Goal: Task Accomplishment & Management: Manage account settings

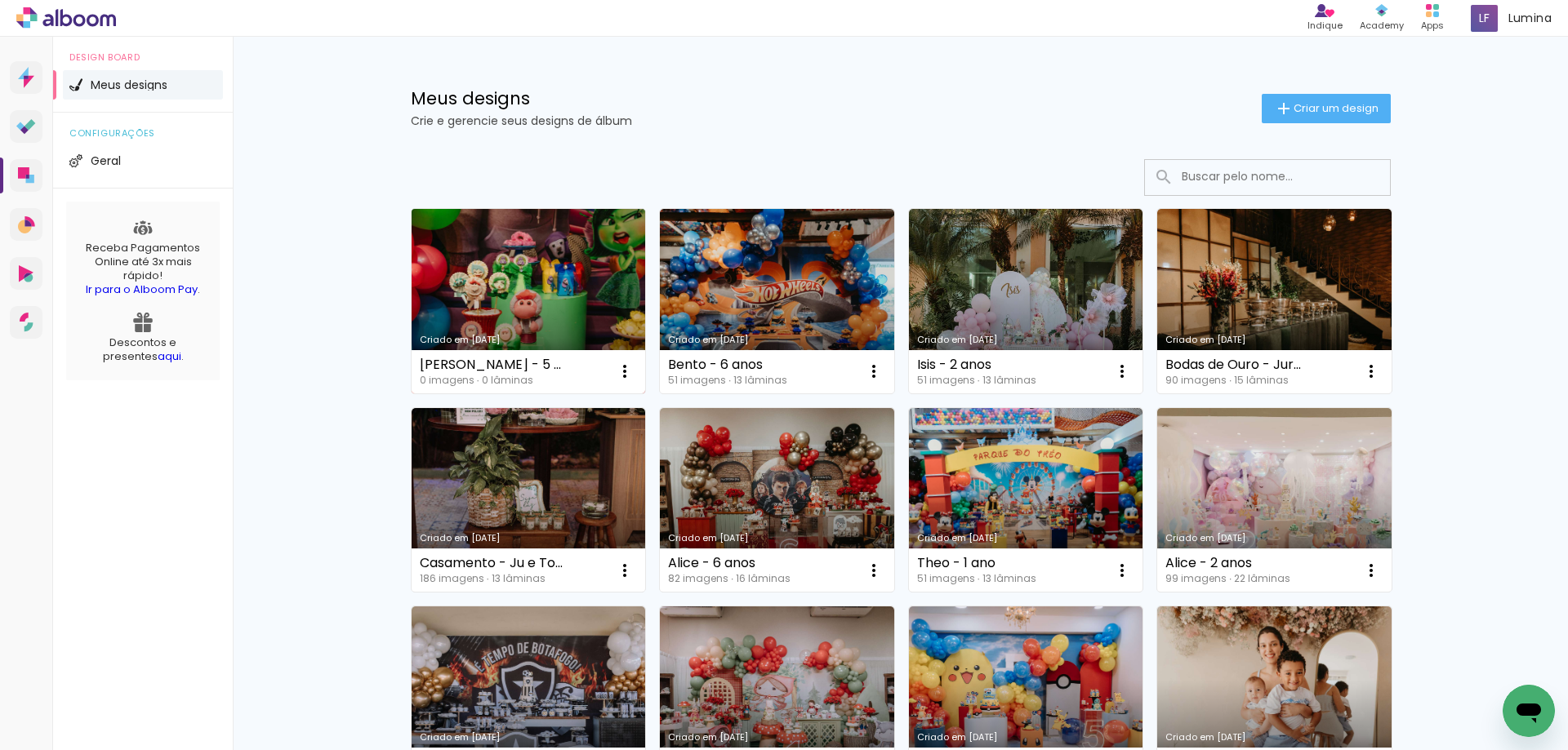
click at [522, 274] on link "Criado em [DATE]" at bounding box center [528, 301] width 235 height 185
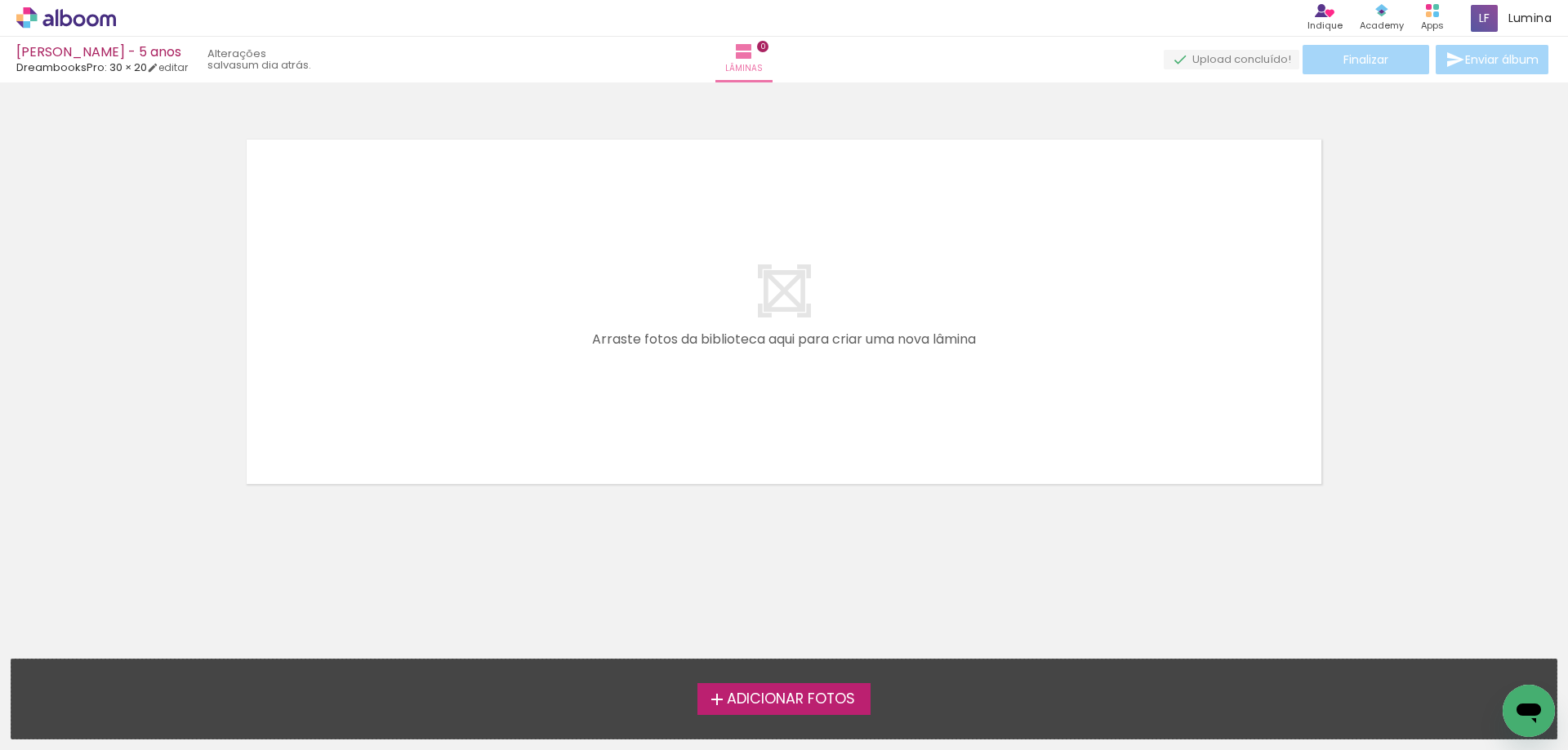
click at [800, 702] on span "Adicionar Fotos" at bounding box center [791, 699] width 128 height 15
click at [0, 0] on input "file" at bounding box center [0, 0] width 0 height 0
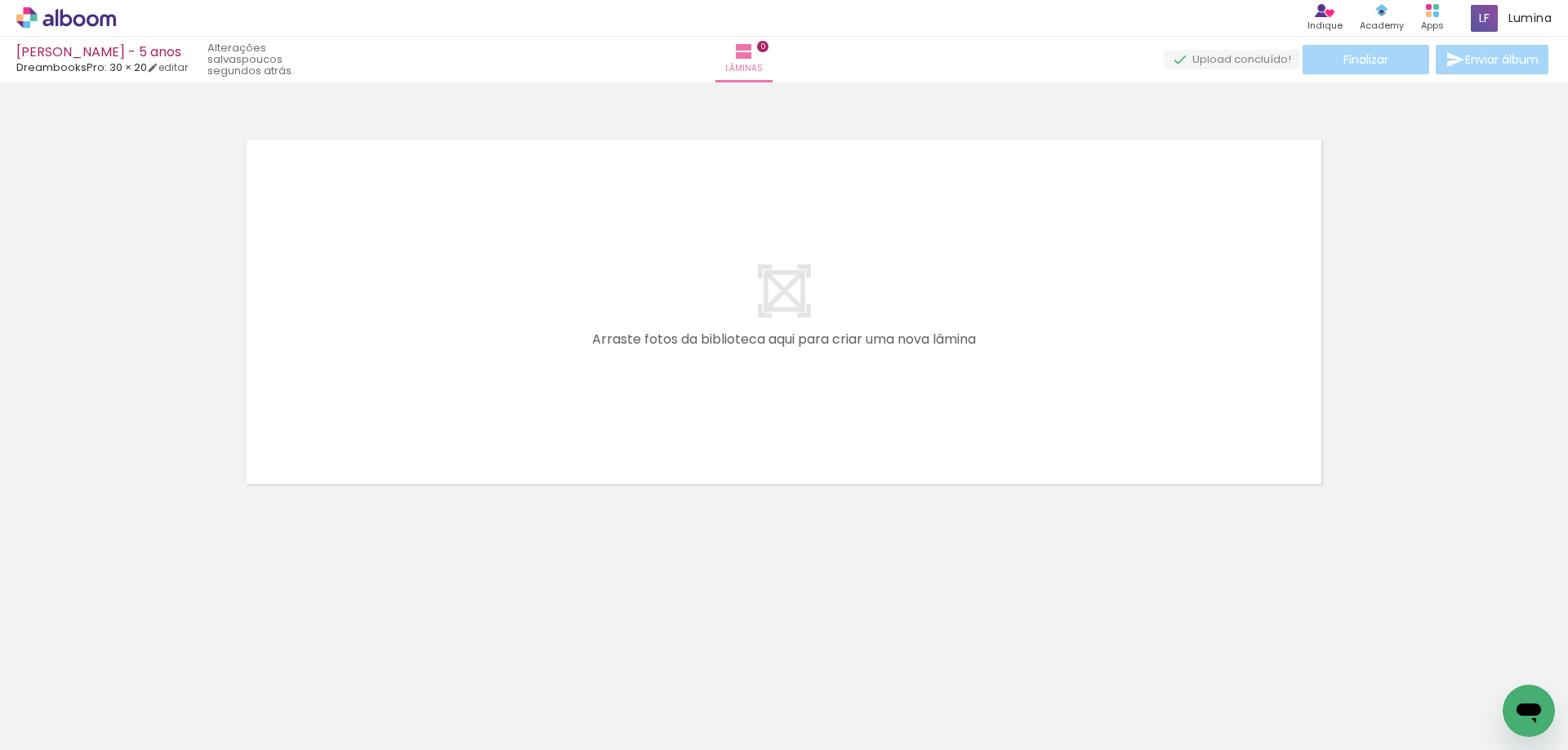
click at [0, 747] on div "Biblioteca 13 fotos Todas as fotos Não utilizadas Adicionar Fotos" at bounding box center [0, 699] width 0 height 102
click at [38, 735] on span "Adicionar Fotos" at bounding box center [58, 728] width 49 height 18
click at [0, 0] on input "file" at bounding box center [0, 0] width 0 height 0
click at [65, 739] on paper-button "Adicionar Fotos" at bounding box center [50, 728] width 79 height 26
click at [0, 0] on input "file" at bounding box center [0, 0] width 0 height 0
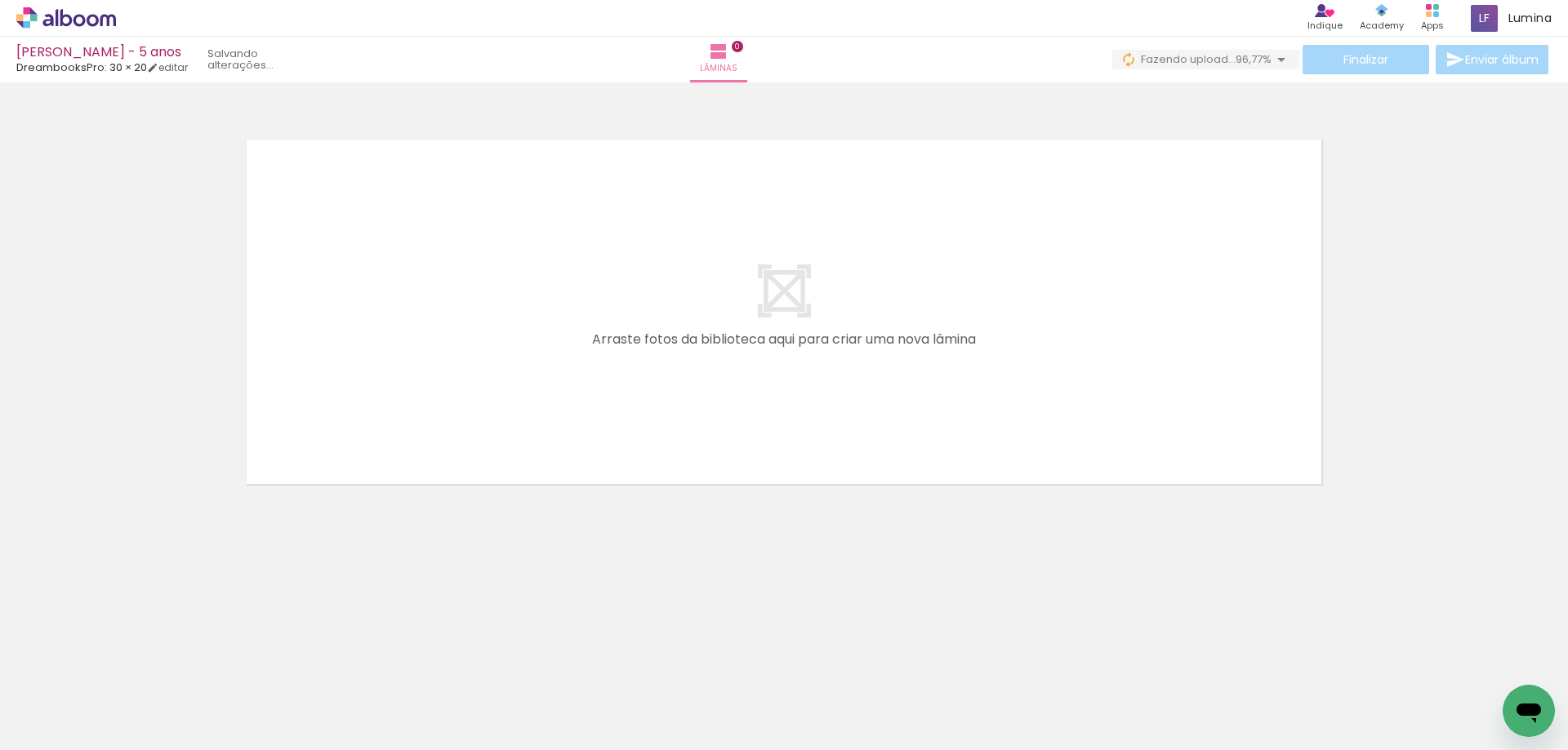
click at [67, 733] on span "Adicionar Fotos" at bounding box center [58, 728] width 49 height 18
click at [0, 0] on input "file" at bounding box center [0, 0] width 0 height 0
click at [87, 739] on paper-button "Adicionar Fotos" at bounding box center [50, 728] width 79 height 26
click at [0, 0] on input "file" at bounding box center [0, 0] width 0 height 0
click at [54, 734] on span "Adicionar Fotos" at bounding box center [58, 728] width 49 height 18
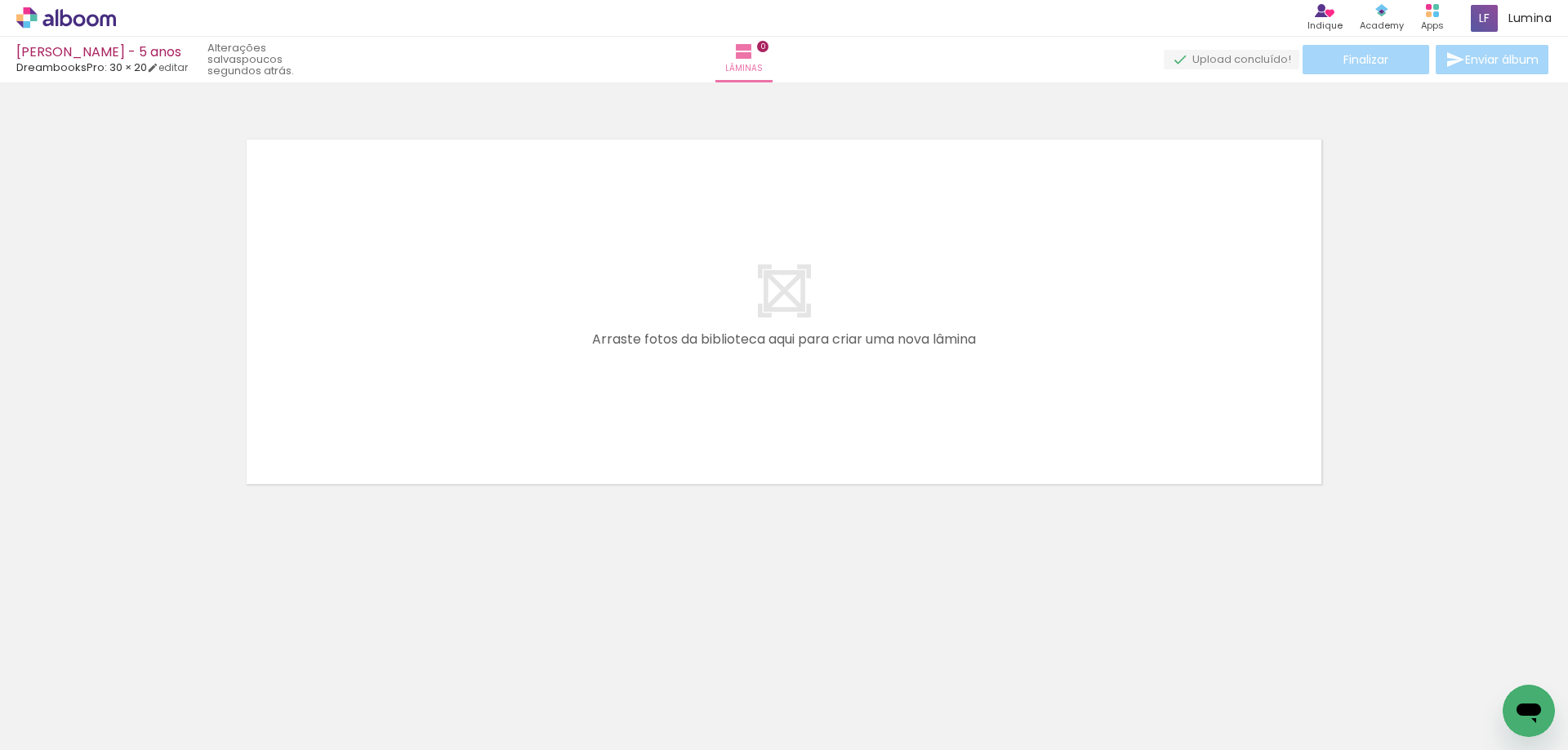
click at [0, 0] on input "file" at bounding box center [0, 0] width 0 height 0
click at [42, 729] on span "Adicionar Fotos" at bounding box center [58, 728] width 49 height 18
click at [0, 0] on input "file" at bounding box center [0, 0] width 0 height 0
click at [74, 734] on span "Adicionar Fotos" at bounding box center [58, 728] width 49 height 18
click at [0, 0] on input "file" at bounding box center [0, 0] width 0 height 0
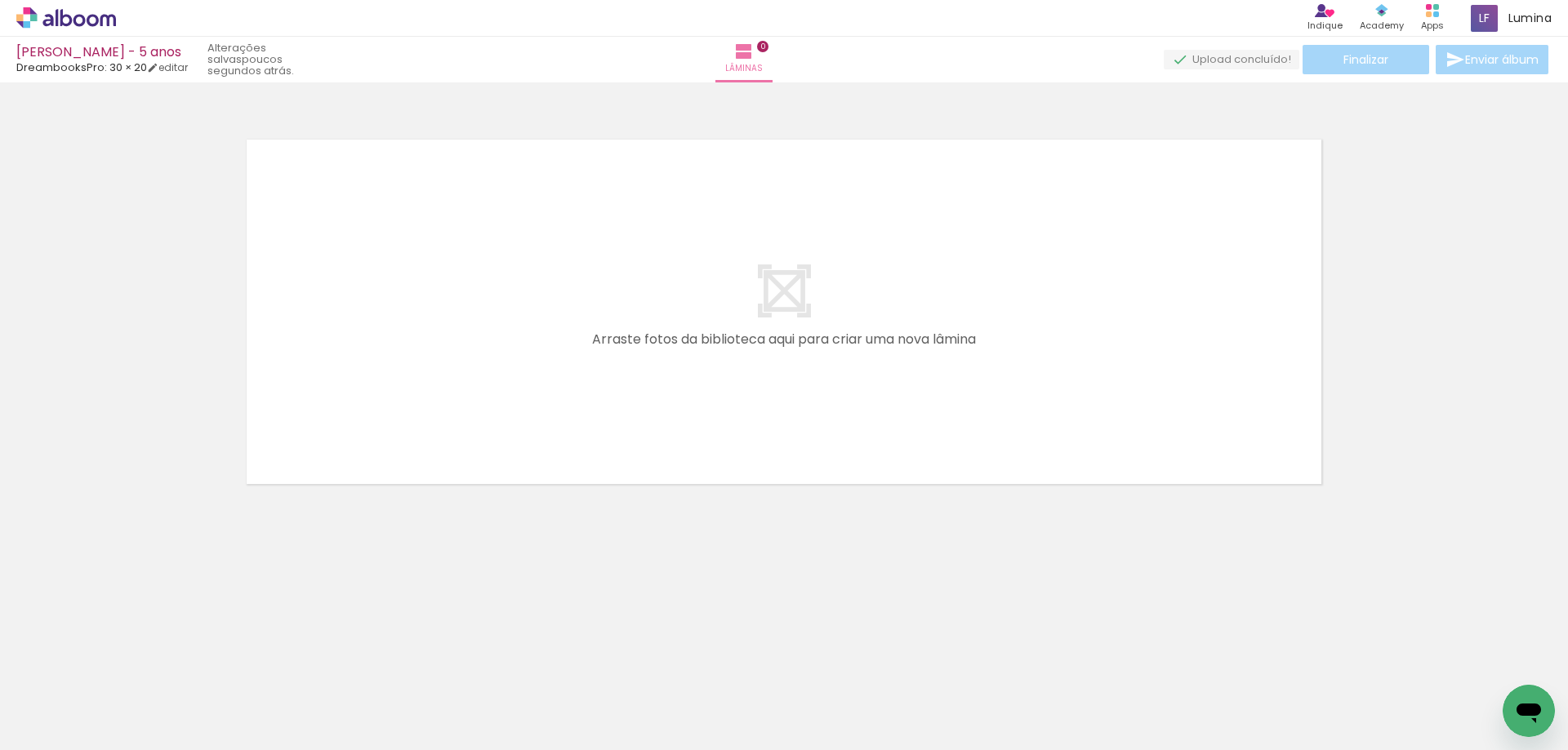
click at [38, 730] on span "Adicionar Fotos" at bounding box center [58, 728] width 49 height 18
click at [0, 0] on input "file" at bounding box center [0, 0] width 0 height 0
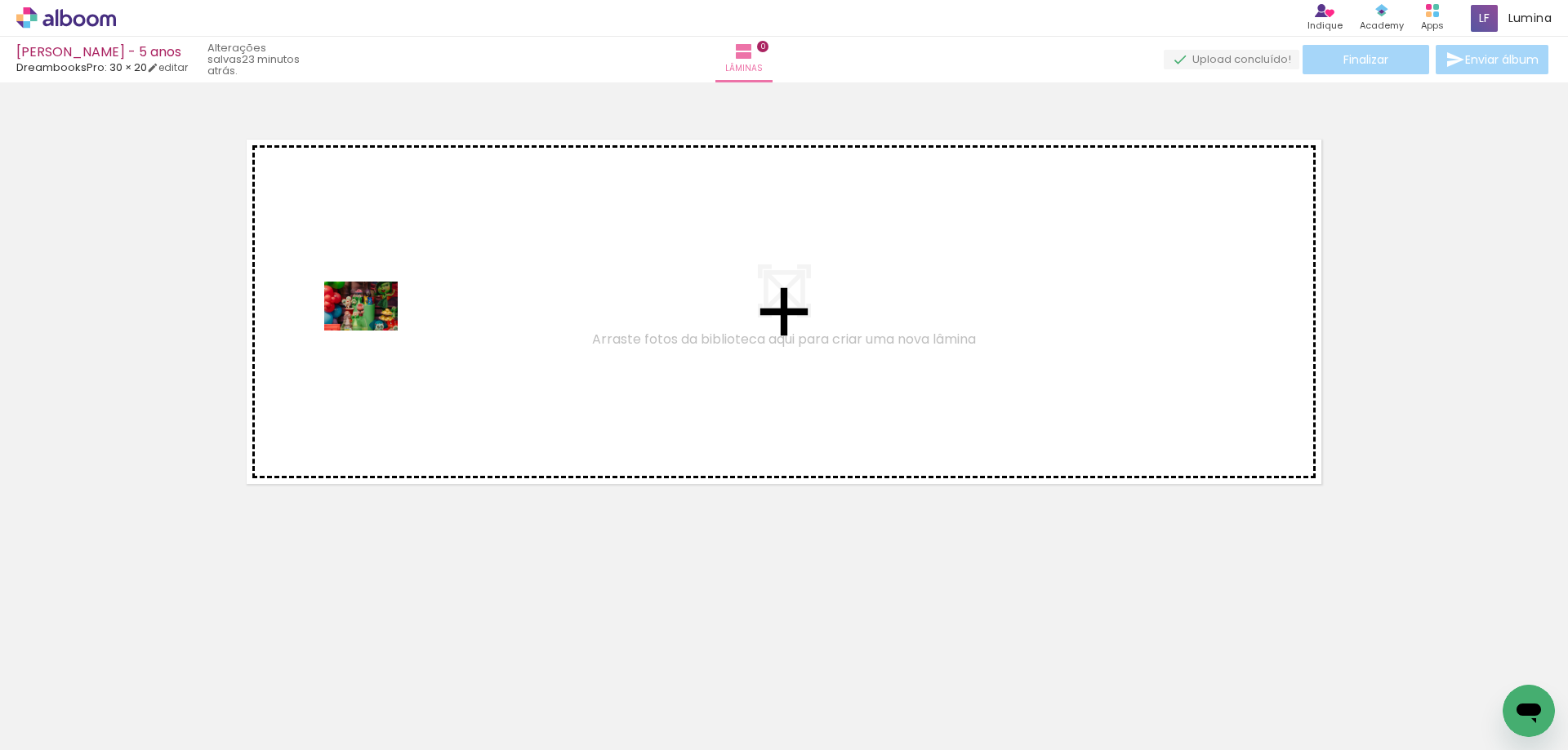
drag, startPoint x: 168, startPoint y: 712, endPoint x: 374, endPoint y: 331, distance: 433.1
click at [374, 331] on quentale-workspace at bounding box center [784, 375] width 1568 height 750
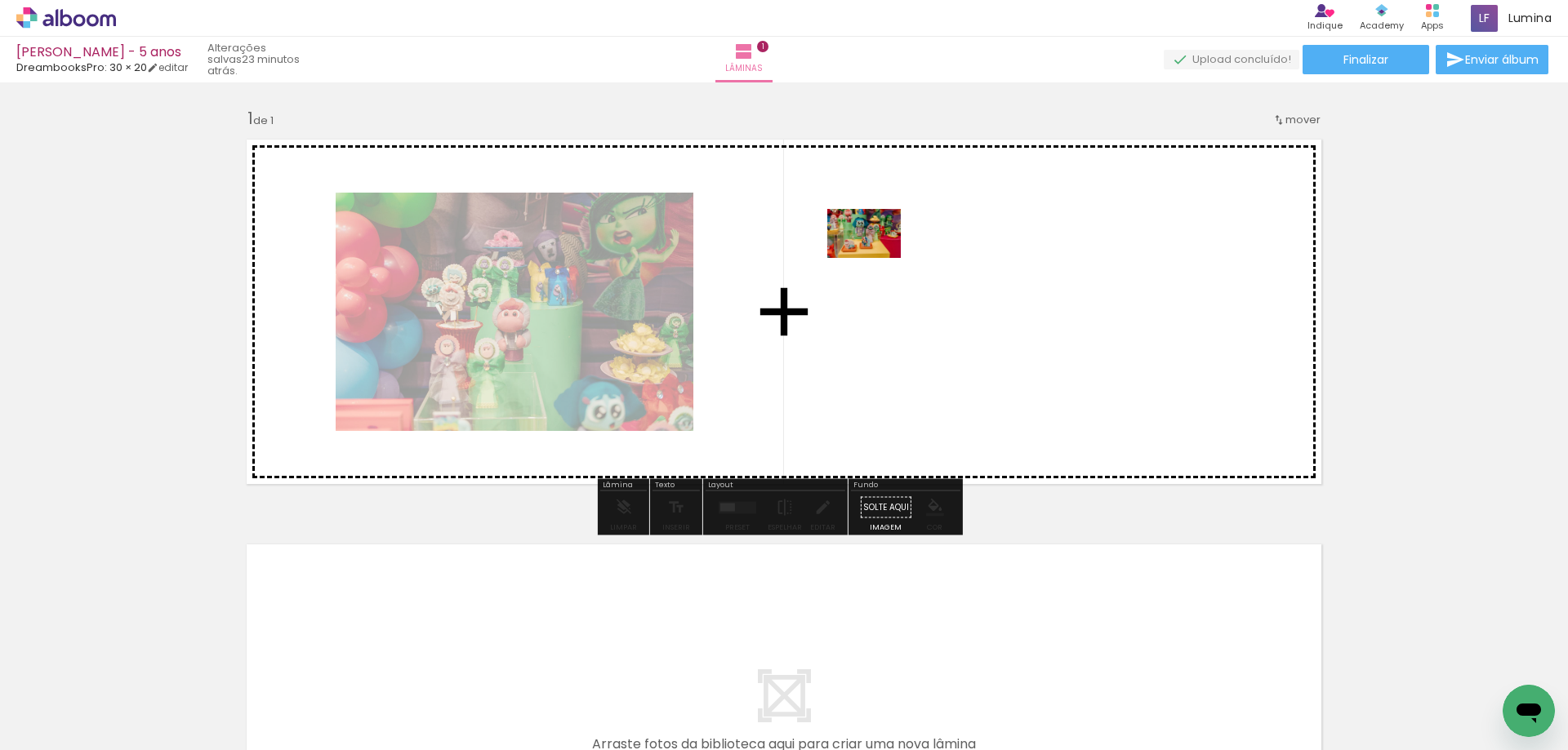
drag, startPoint x: 268, startPoint y: 702, endPoint x: 880, endPoint y: 255, distance: 757.9
click at [880, 255] on quentale-workspace at bounding box center [784, 375] width 1568 height 750
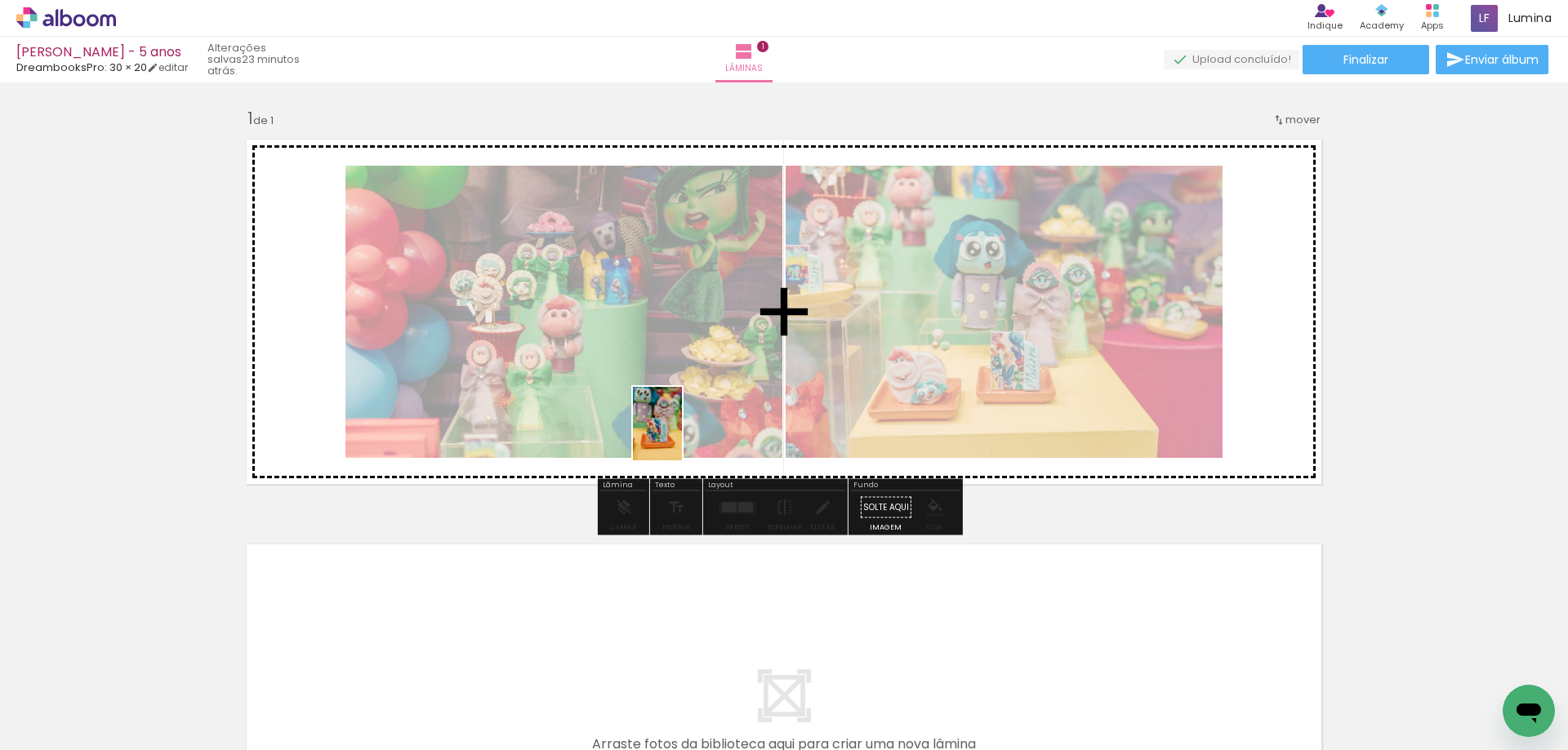
drag, startPoint x: 348, startPoint y: 719, endPoint x: 696, endPoint y: 421, distance: 458.2
click at [696, 421] on quentale-workspace at bounding box center [784, 375] width 1568 height 750
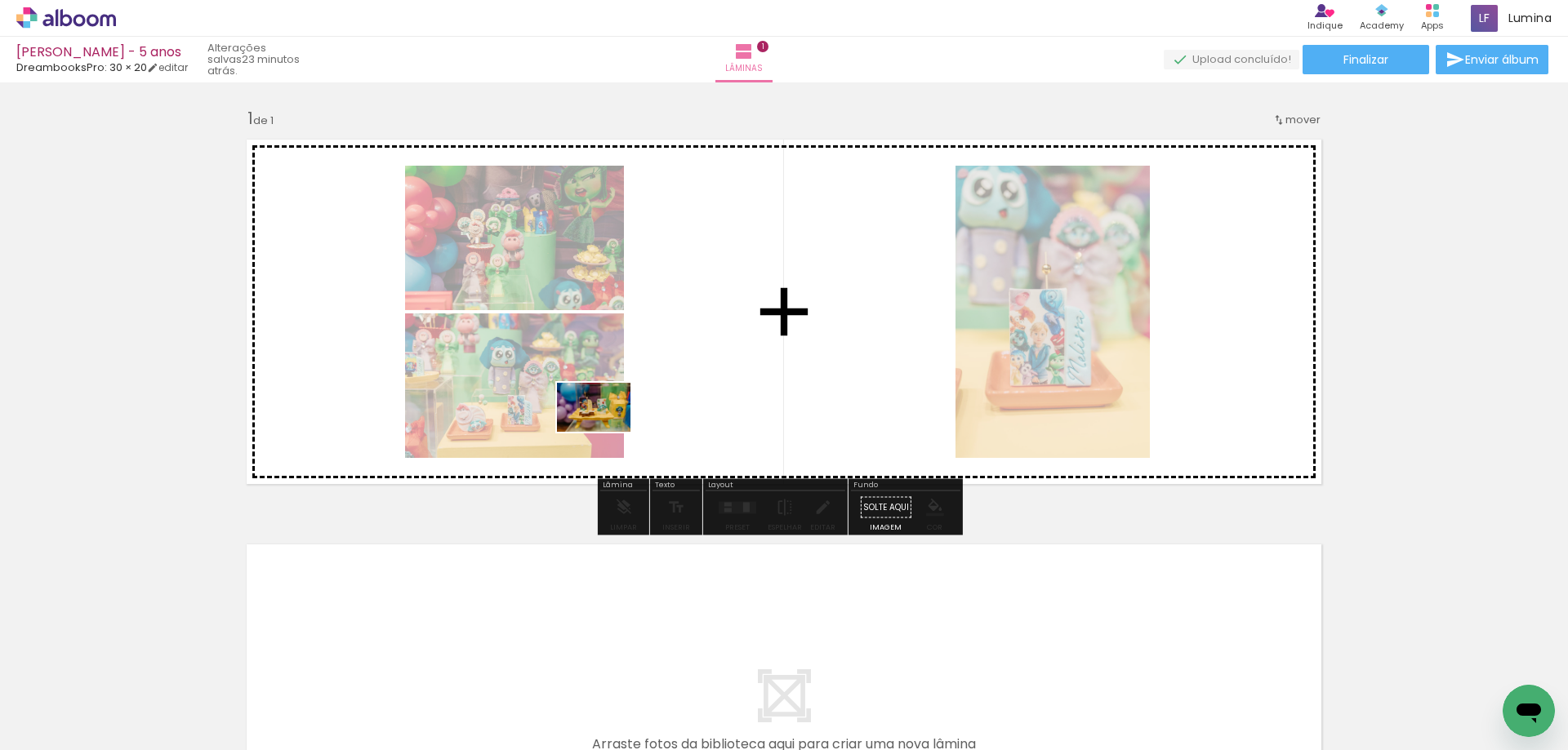
drag, startPoint x: 459, startPoint y: 708, endPoint x: 665, endPoint y: 397, distance: 373.0
click at [661, 398] on quentale-workspace at bounding box center [784, 375] width 1568 height 750
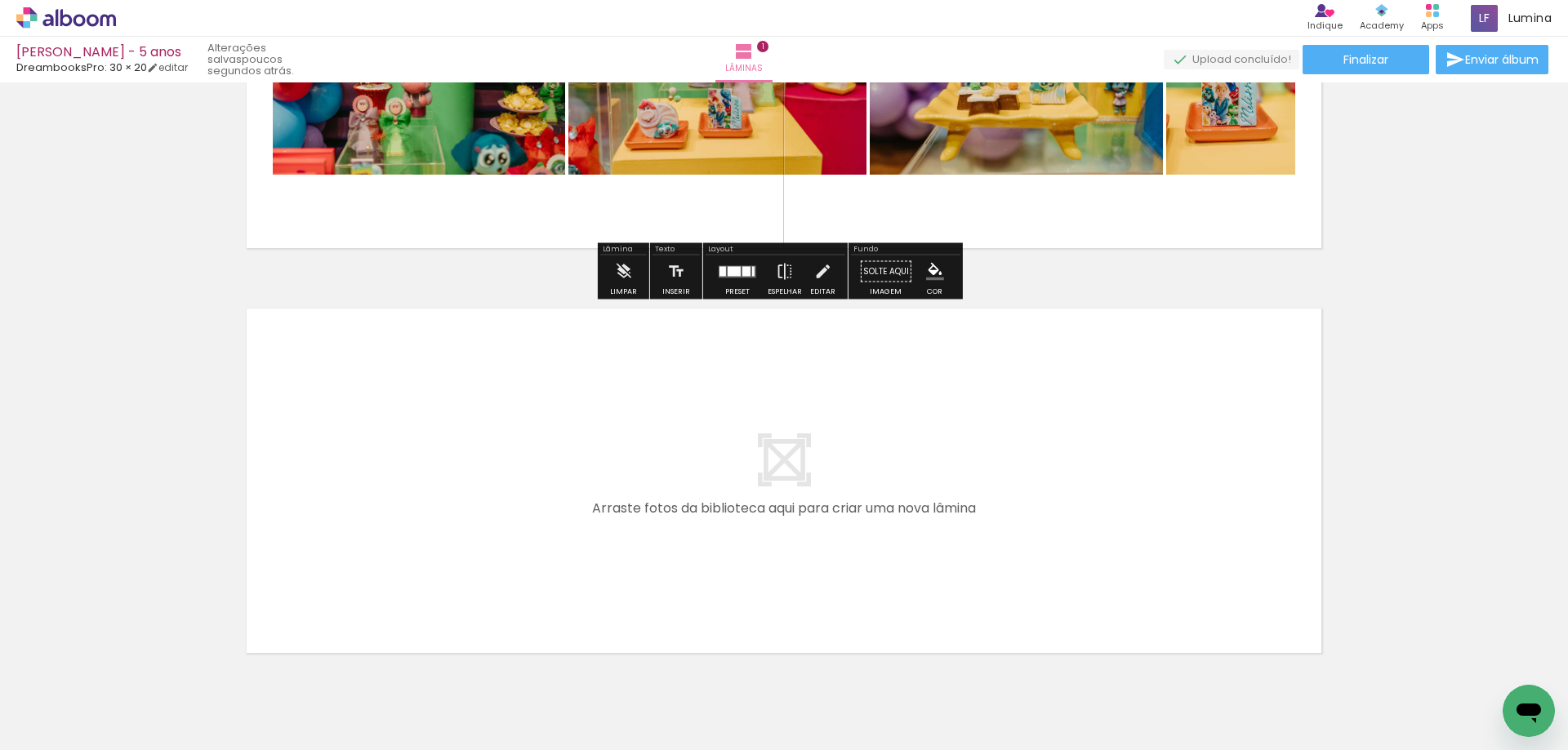
scroll to position [308, 0]
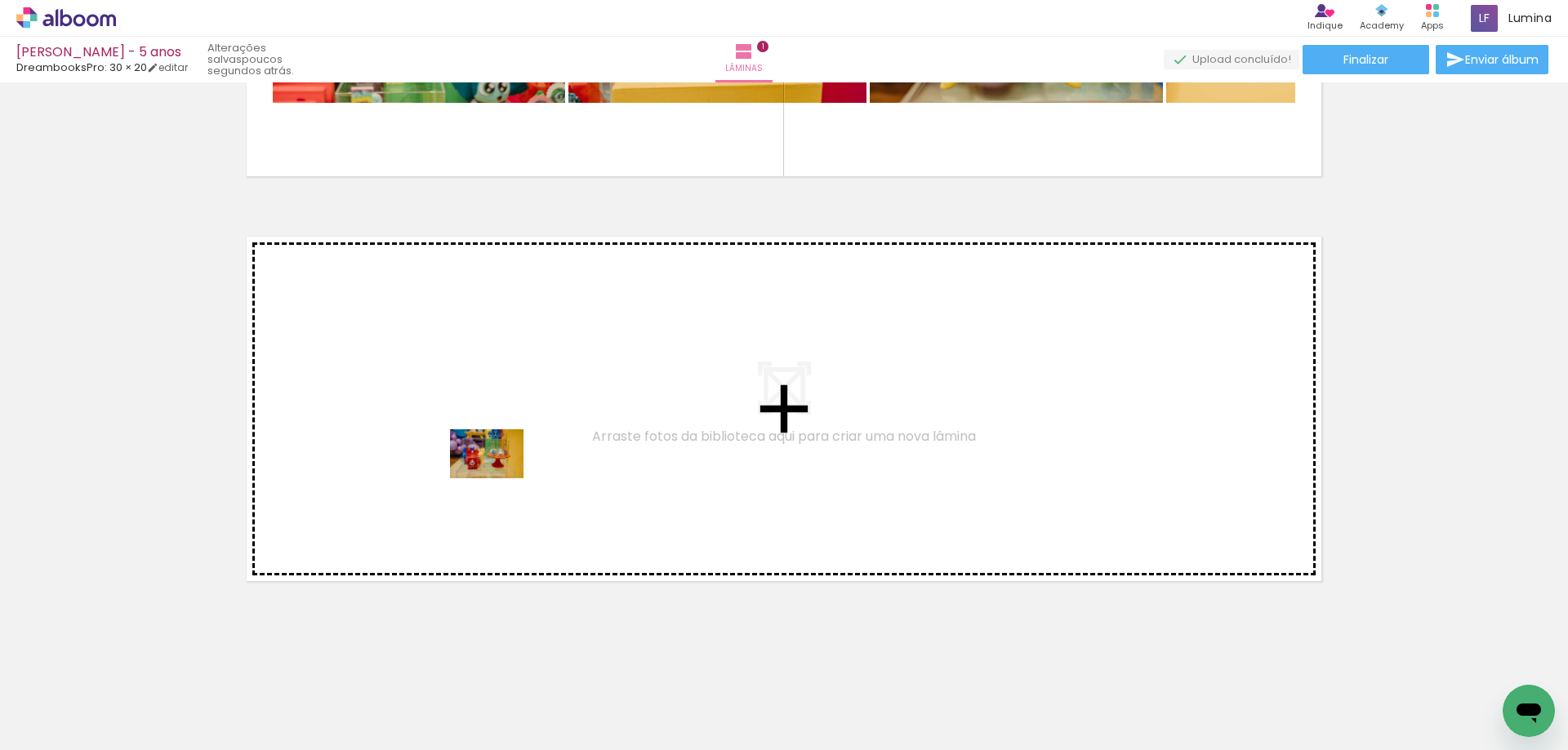
drag, startPoint x: 549, startPoint y: 701, endPoint x: 572, endPoint y: 600, distance: 103.6
click at [499, 477] on quentale-workspace at bounding box center [784, 375] width 1568 height 750
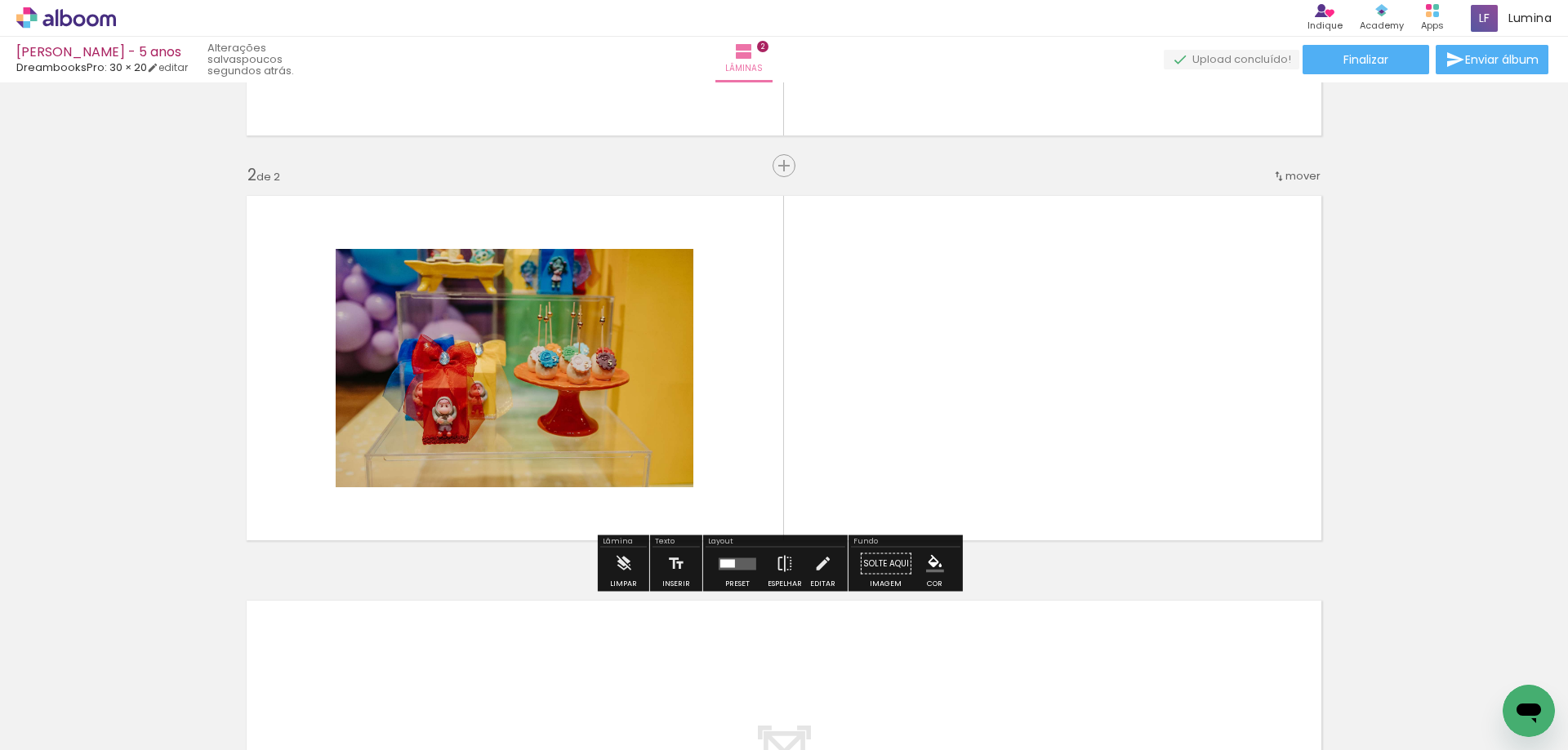
scroll to position [352, 0]
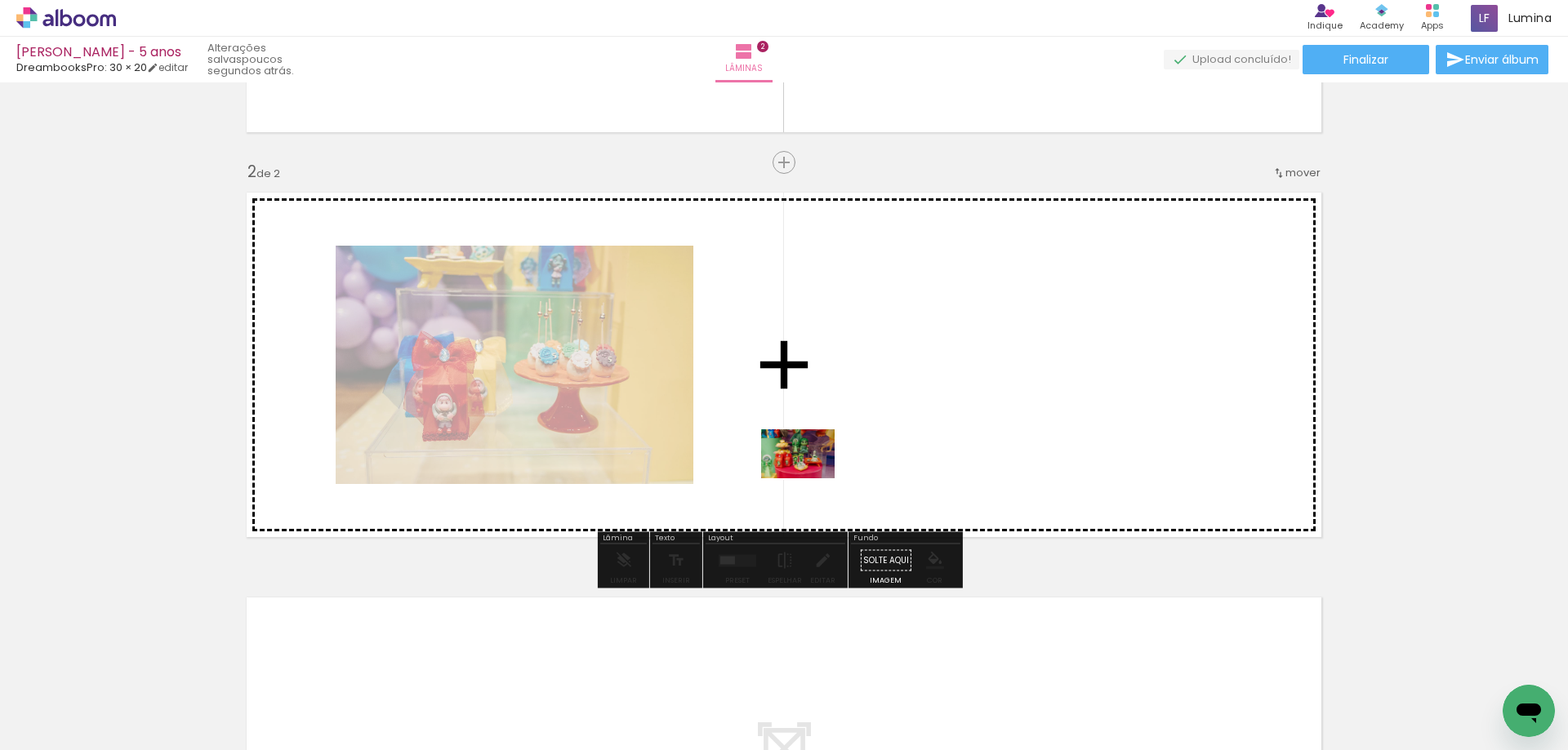
drag, startPoint x: 608, startPoint y: 708, endPoint x: 841, endPoint y: 438, distance: 356.6
click at [841, 438] on quentale-workspace at bounding box center [784, 375] width 1568 height 750
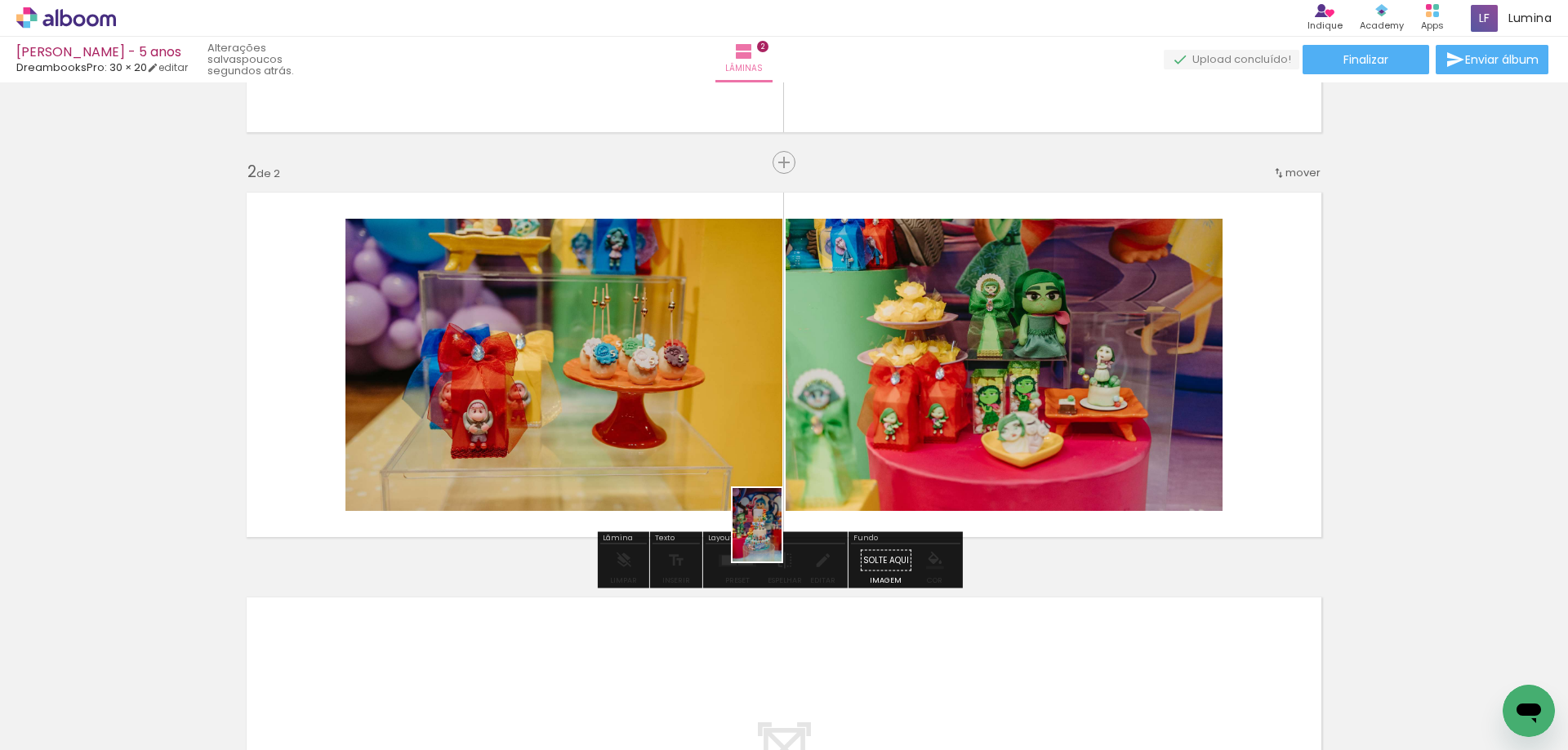
drag, startPoint x: 720, startPoint y: 722, endPoint x: 795, endPoint y: 509, distance: 225.8
click at [795, 509] on quentale-workspace at bounding box center [784, 375] width 1568 height 750
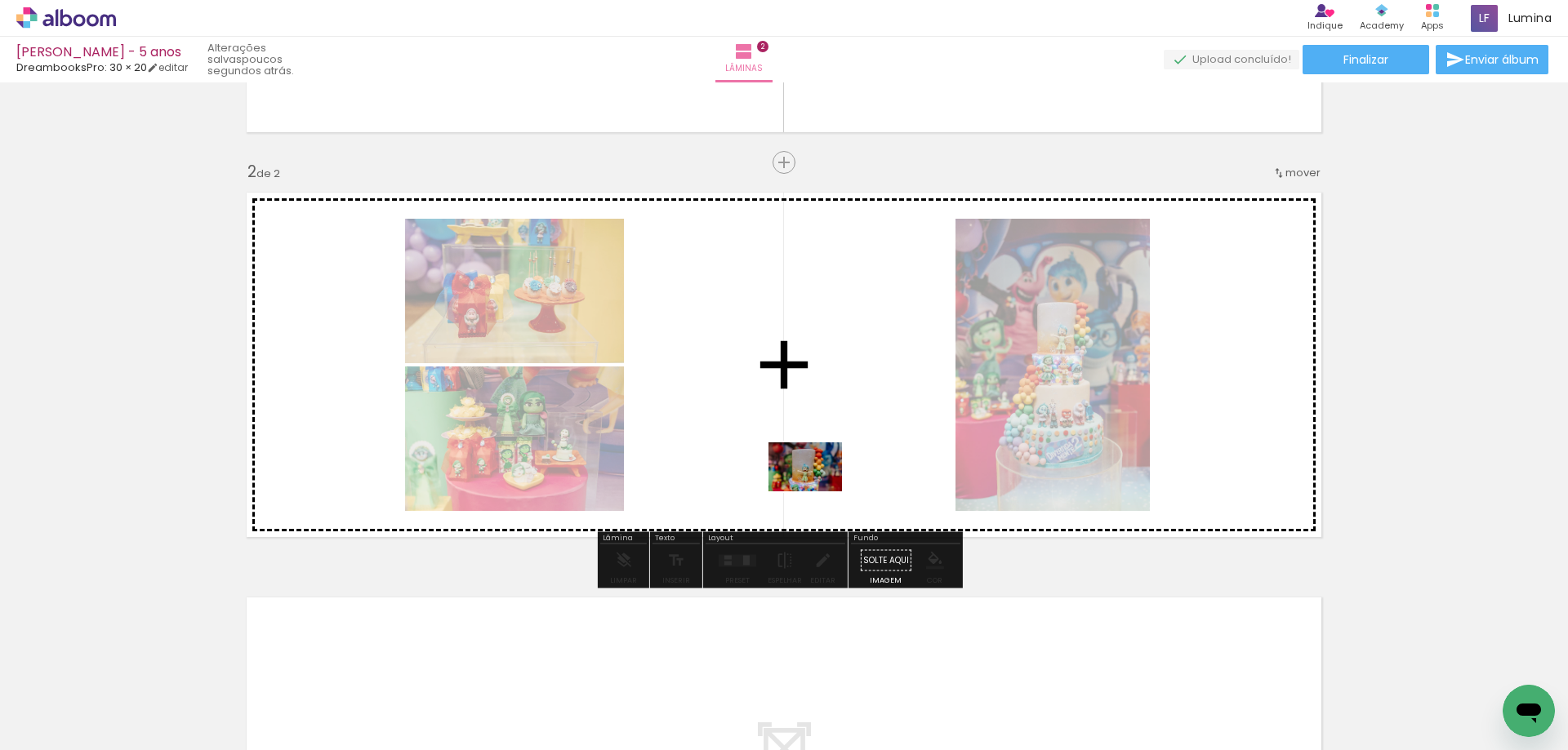
drag, startPoint x: 798, startPoint y: 721, endPoint x: 815, endPoint y: 462, distance: 259.6
click at [815, 463] on quentale-workspace at bounding box center [784, 375] width 1568 height 750
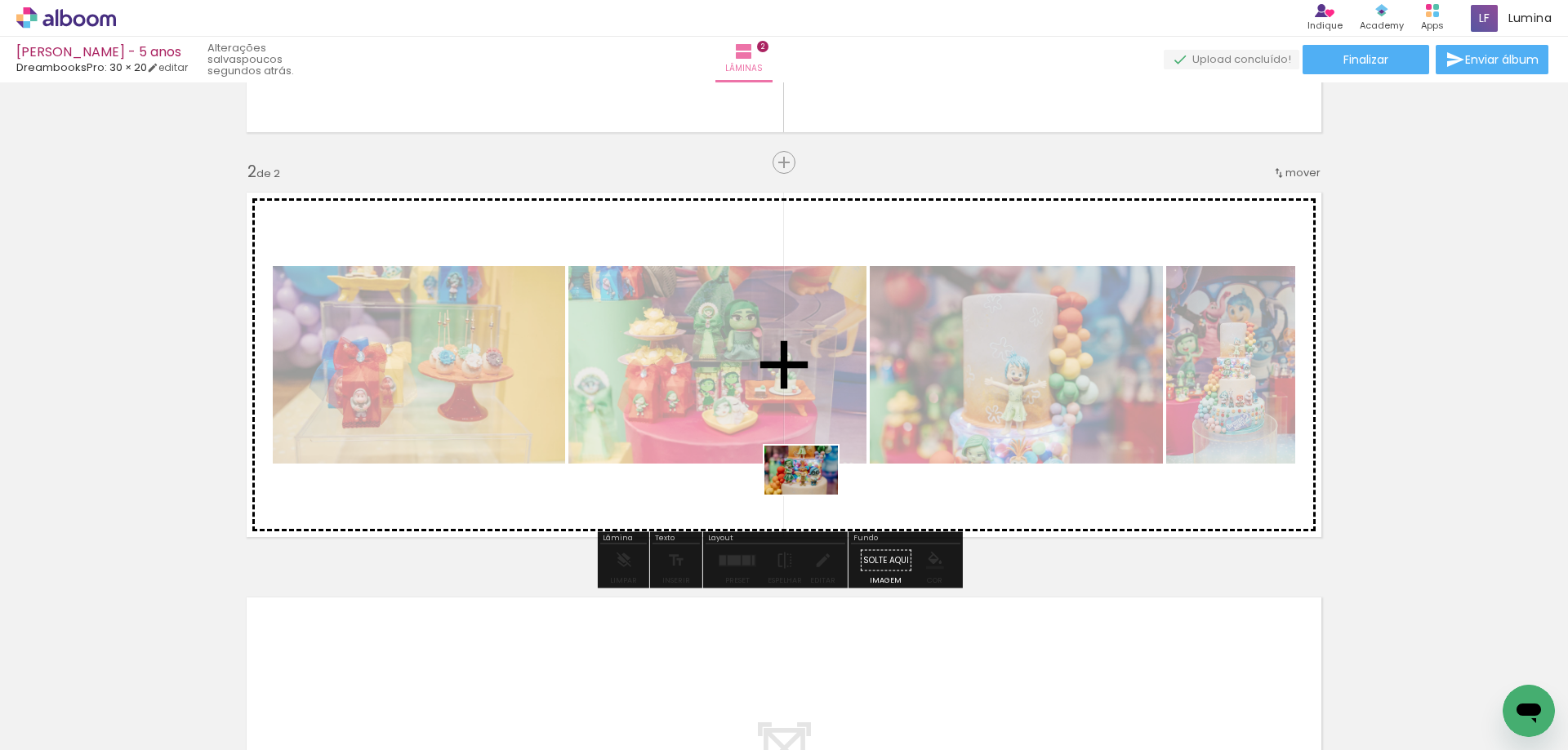
drag, startPoint x: 904, startPoint y: 712, endPoint x: 813, endPoint y: 494, distance: 236.2
click at [813, 494] on quentale-workspace at bounding box center [784, 375] width 1568 height 750
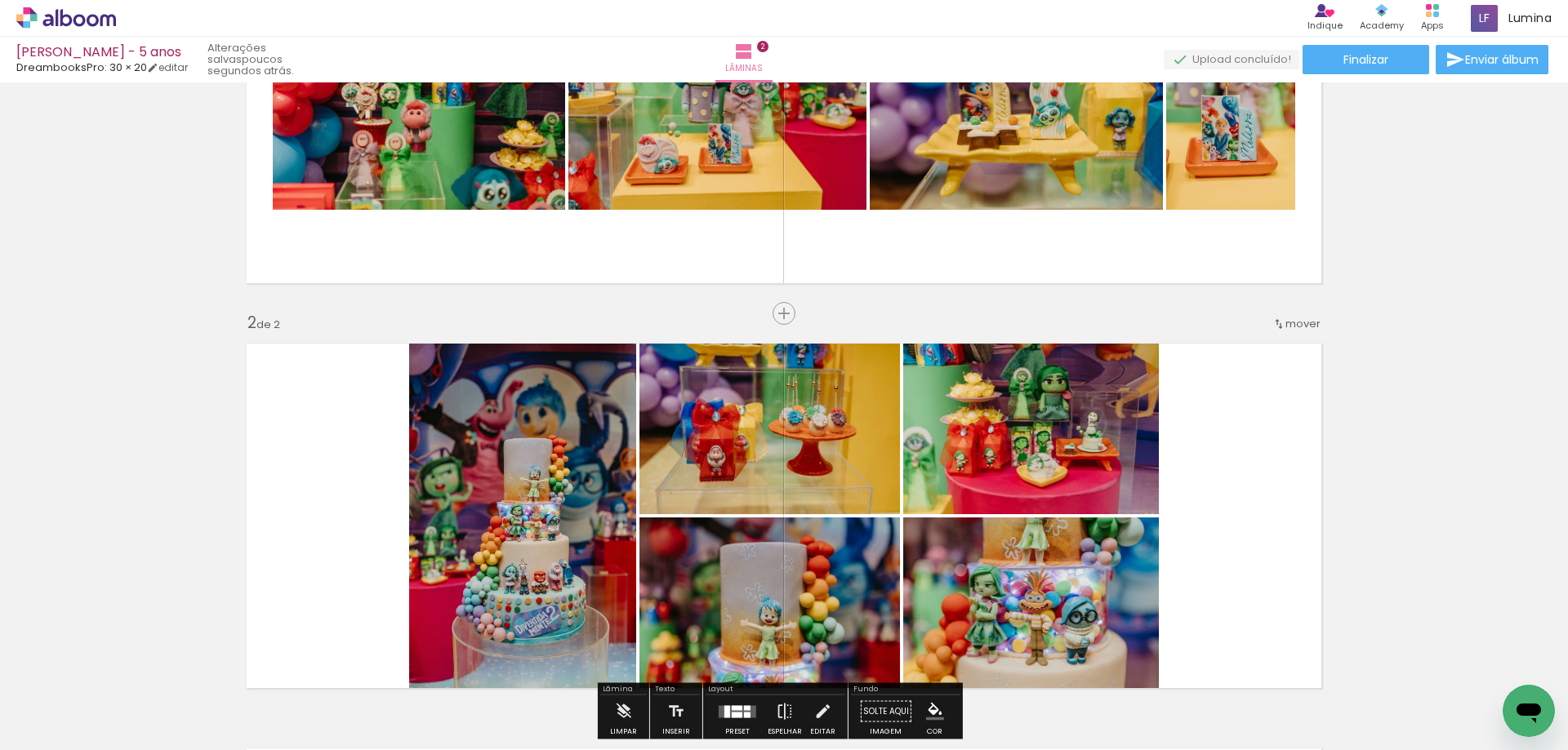
scroll to position [0, 0]
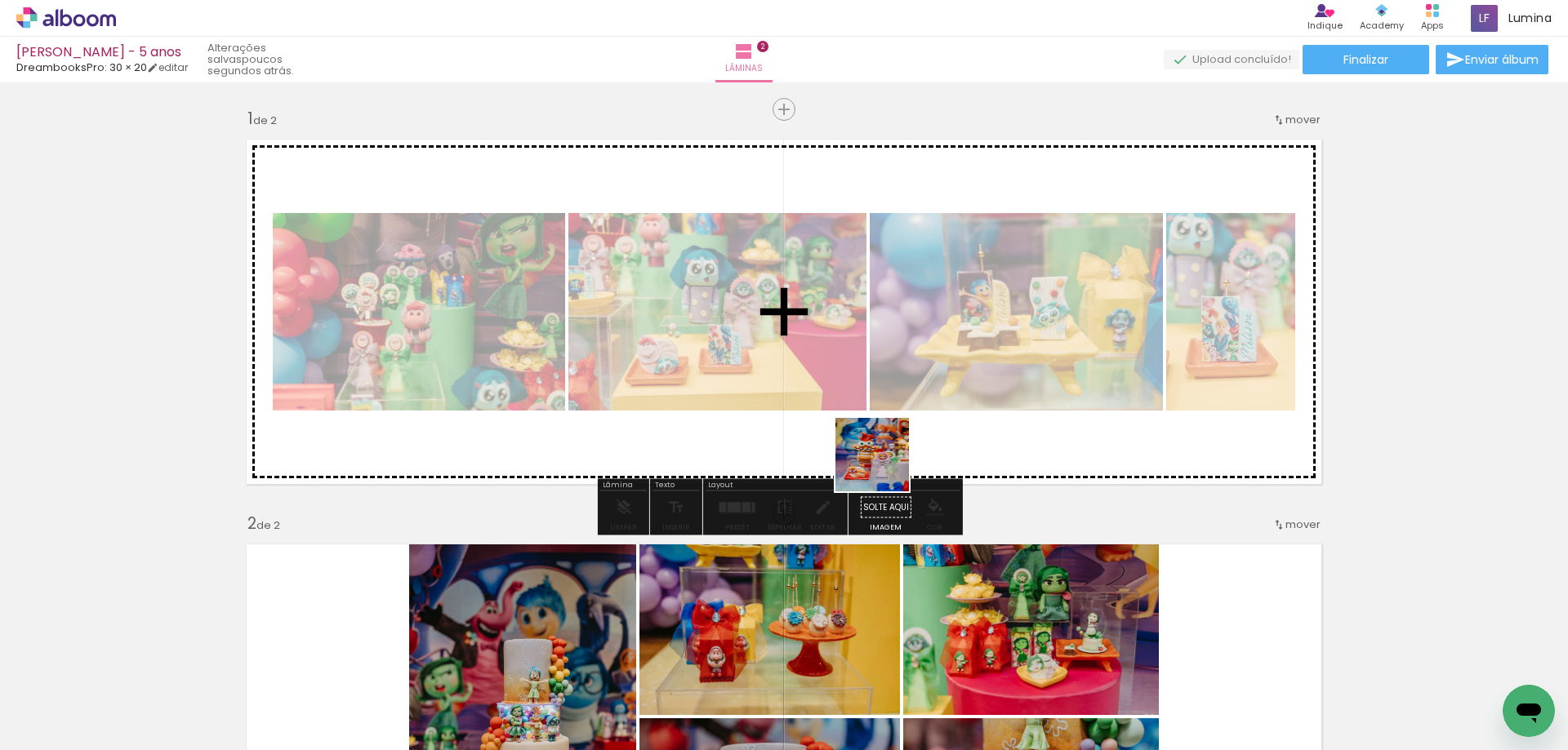
drag, startPoint x: 998, startPoint y: 713, endPoint x: 840, endPoint y: 402, distance: 348.8
click at [841, 399] on quentale-workspace at bounding box center [784, 375] width 1568 height 750
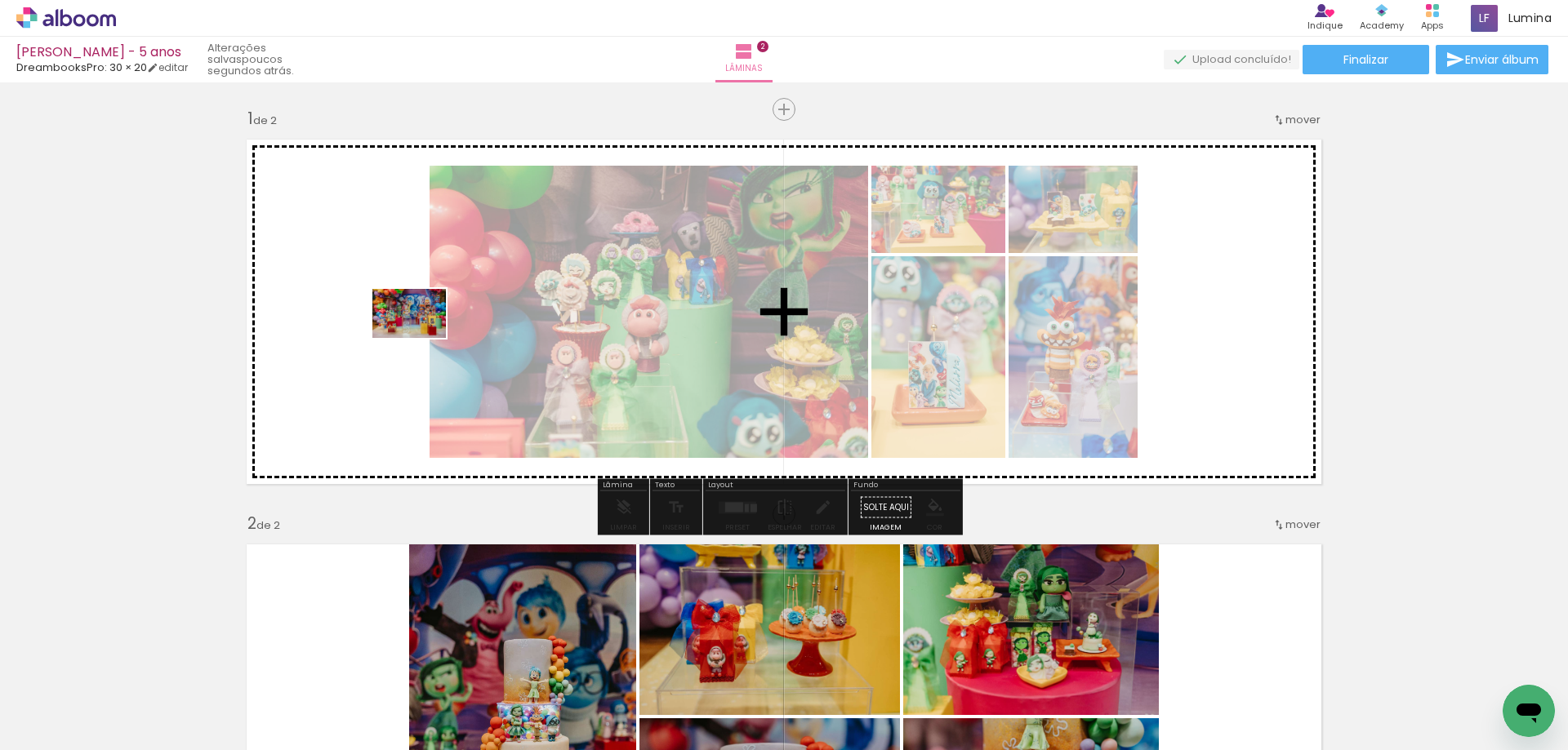
drag, startPoint x: 1438, startPoint y: 710, endPoint x: 413, endPoint y: 342, distance: 1089.1
click at [416, 339] on quentale-workspace at bounding box center [784, 375] width 1568 height 750
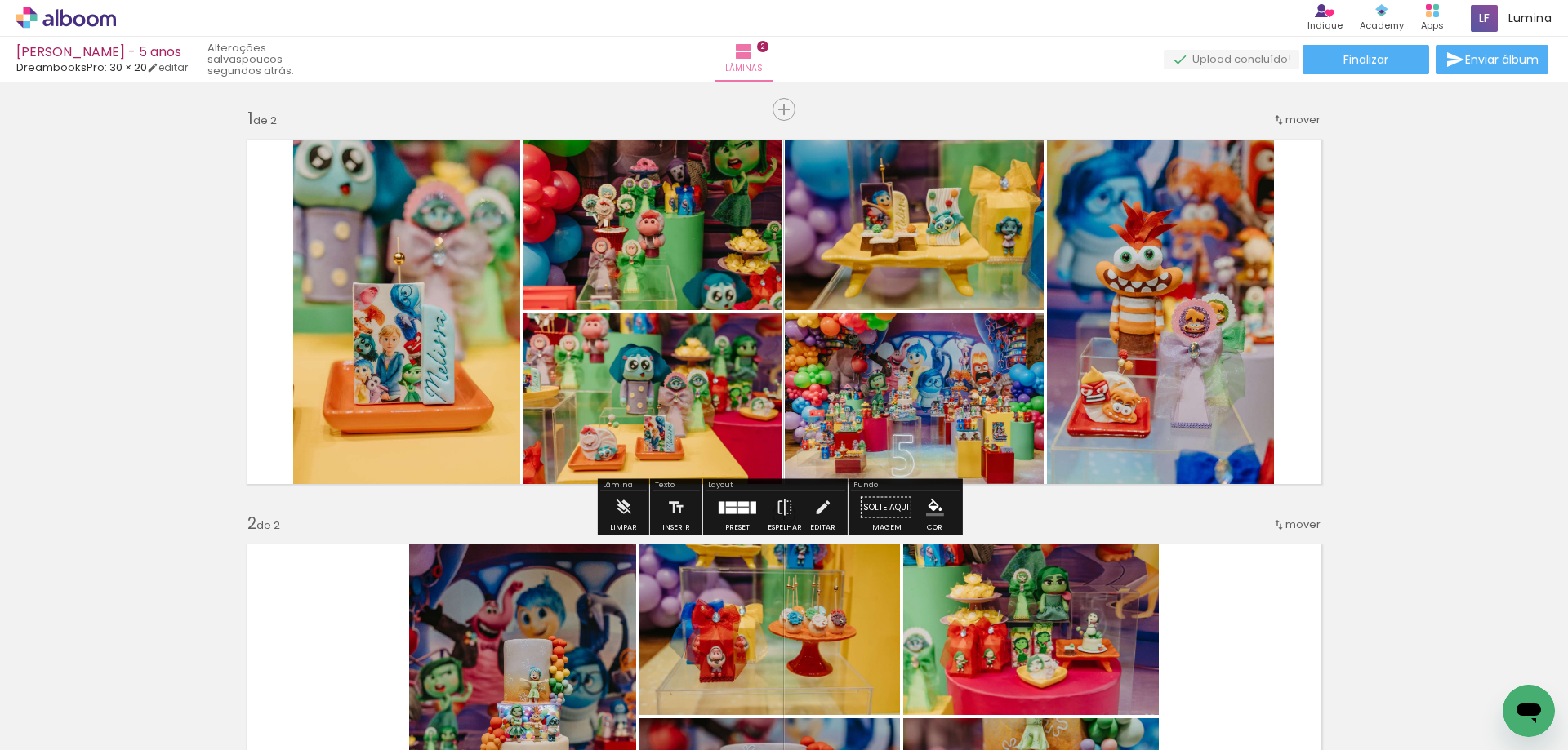
click at [789, 115] on div "Inserir lâmina 1 de 2 Inserir lâmina 2 de 2" at bounding box center [784, 695] width 1568 height 1215
drag, startPoint x: 780, startPoint y: 112, endPoint x: 839, endPoint y: 231, distance: 132.8
click at [780, 113] on span "Inserir lâmina" at bounding box center [791, 109] width 64 height 11
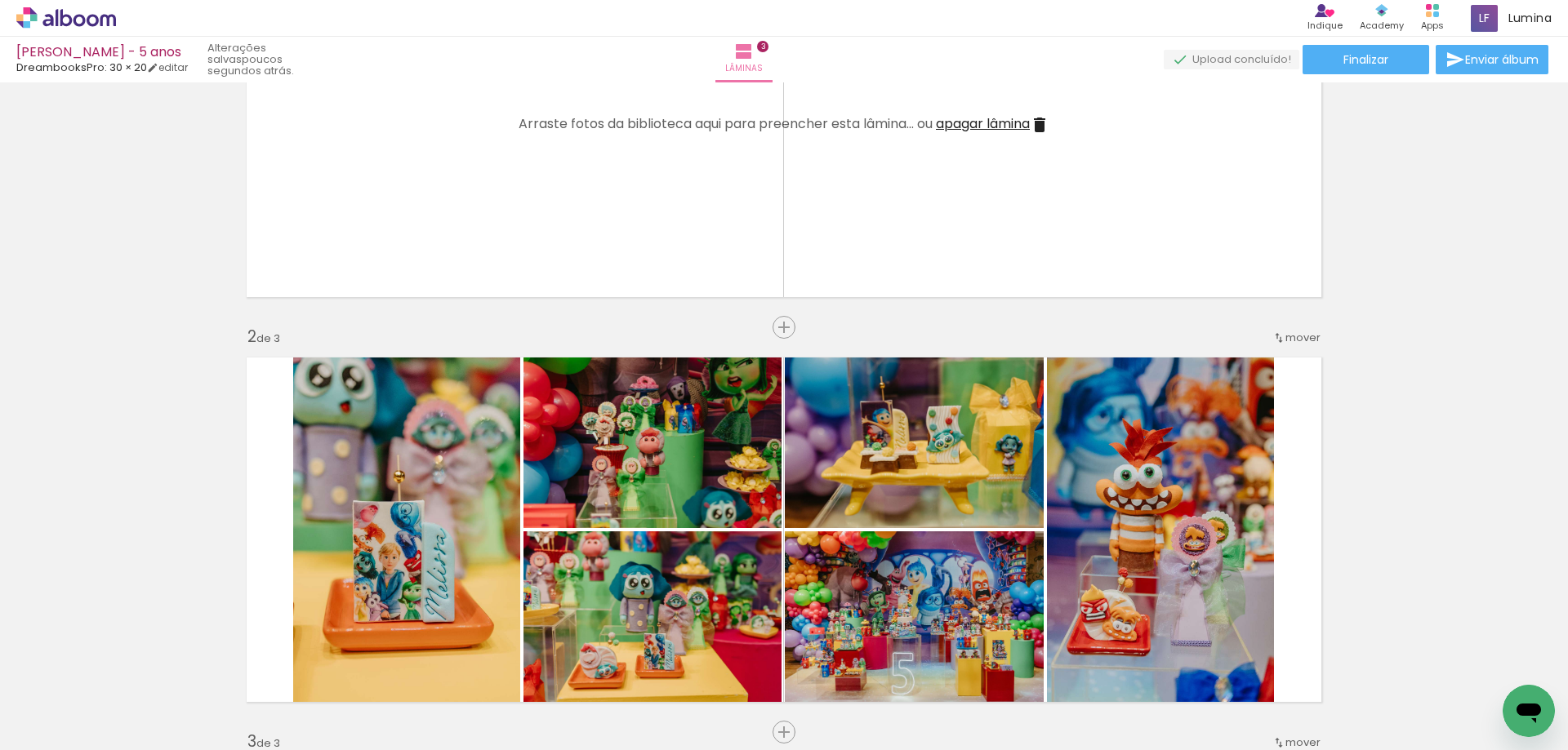
scroll to position [245, 0]
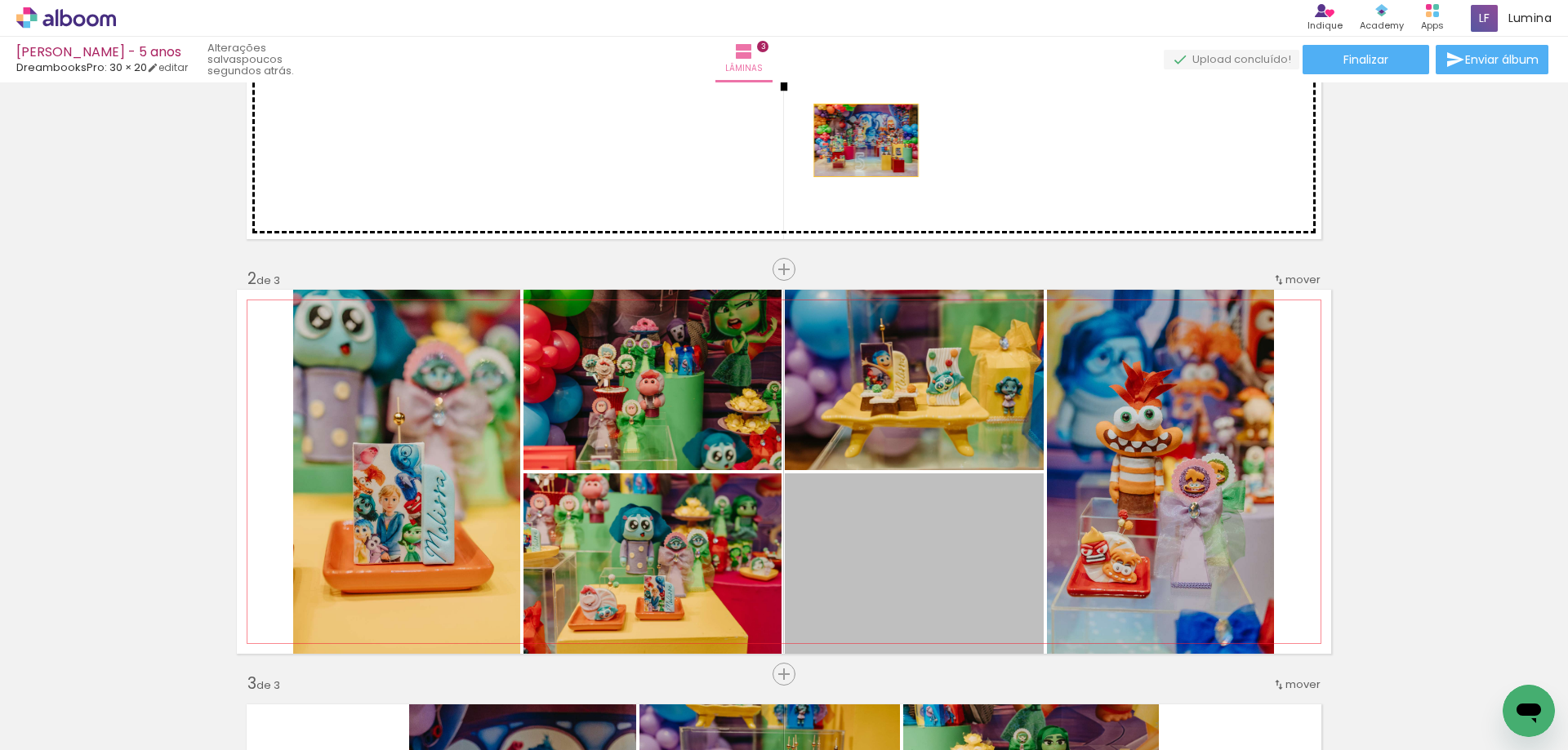
drag, startPoint x: 927, startPoint y: 567, endPoint x: 856, endPoint y: 143, distance: 429.9
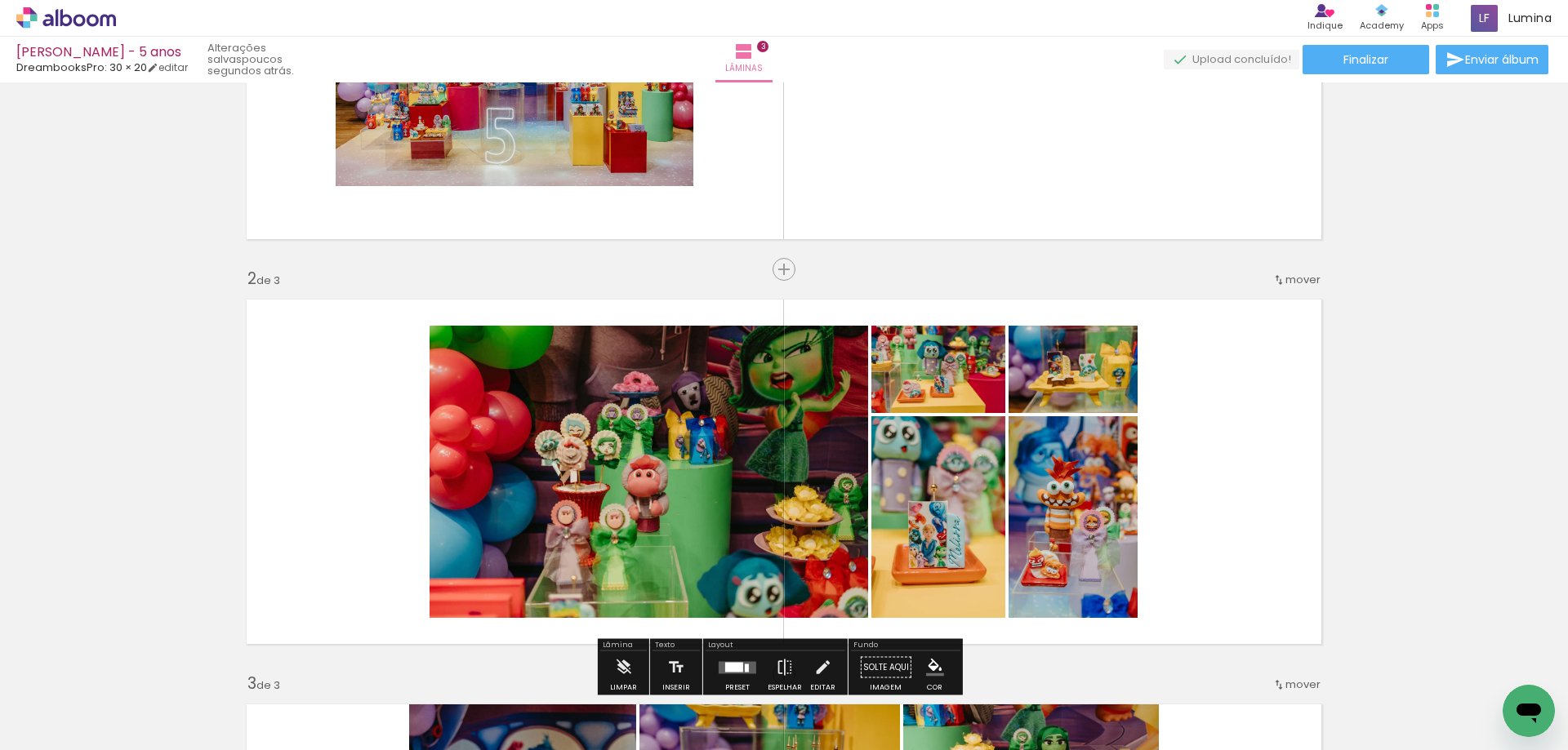
click at [1087, 725] on quentale-thumb at bounding box center [1078, 694] width 92 height 94
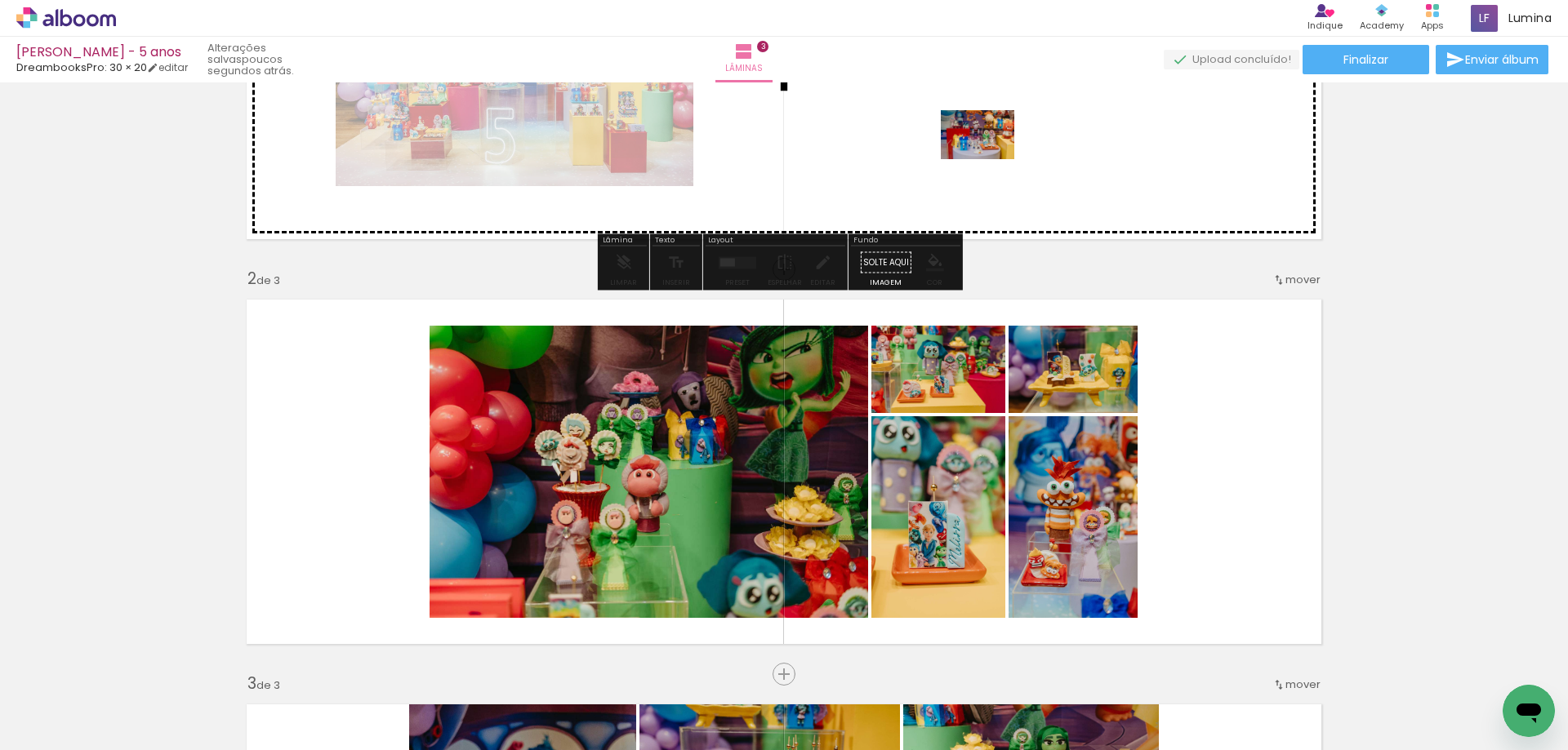
drag, startPoint x: 1085, startPoint y: 714, endPoint x: 990, endPoint y: 159, distance: 563.1
click at [990, 159] on quentale-workspace at bounding box center [784, 375] width 1568 height 750
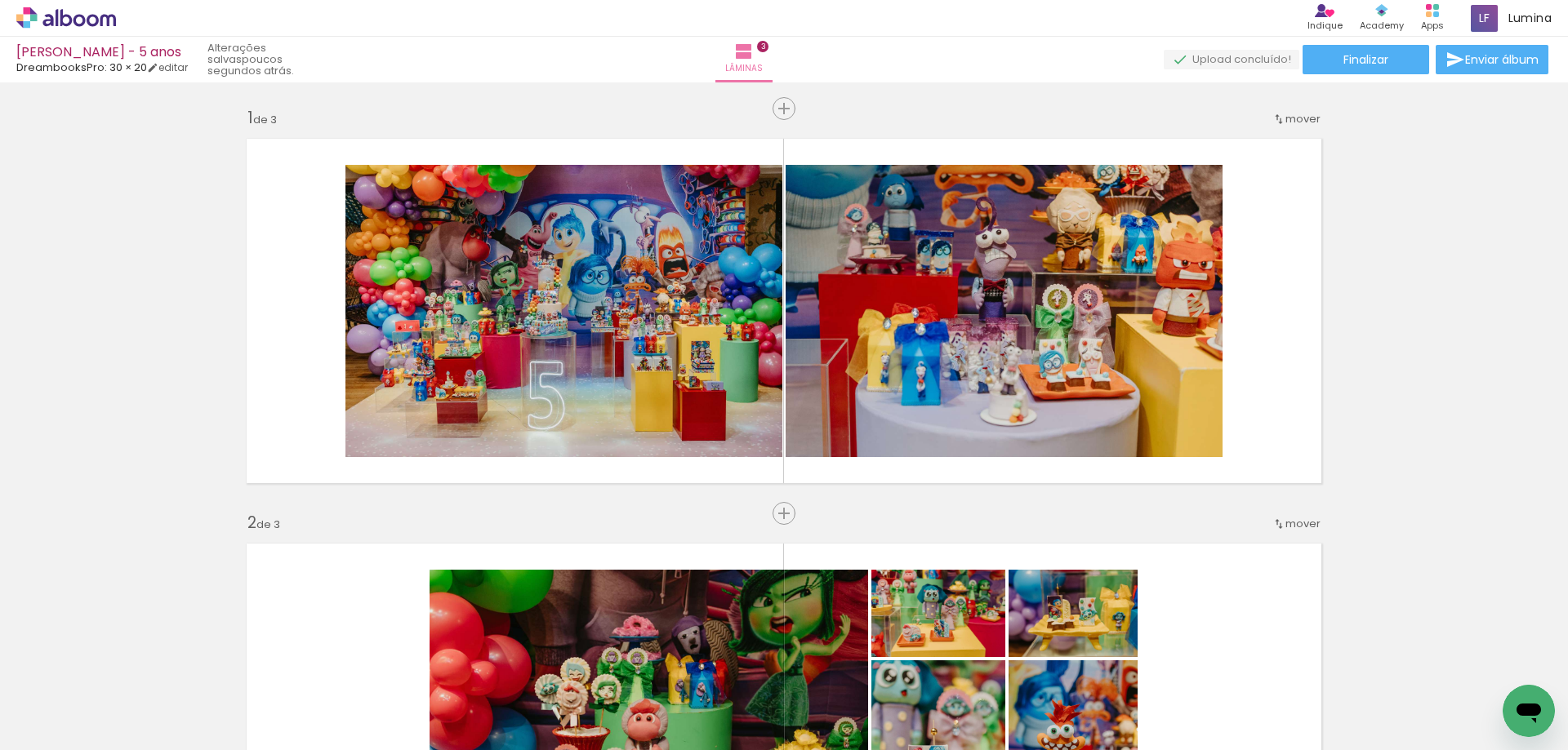
scroll to position [0, 0]
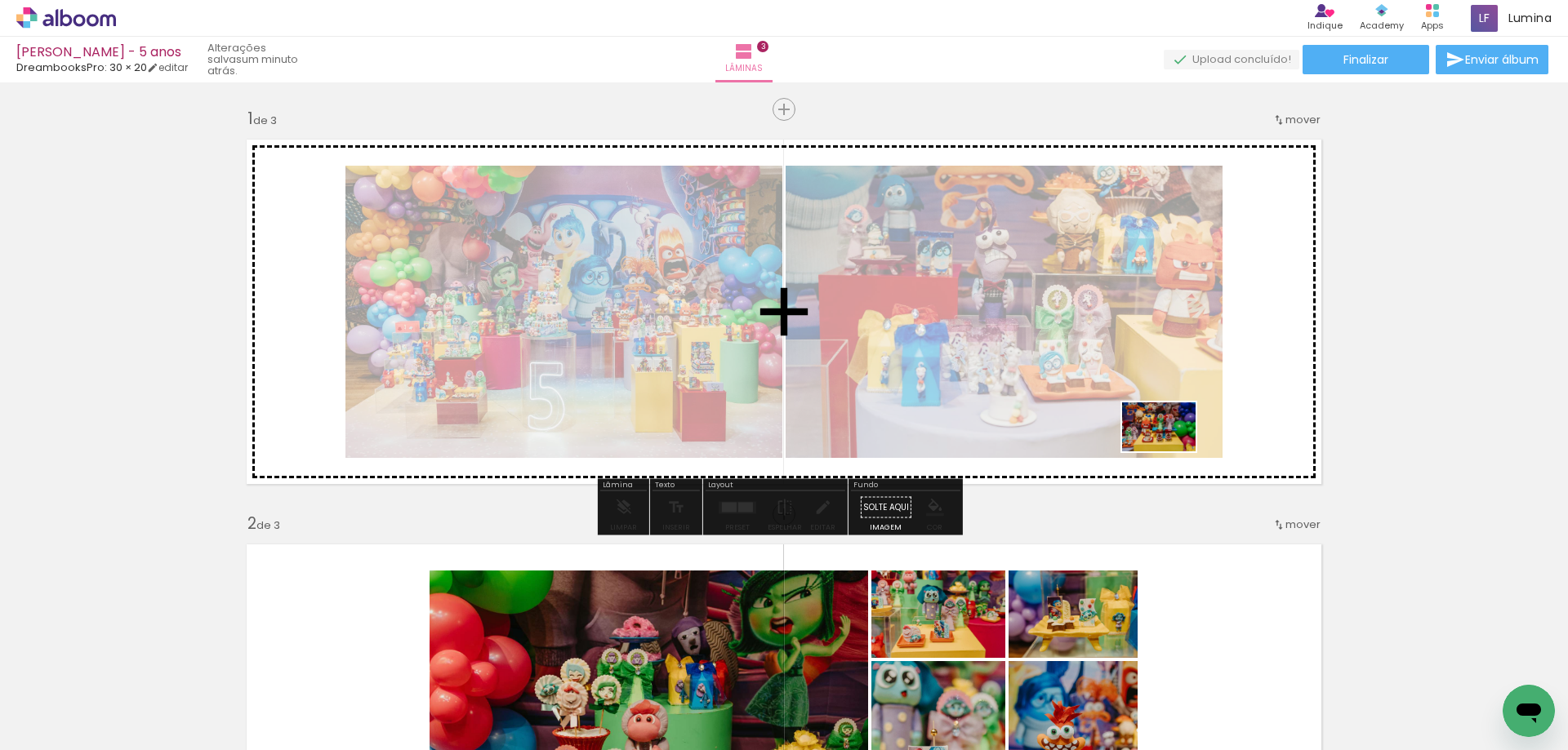
drag, startPoint x: 1194, startPoint y: 706, endPoint x: 1172, endPoint y: 451, distance: 255.9
click at [1172, 451] on quentale-workspace at bounding box center [784, 375] width 1568 height 750
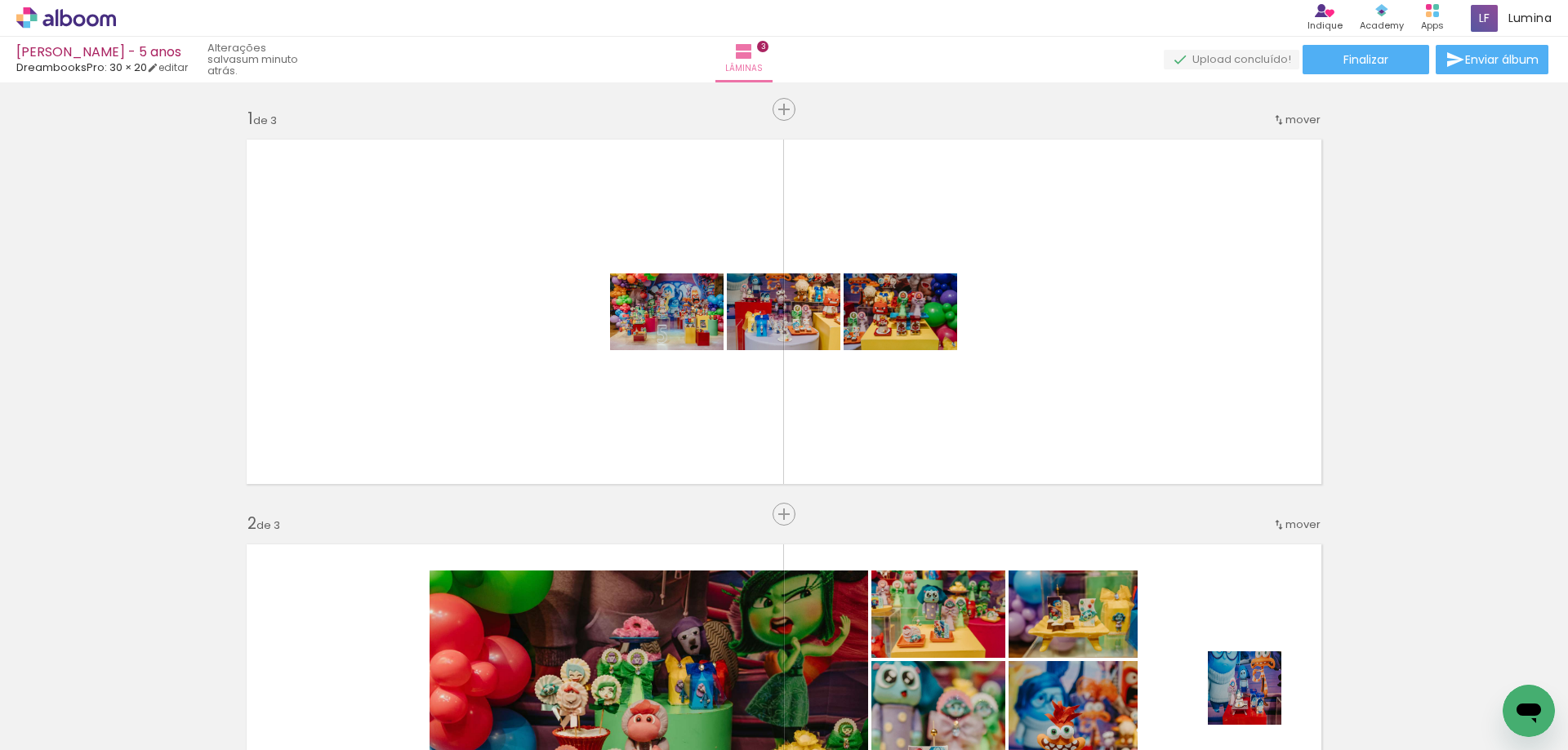
drag, startPoint x: 1257, startPoint y: 711, endPoint x: 1158, endPoint y: 449, distance: 280.1
click at [1160, 450] on quentale-workspace at bounding box center [784, 375] width 1568 height 750
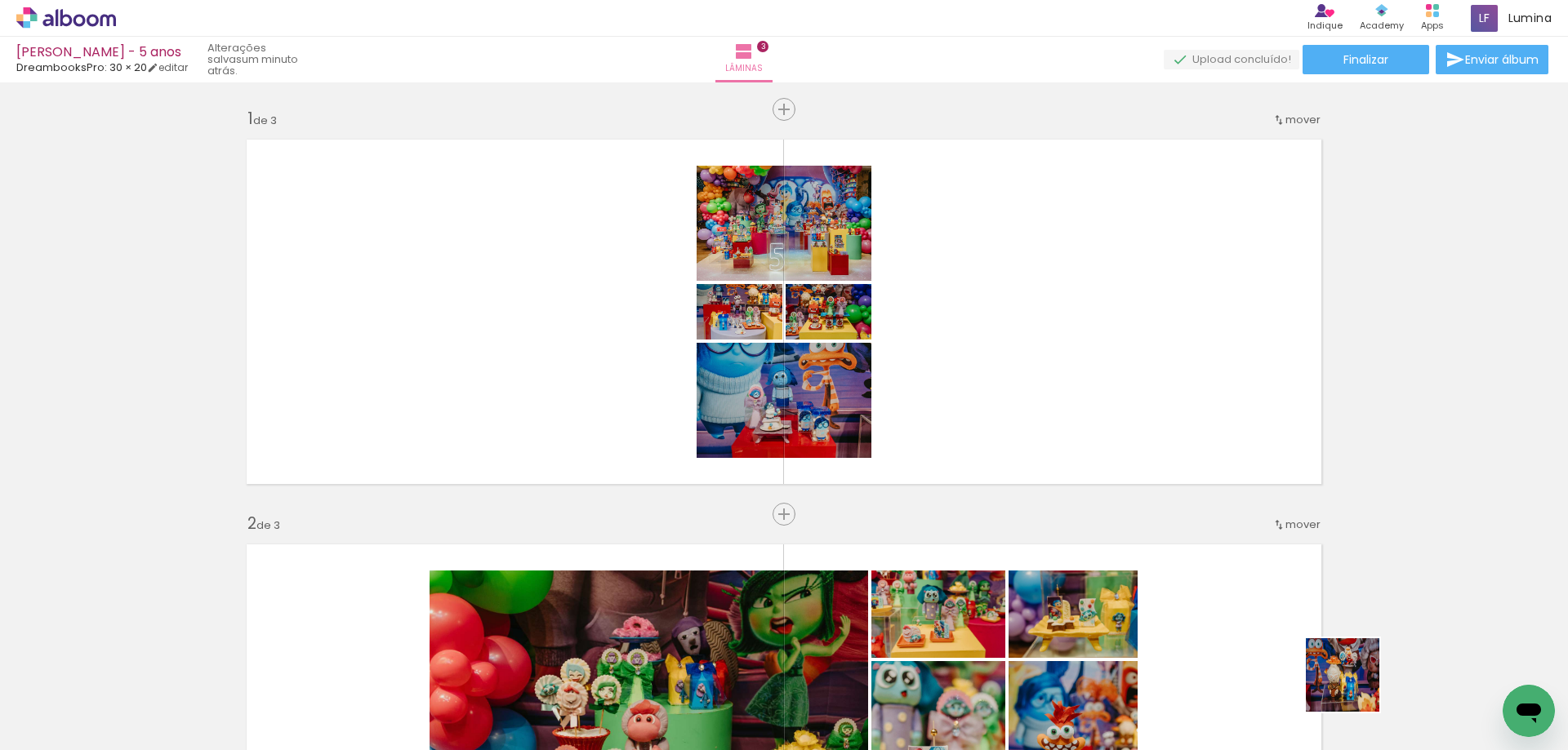
drag, startPoint x: 1364, startPoint y: 709, endPoint x: 1139, endPoint y: 382, distance: 396.9
click at [1175, 408] on quentale-workspace at bounding box center [784, 375] width 1568 height 750
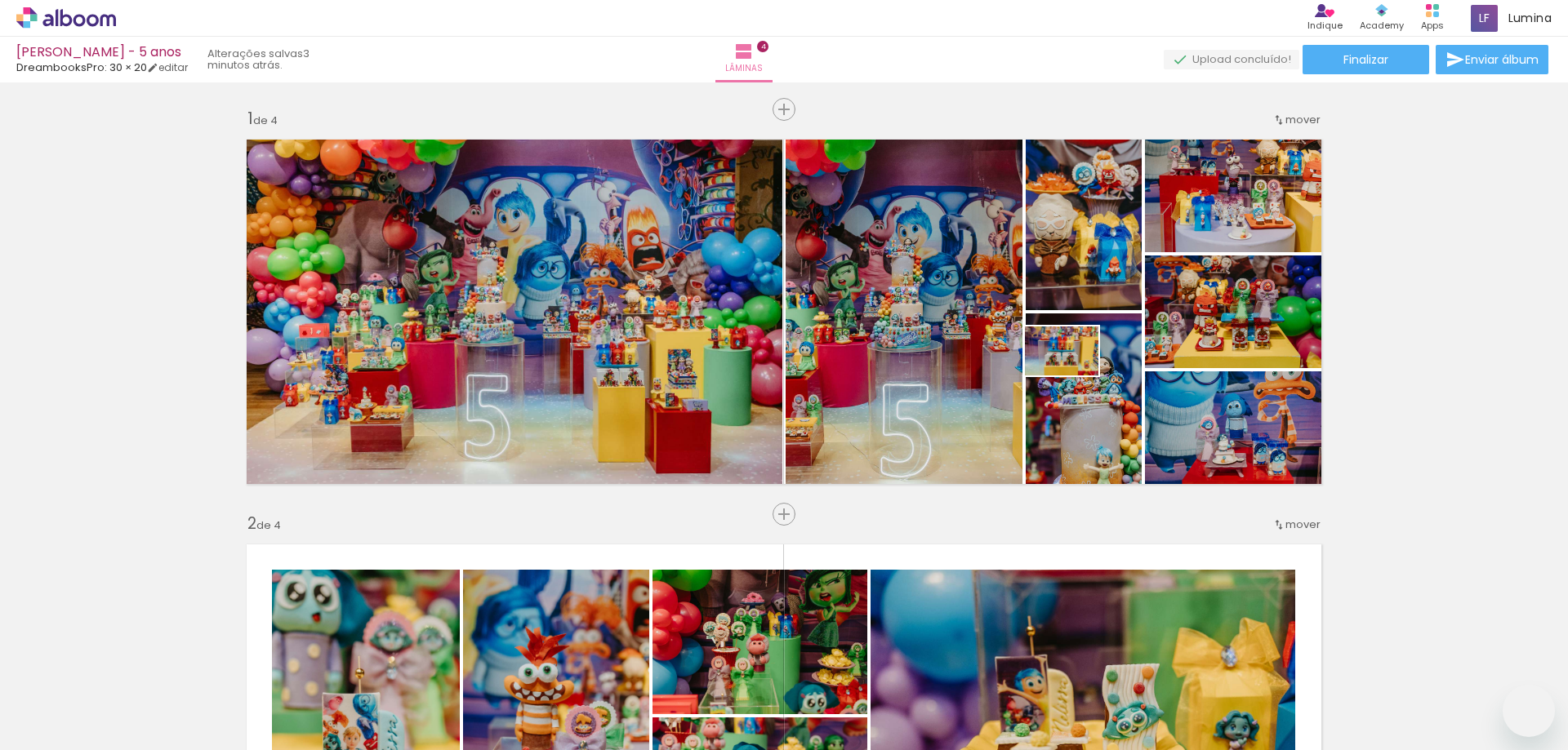
click at [1103, 326] on quentale-workspace at bounding box center [784, 375] width 1568 height 750
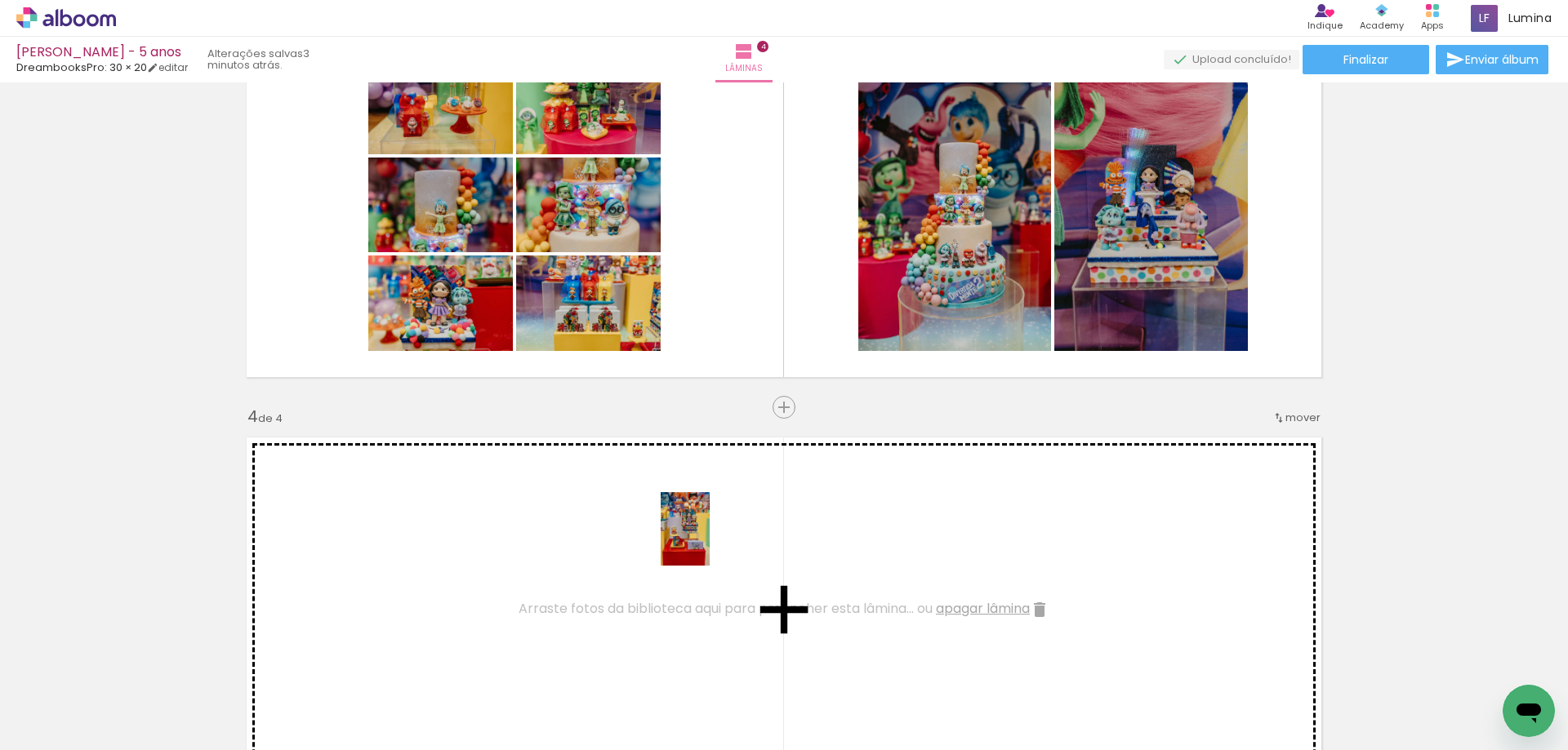
drag, startPoint x: 881, startPoint y: 703, endPoint x: 677, endPoint y: 528, distance: 268.8
click at [677, 528] on quentale-workspace at bounding box center [784, 375] width 1568 height 750
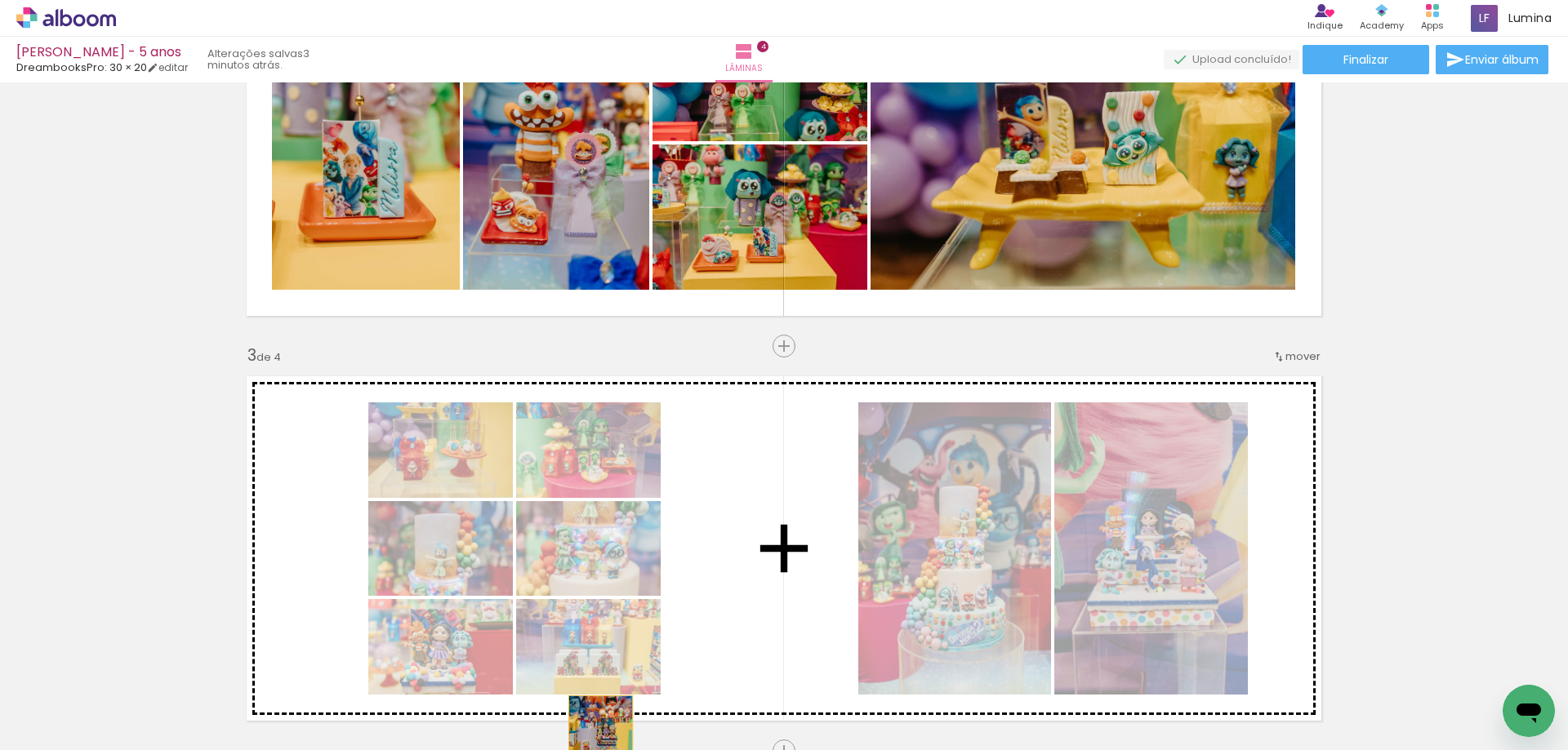
scroll to position [508, 0]
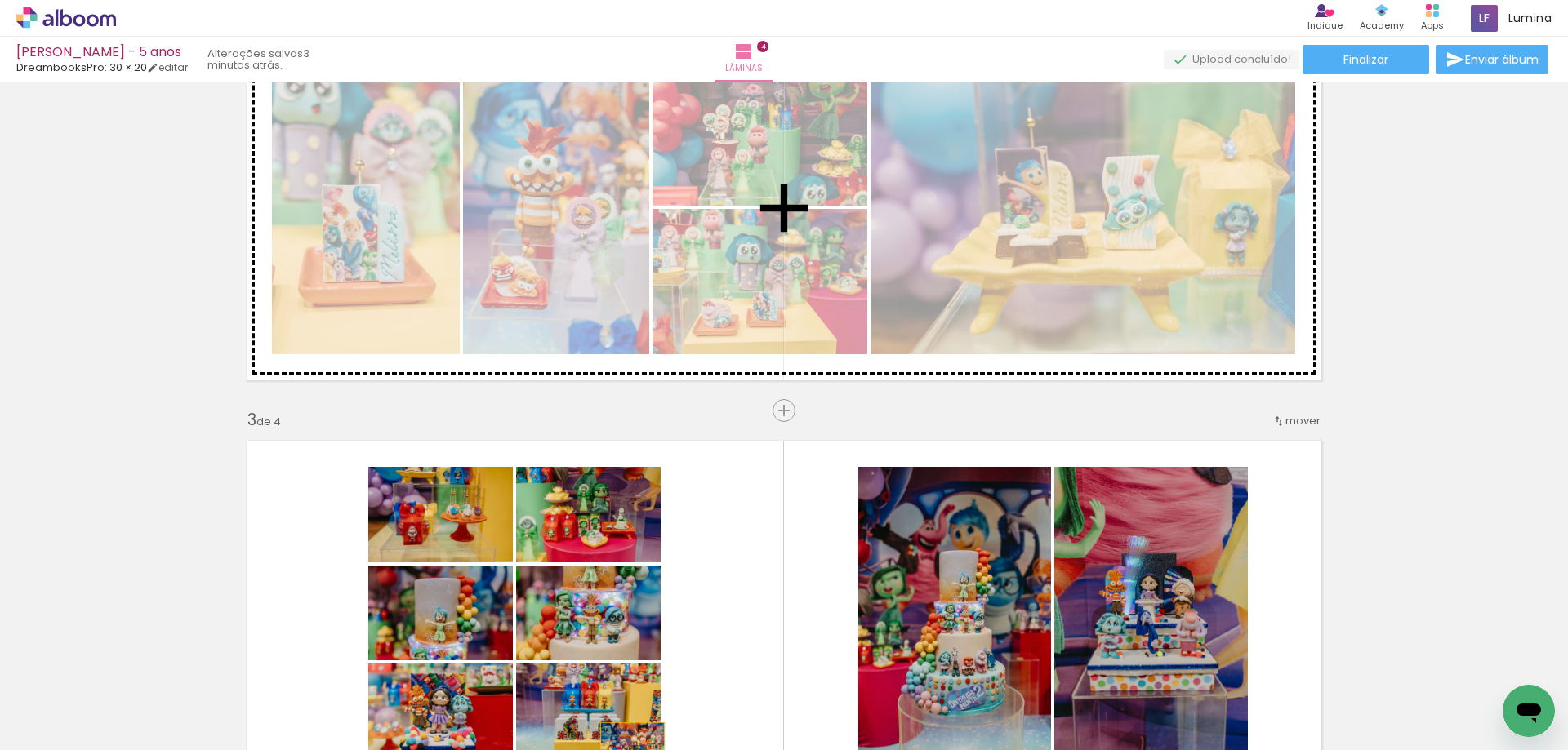
drag, startPoint x: 428, startPoint y: 548, endPoint x: 626, endPoint y: 364, distance: 270.3
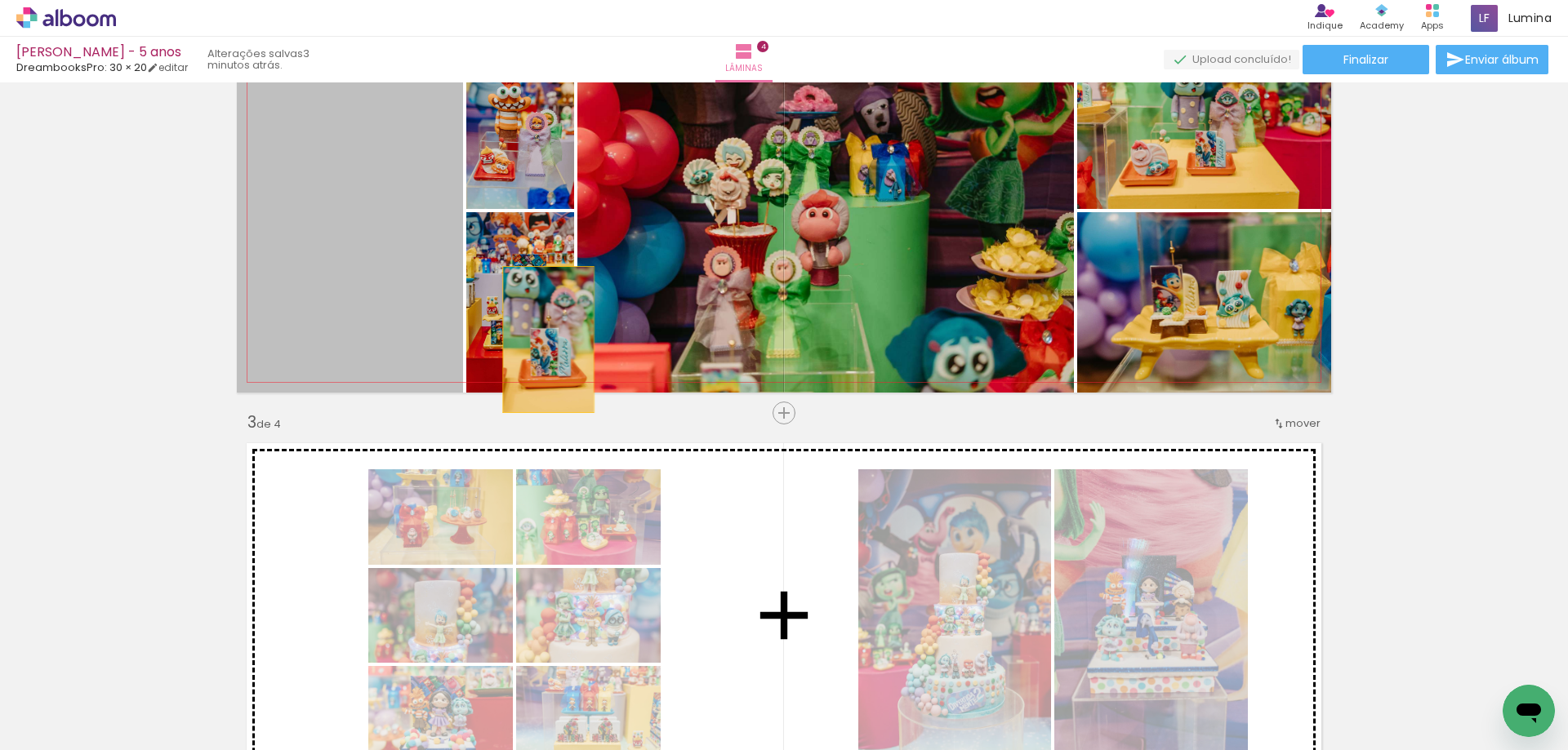
scroll to position [653, 0]
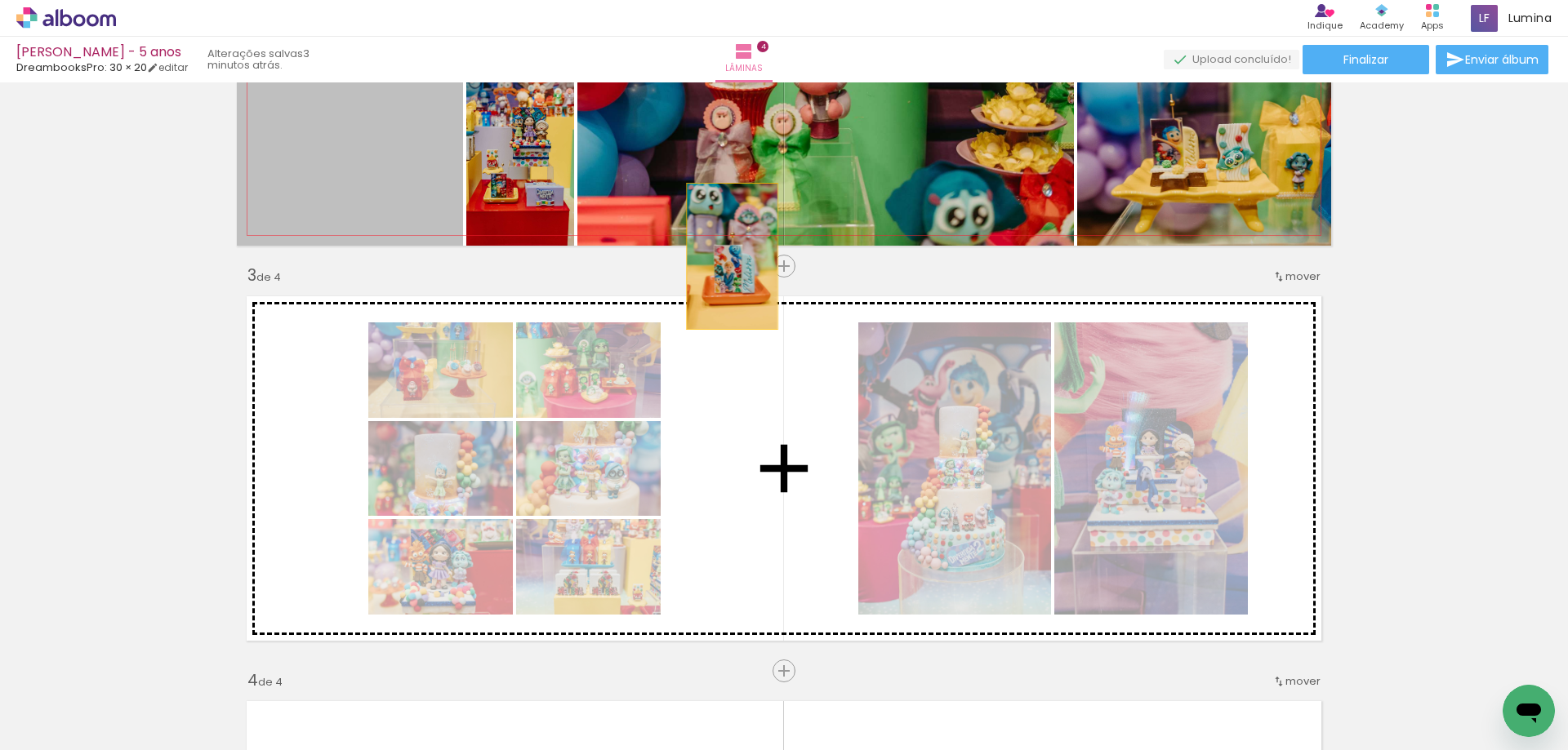
drag, startPoint x: 393, startPoint y: 413, endPoint x: 726, endPoint y: 583, distance: 373.9
click at [726, 583] on div "Inserir lâmina 1 de 4 Inserir lâmina 2 de 4 Inserir lâmina 3 de 4 Inserir lâmin…" at bounding box center [784, 448] width 1568 height 2025
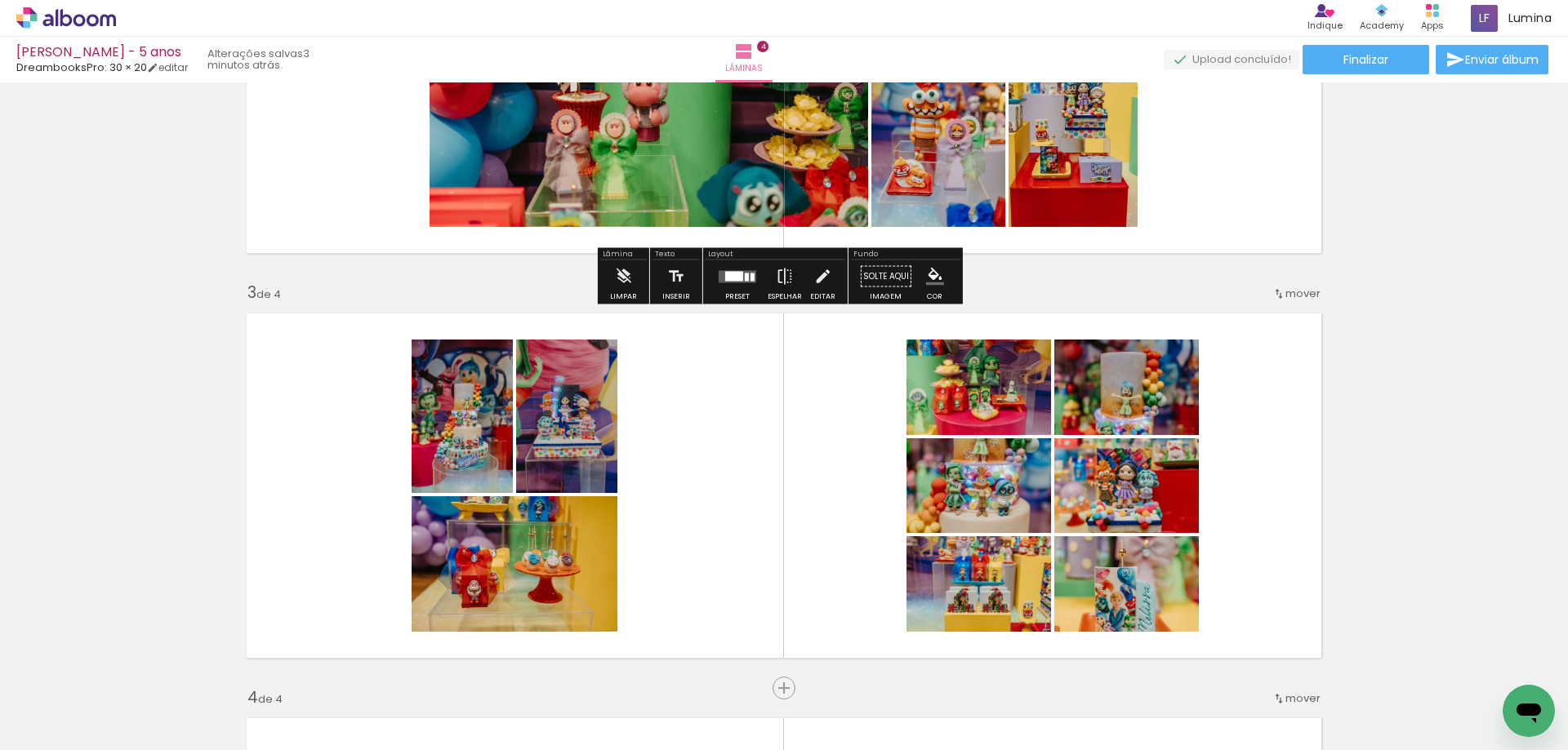
scroll to position [734, 0]
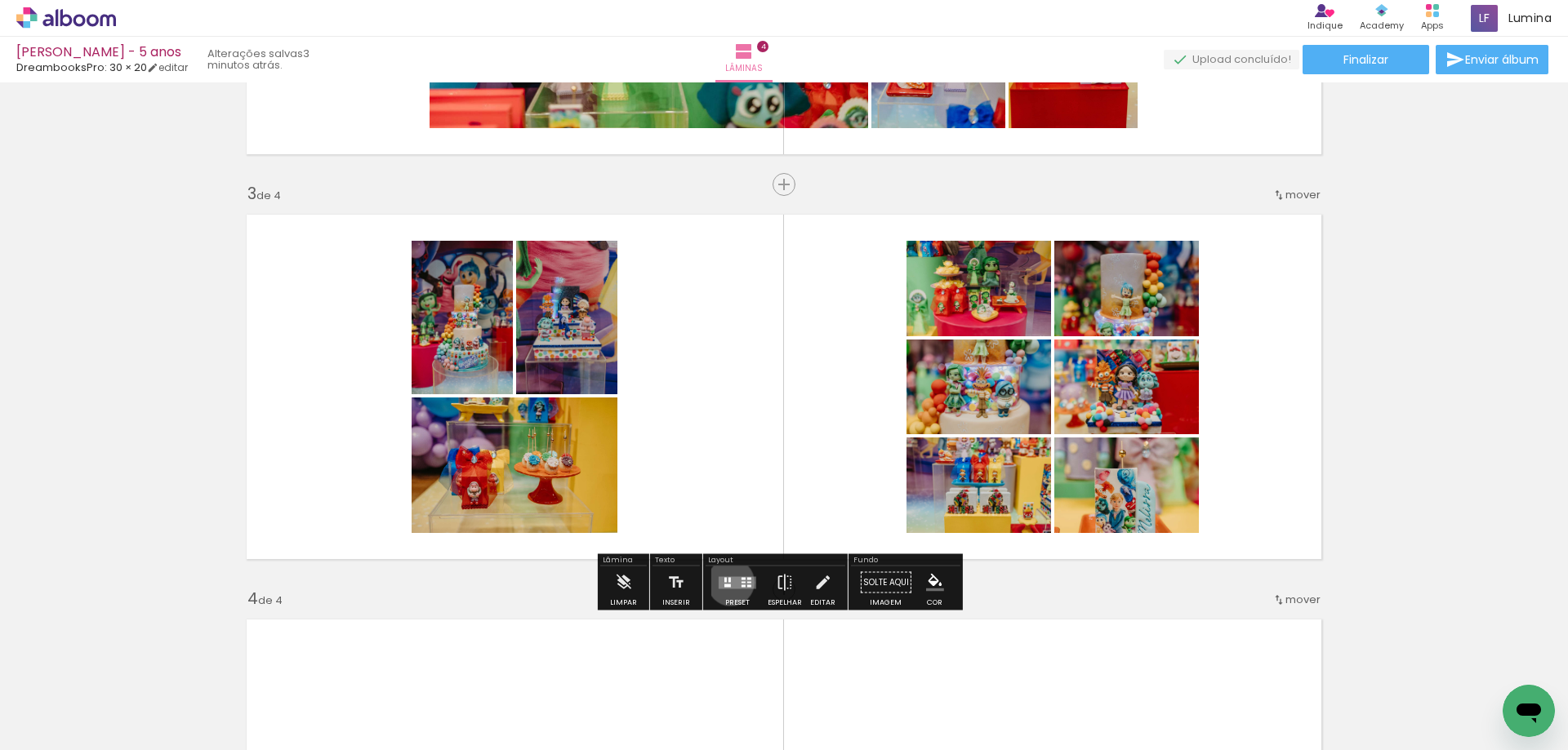
click at [727, 582] on quentale-layouter at bounding box center [737, 582] width 38 height 12
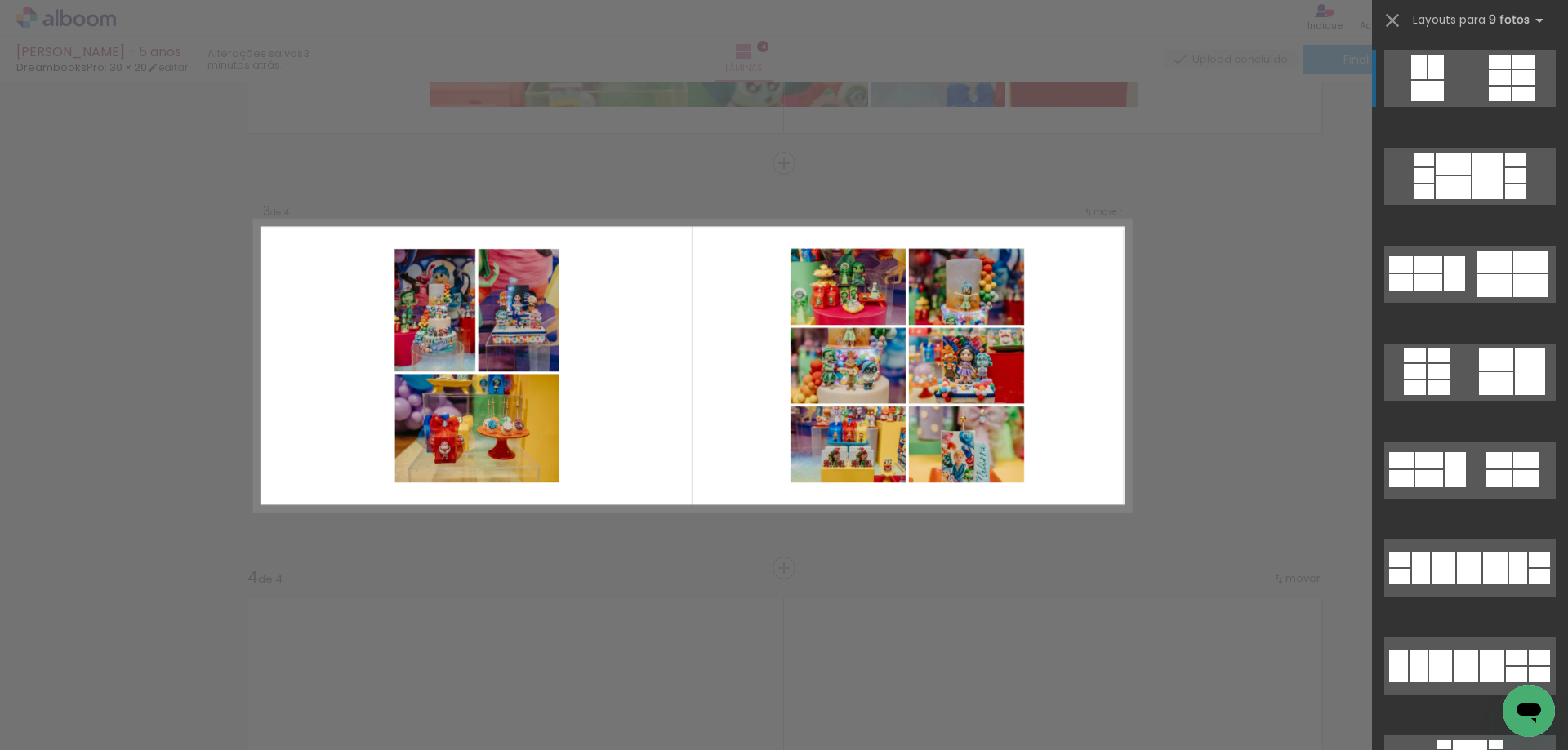
scroll to position [757, 0]
drag, startPoint x: 451, startPoint y: 435, endPoint x: 450, endPoint y: 444, distance: 9.1
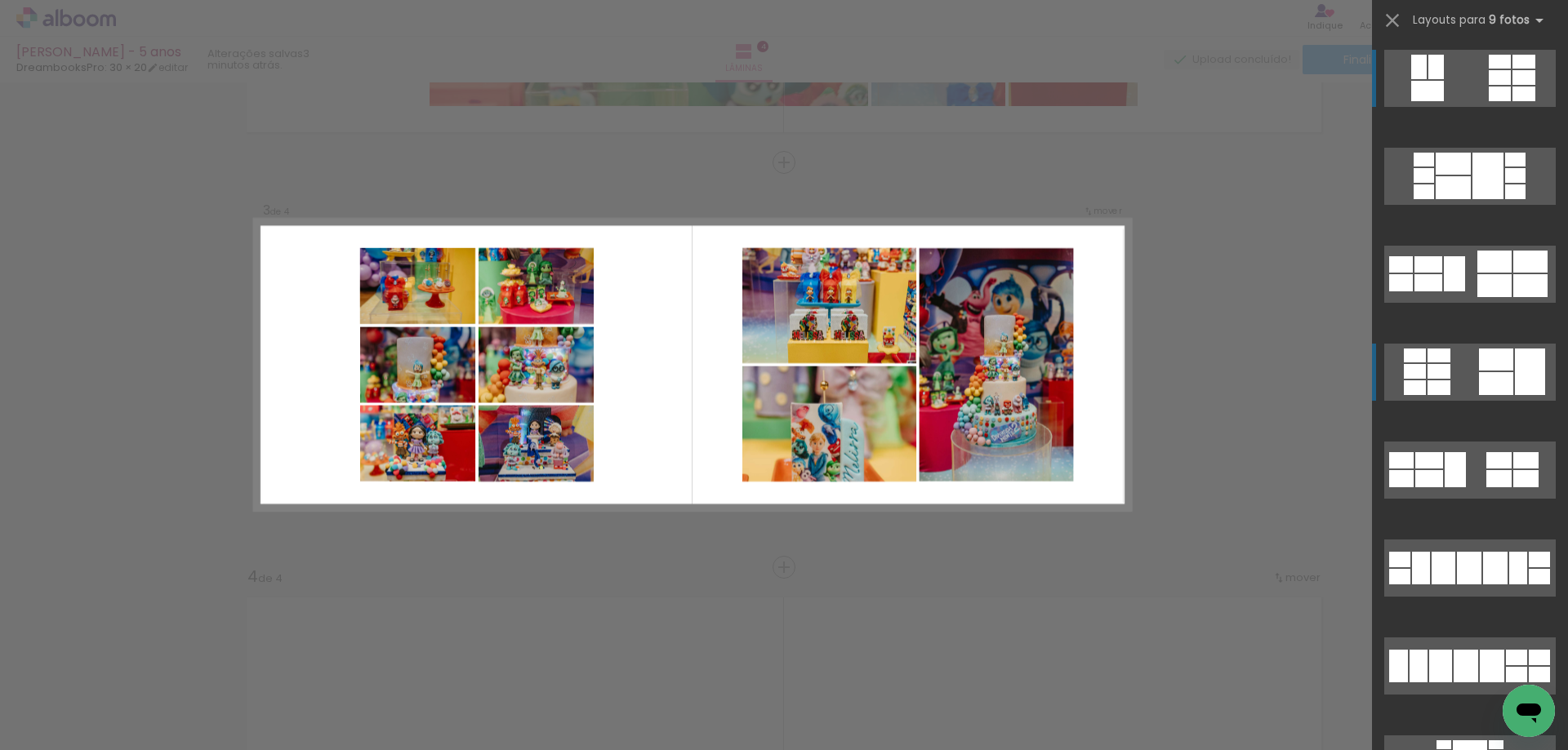
click at [1464, 373] on quentale-layouter at bounding box center [1470, 373] width 172 height 57
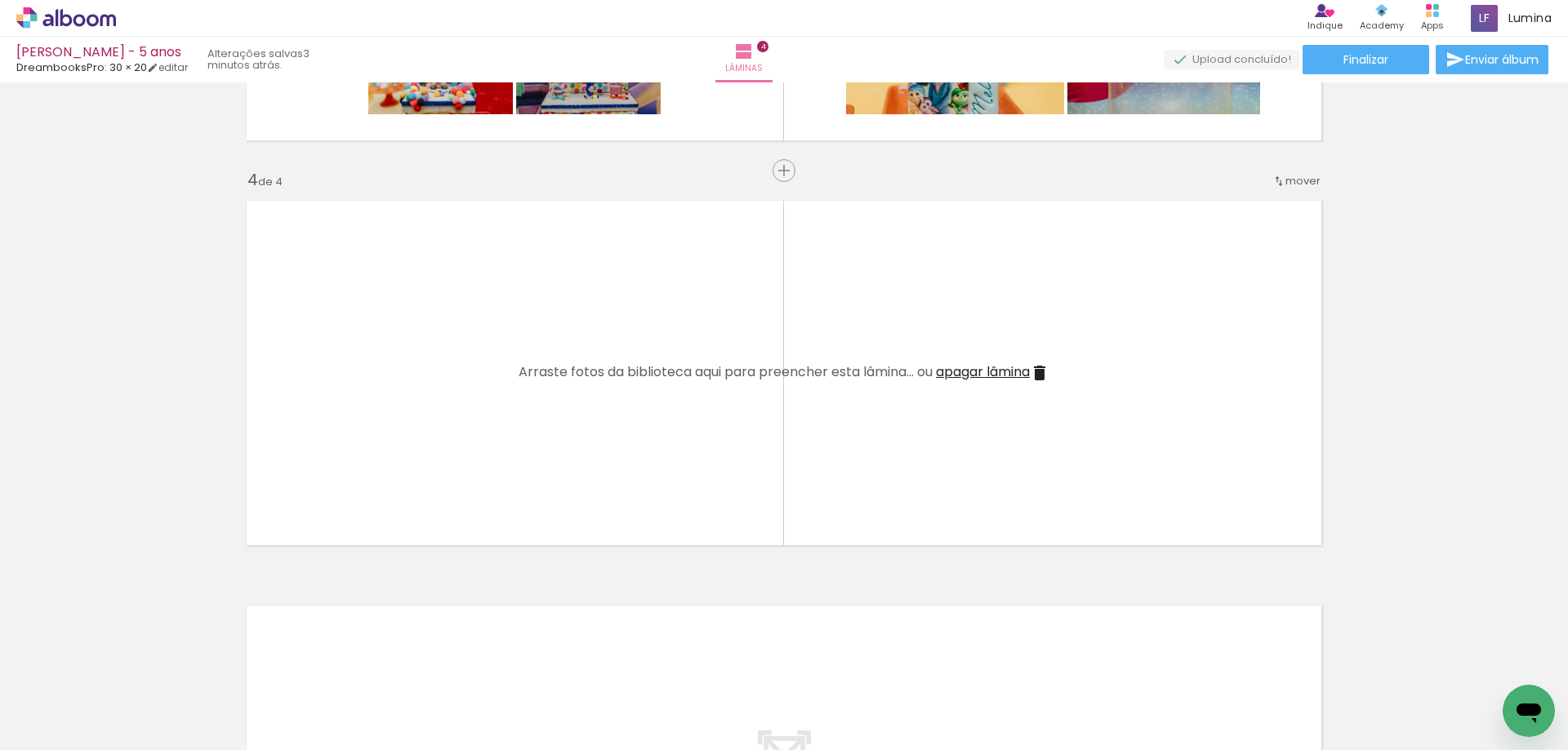
scroll to position [1143, 0]
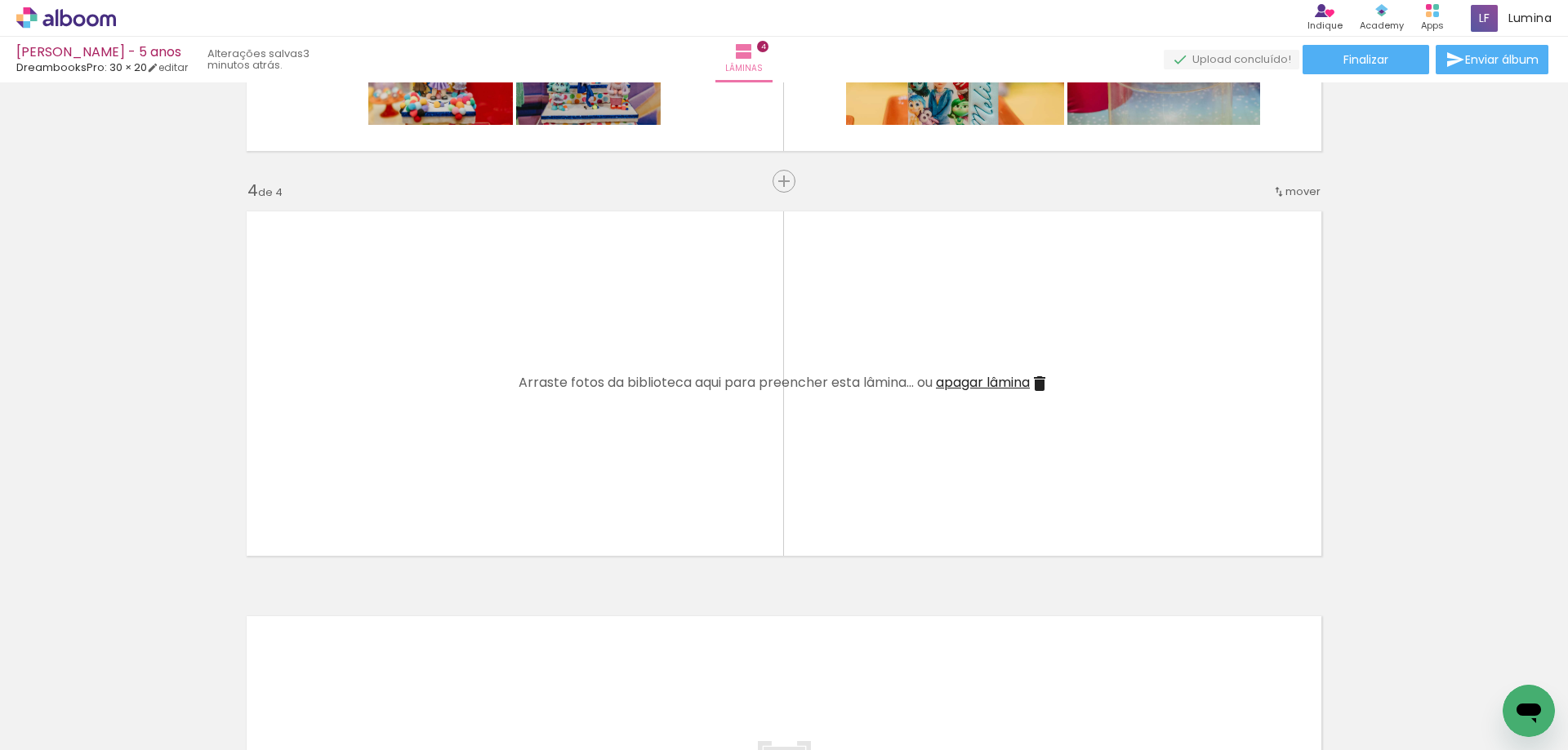
click at [971, 393] on div "Arraste fotos da biblioteca aqui para preencher esta lâmina... ou apagar lâmina" at bounding box center [783, 384] width 531 height 20
click at [971, 391] on span "apagar lâmina" at bounding box center [983, 382] width 94 height 19
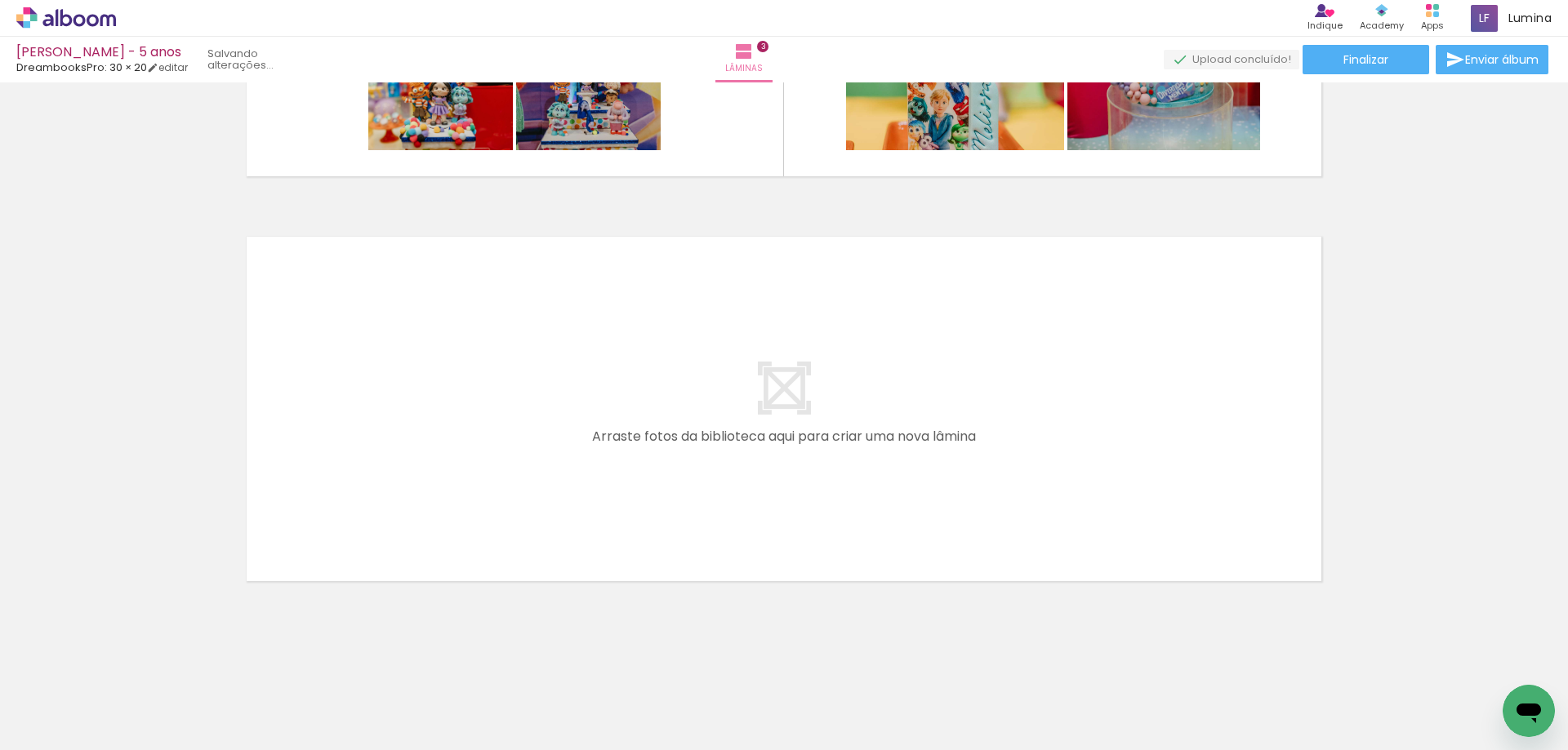
scroll to position [1118, 0]
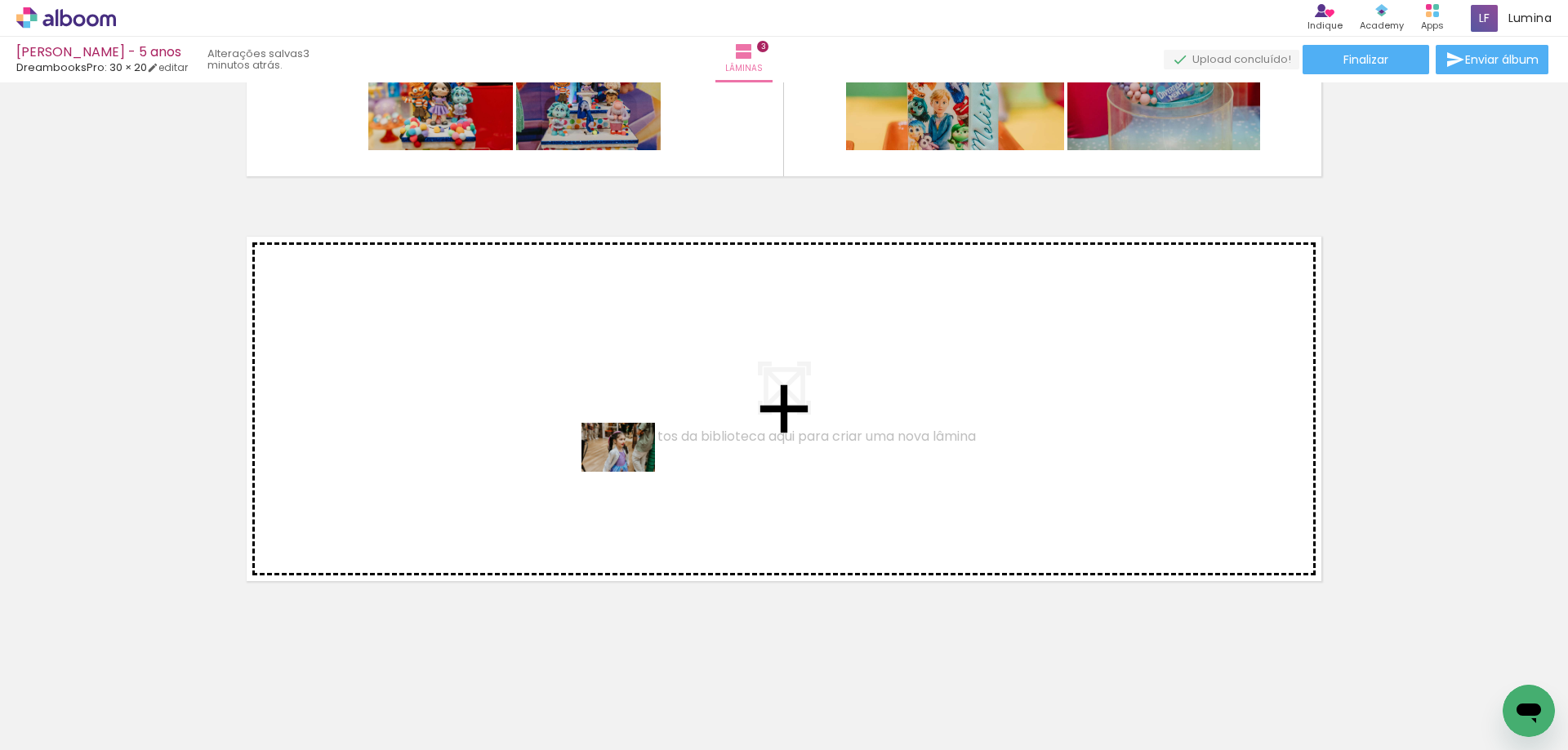
drag, startPoint x: 904, startPoint y: 657, endPoint x: 594, endPoint y: 457, distance: 368.9
click at [594, 457] on quentale-workspace at bounding box center [784, 375] width 1568 height 750
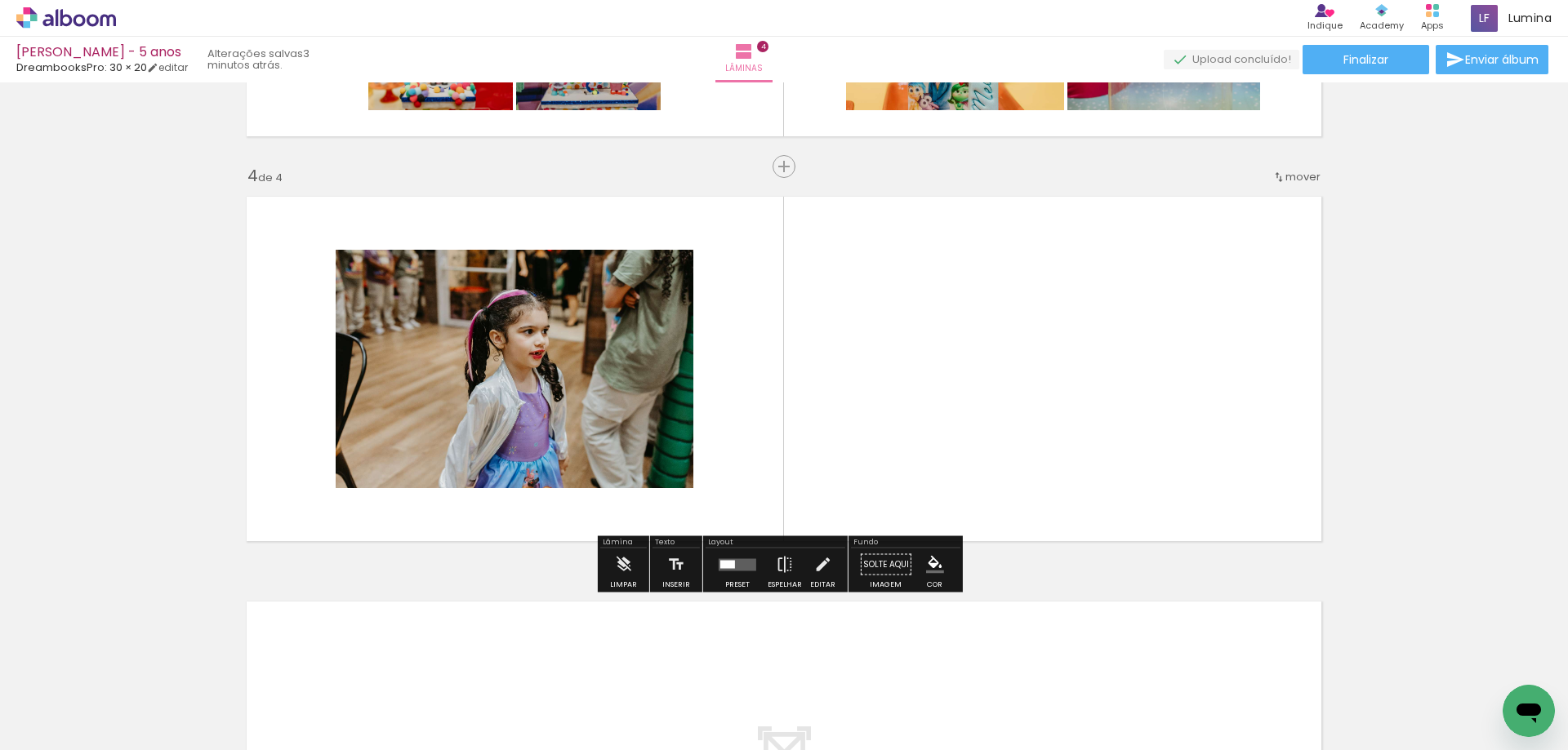
scroll to position [1162, 0]
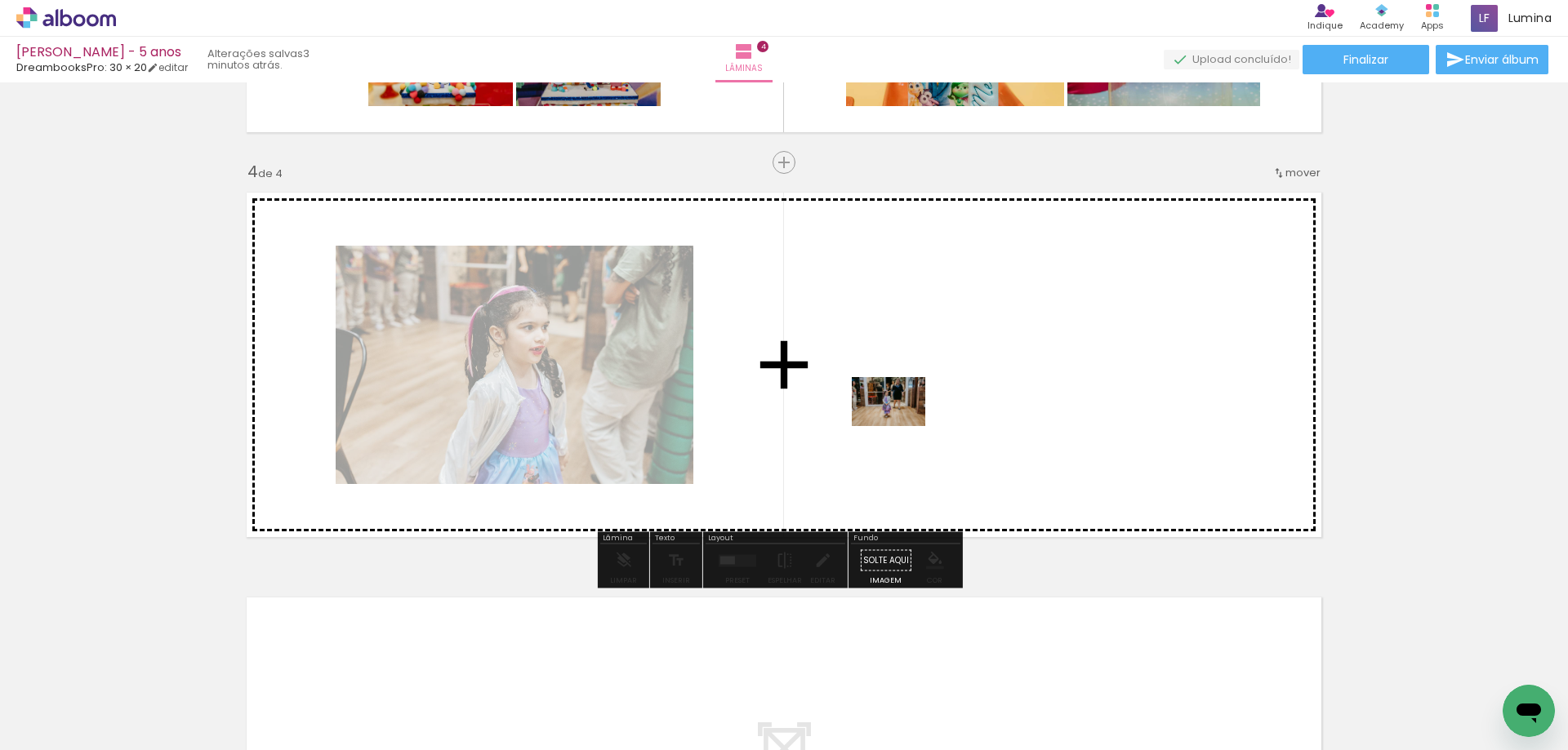
drag, startPoint x: 1091, startPoint y: 685, endPoint x: 901, endPoint y: 426, distance: 321.2
click at [901, 426] on quentale-workspace at bounding box center [784, 375] width 1568 height 750
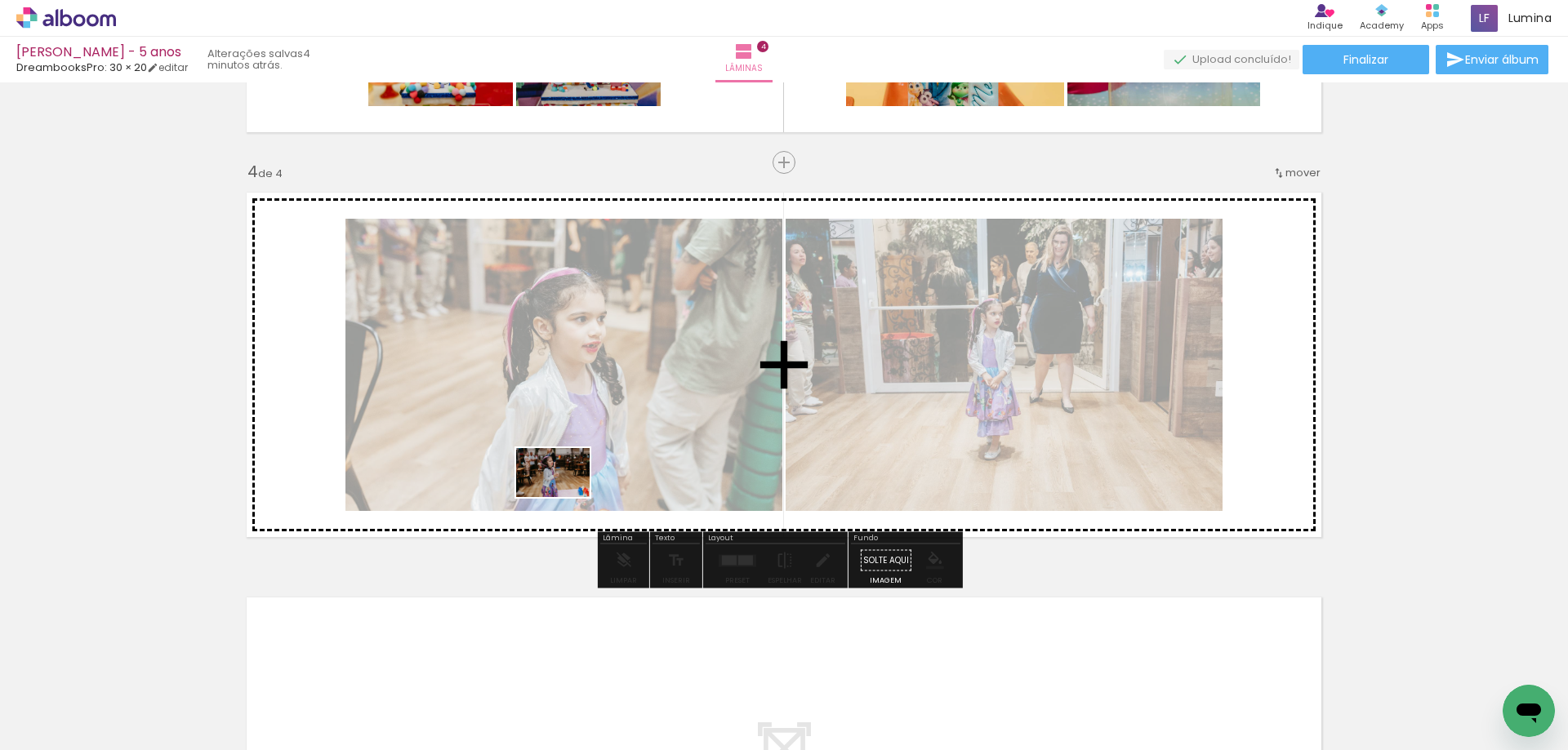
drag, startPoint x: 379, startPoint y: 704, endPoint x: 565, endPoint y: 497, distance: 278.3
click at [565, 497] on quentale-workspace at bounding box center [784, 375] width 1568 height 750
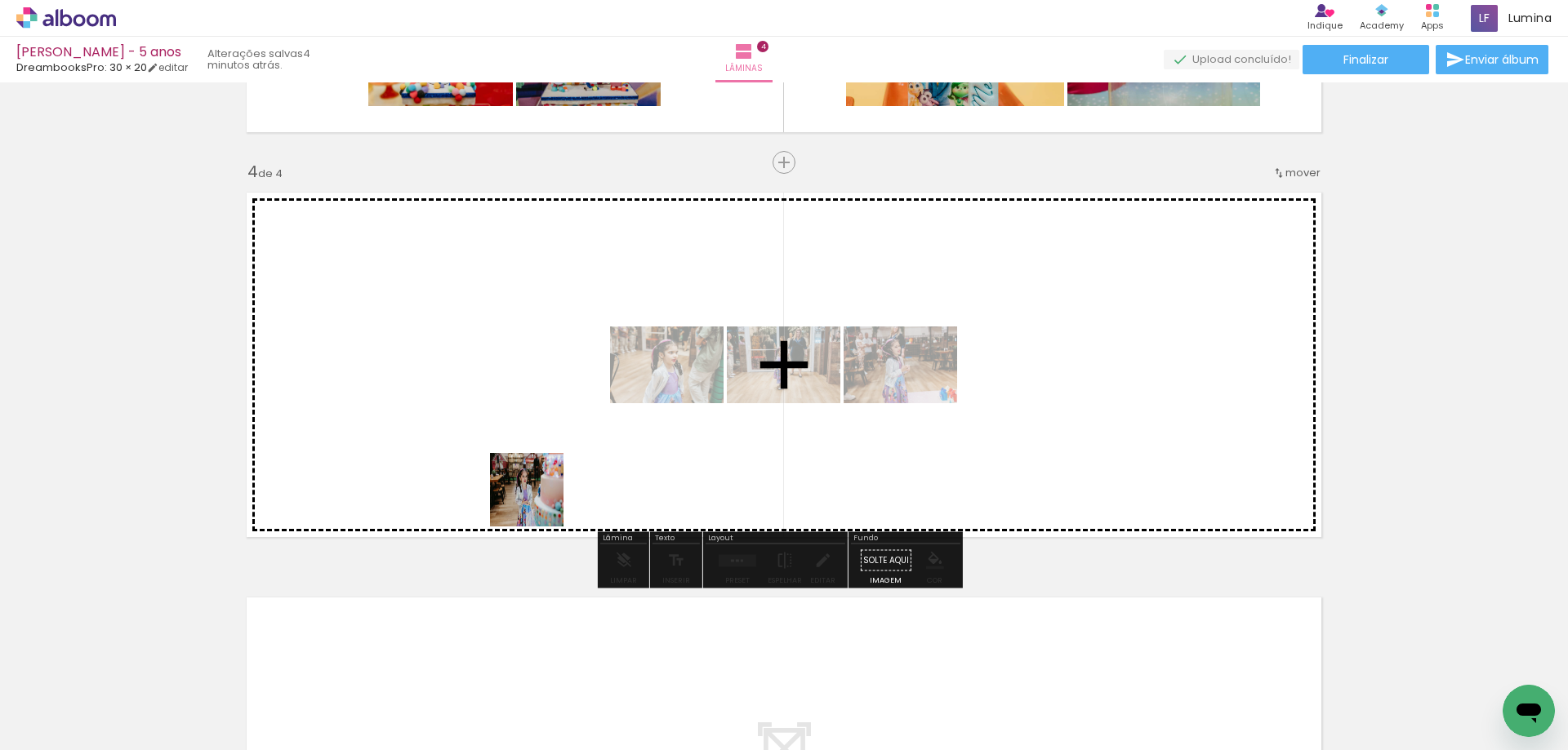
drag, startPoint x: 468, startPoint y: 714, endPoint x: 549, endPoint y: 463, distance: 263.7
click at [547, 471] on quentale-workspace at bounding box center [784, 375] width 1568 height 750
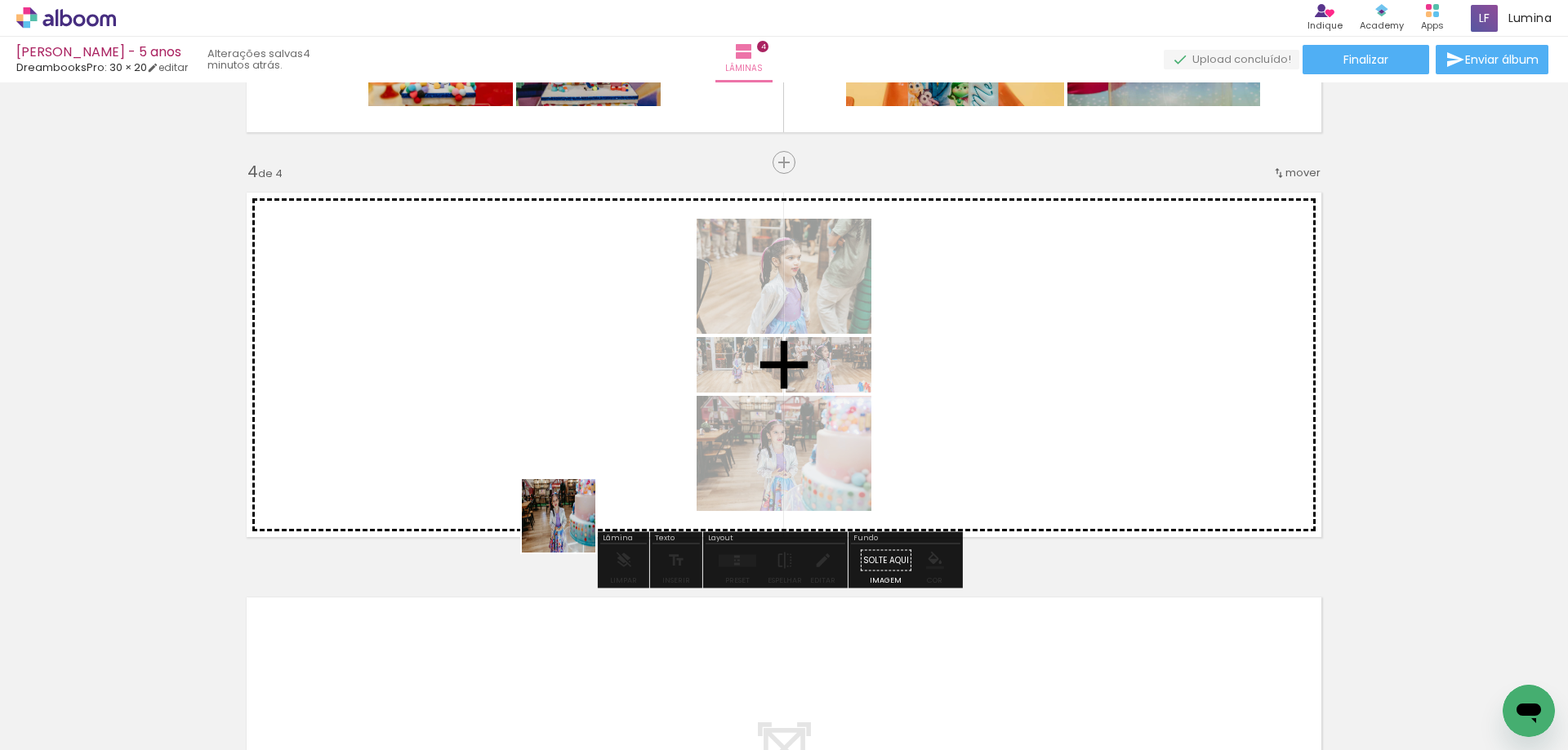
drag, startPoint x: 539, startPoint y: 707, endPoint x: 576, endPoint y: 514, distance: 196.5
click at [576, 514] on quentale-workspace at bounding box center [784, 375] width 1568 height 750
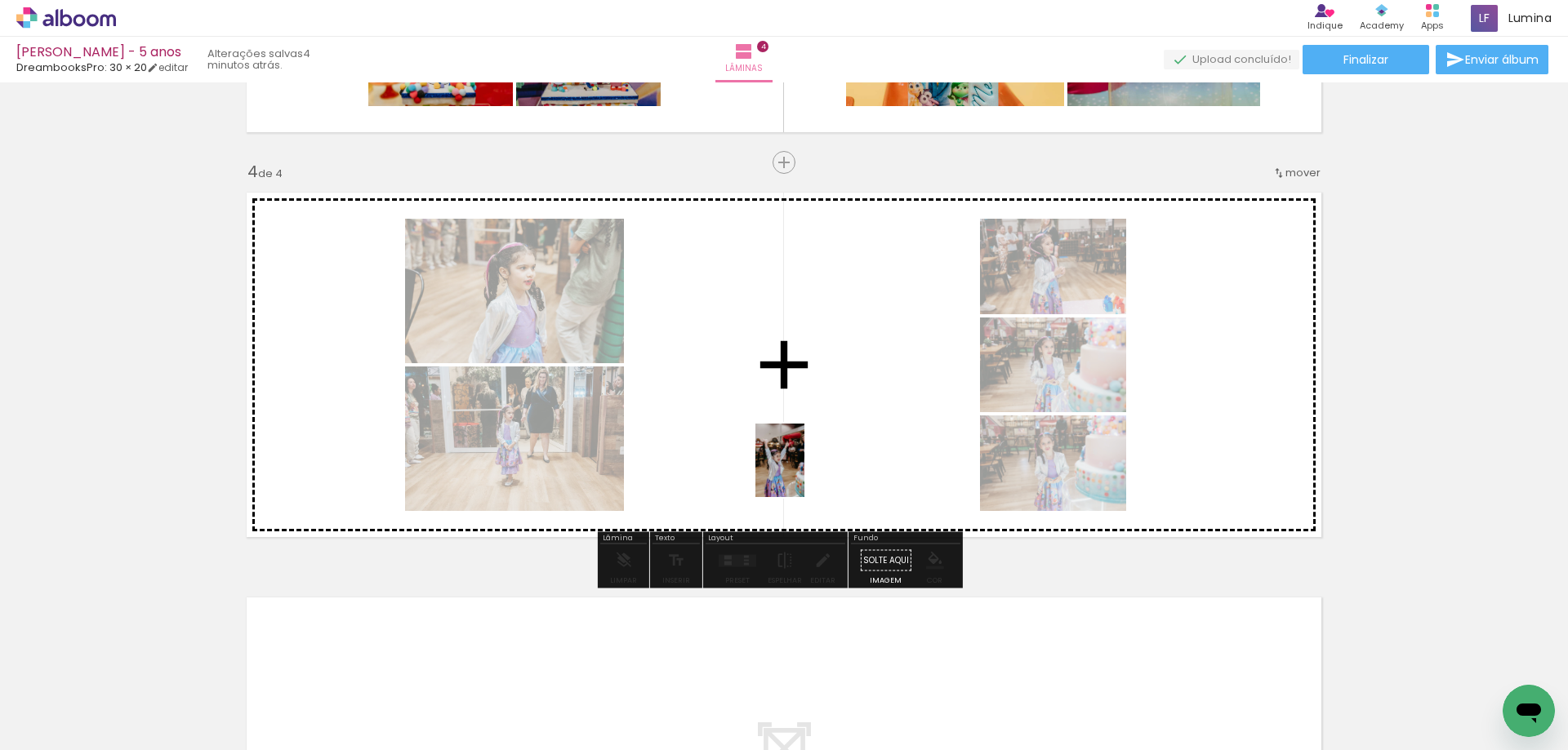
drag, startPoint x: 633, startPoint y: 708, endPoint x: 804, endPoint y: 472, distance: 291.4
click at [804, 472] on quentale-workspace at bounding box center [784, 375] width 1568 height 750
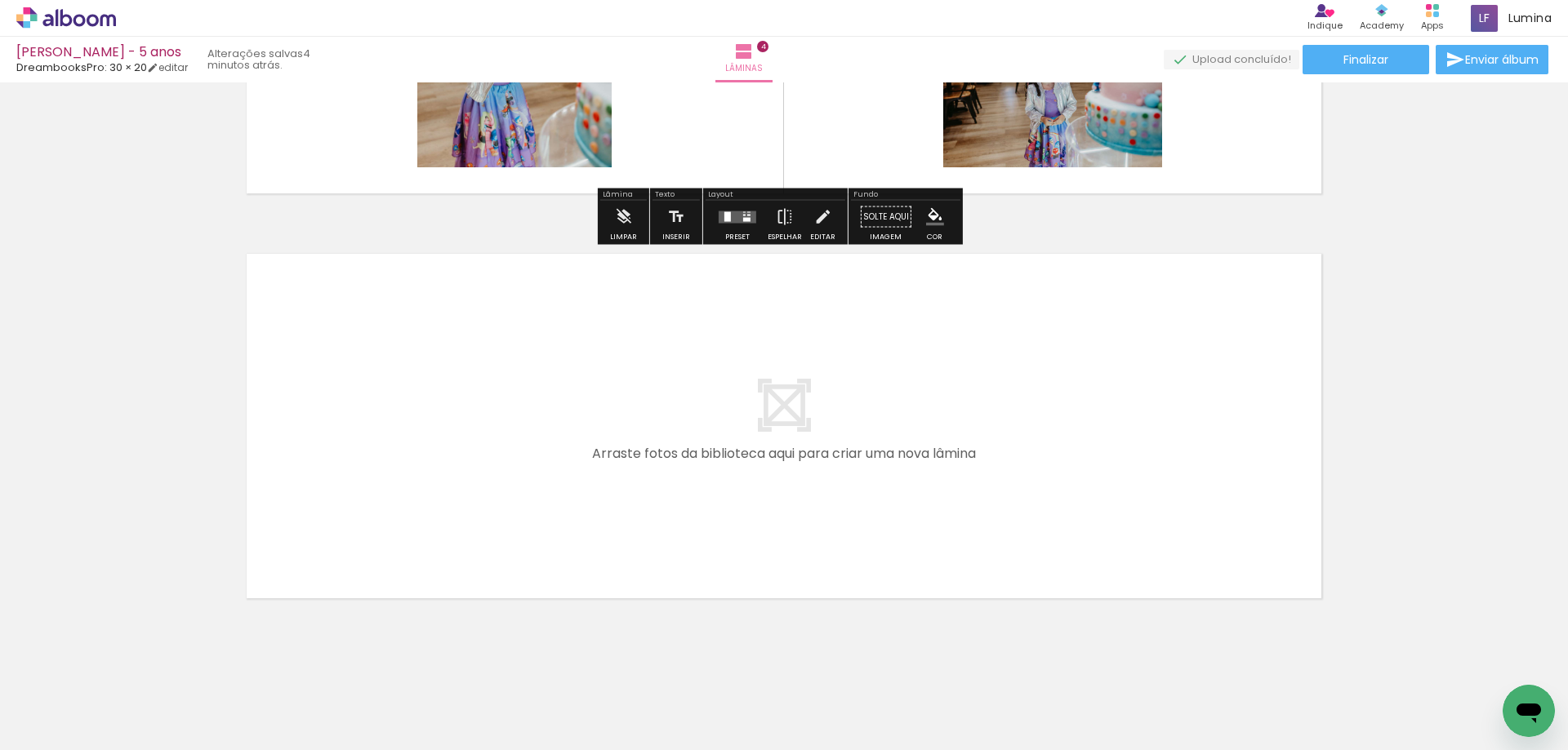
scroll to position [1522, 0]
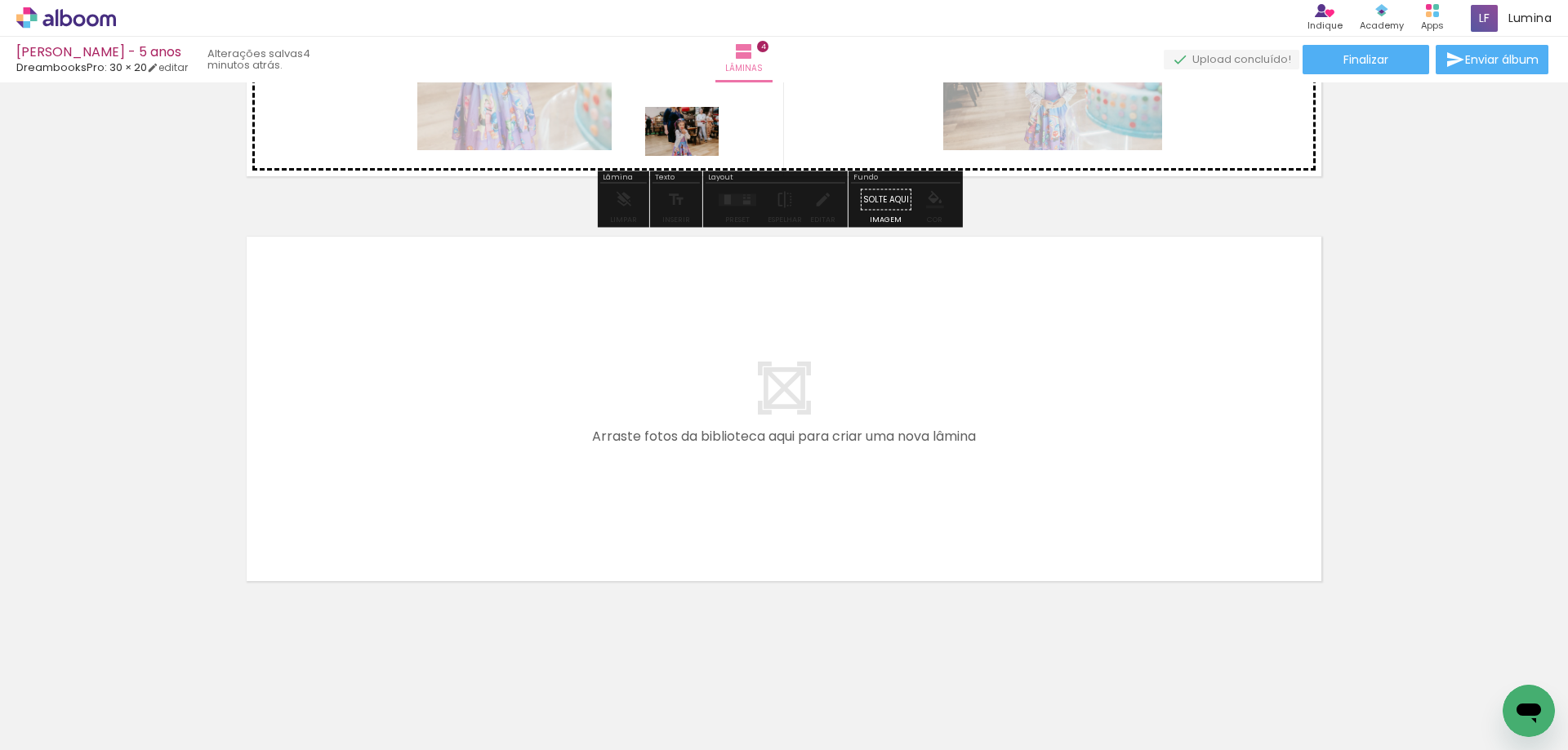
drag, startPoint x: 730, startPoint y: 693, endPoint x: 694, endPoint y: 156, distance: 538.2
click at [694, 156] on quentale-workspace at bounding box center [784, 375] width 1568 height 750
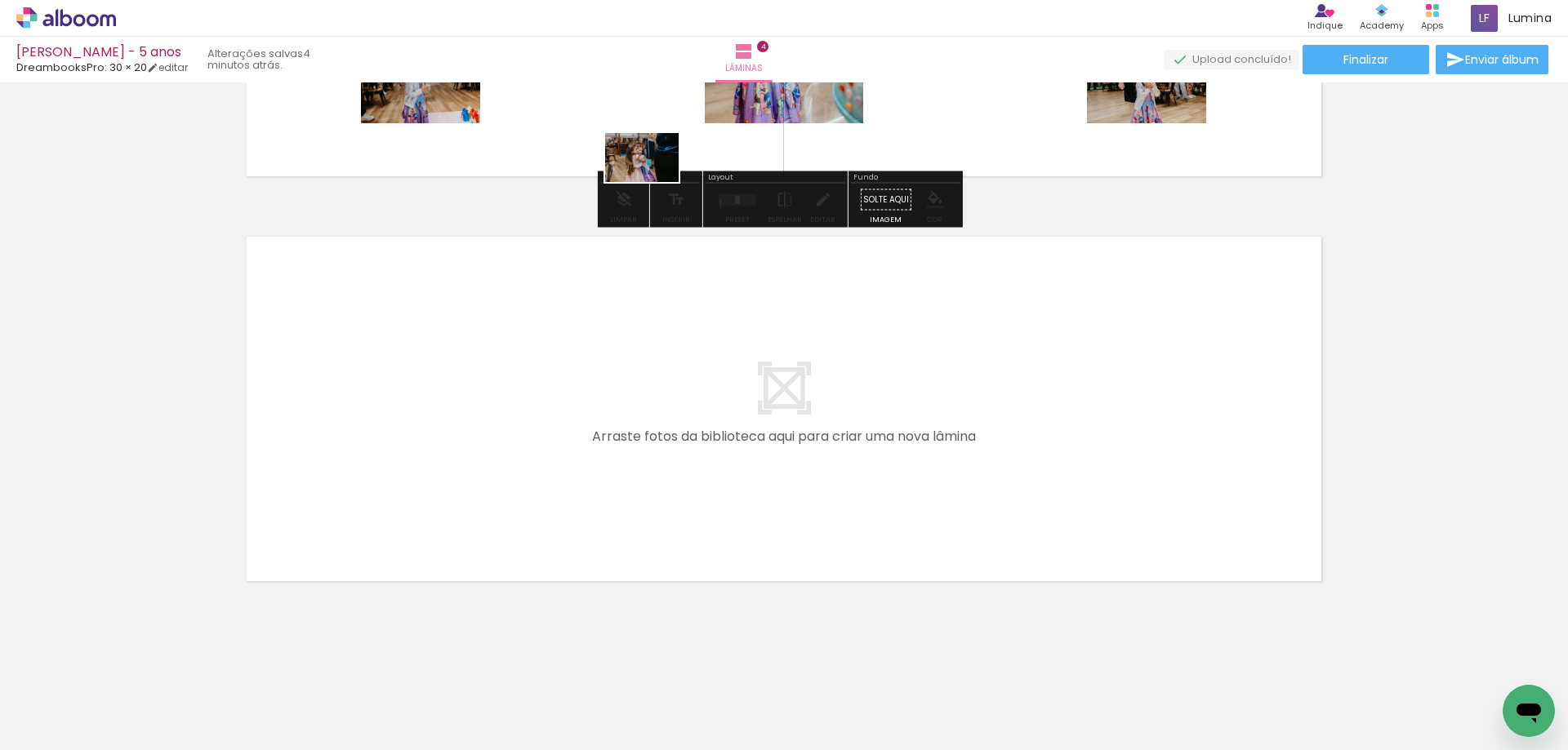
drag, startPoint x: 781, startPoint y: 627, endPoint x: 636, endPoint y: 156, distance: 492.8
click at [636, 156] on quentale-workspace at bounding box center [784, 375] width 1568 height 750
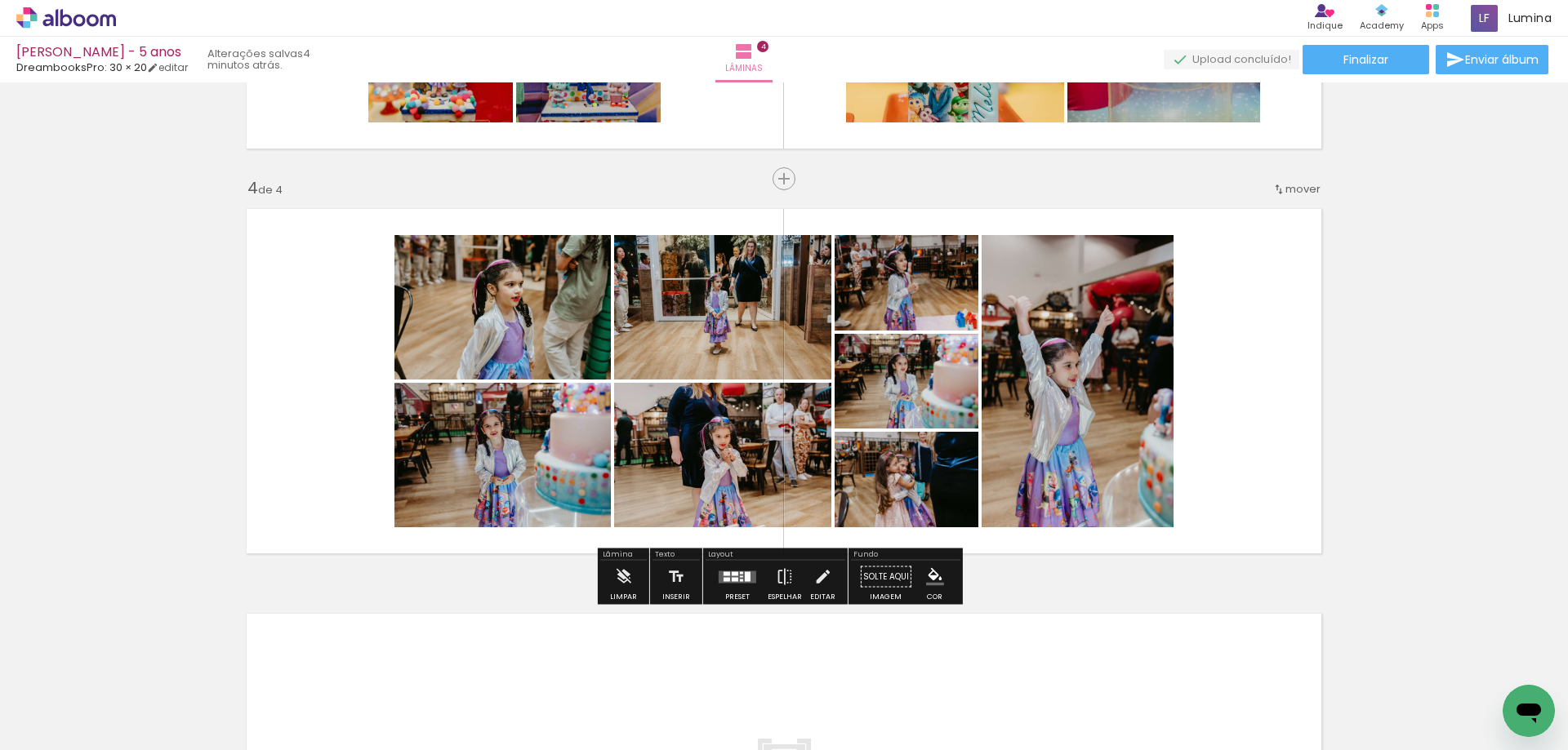
scroll to position [1114, 0]
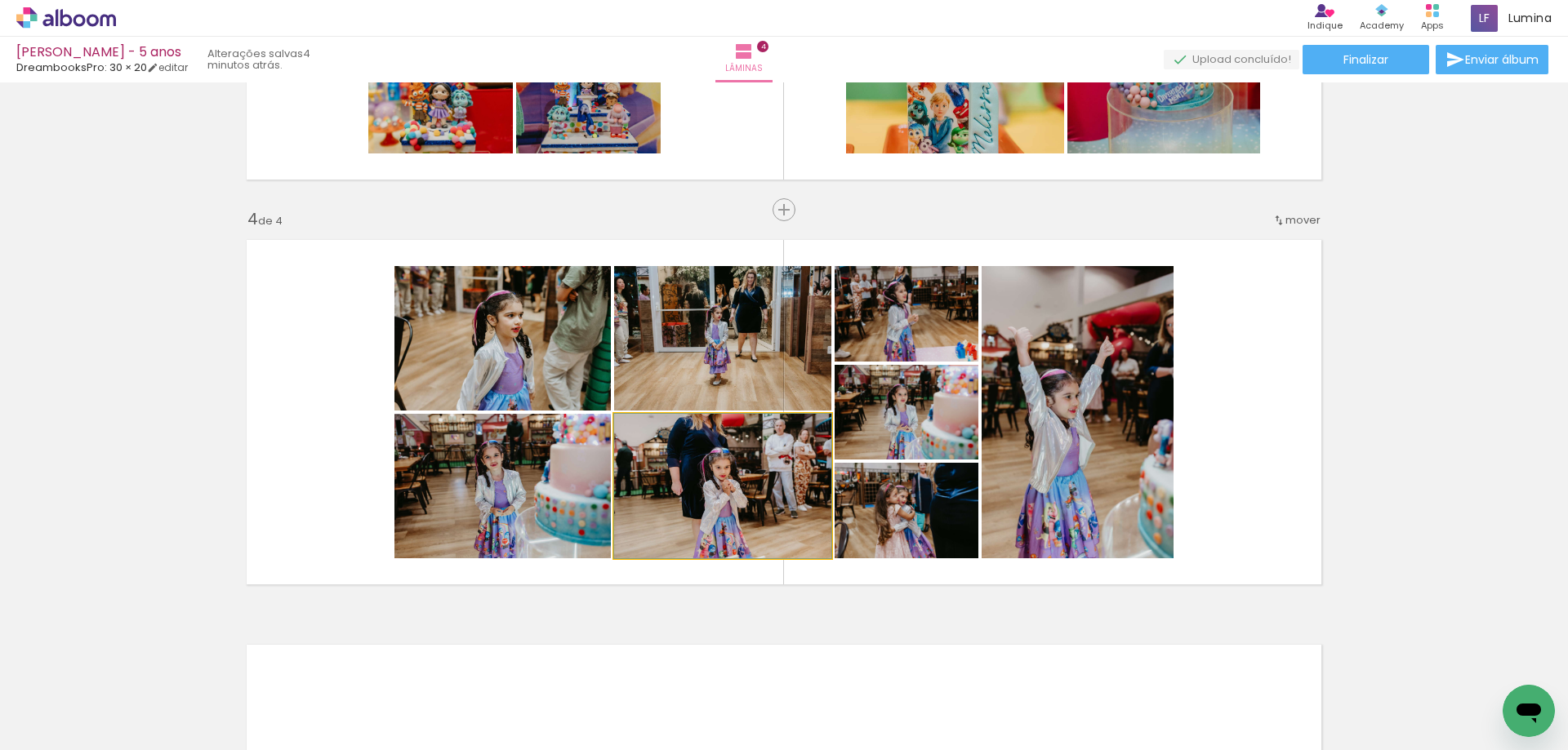
drag, startPoint x: 789, startPoint y: 464, endPoint x: 767, endPoint y: 456, distance: 23.4
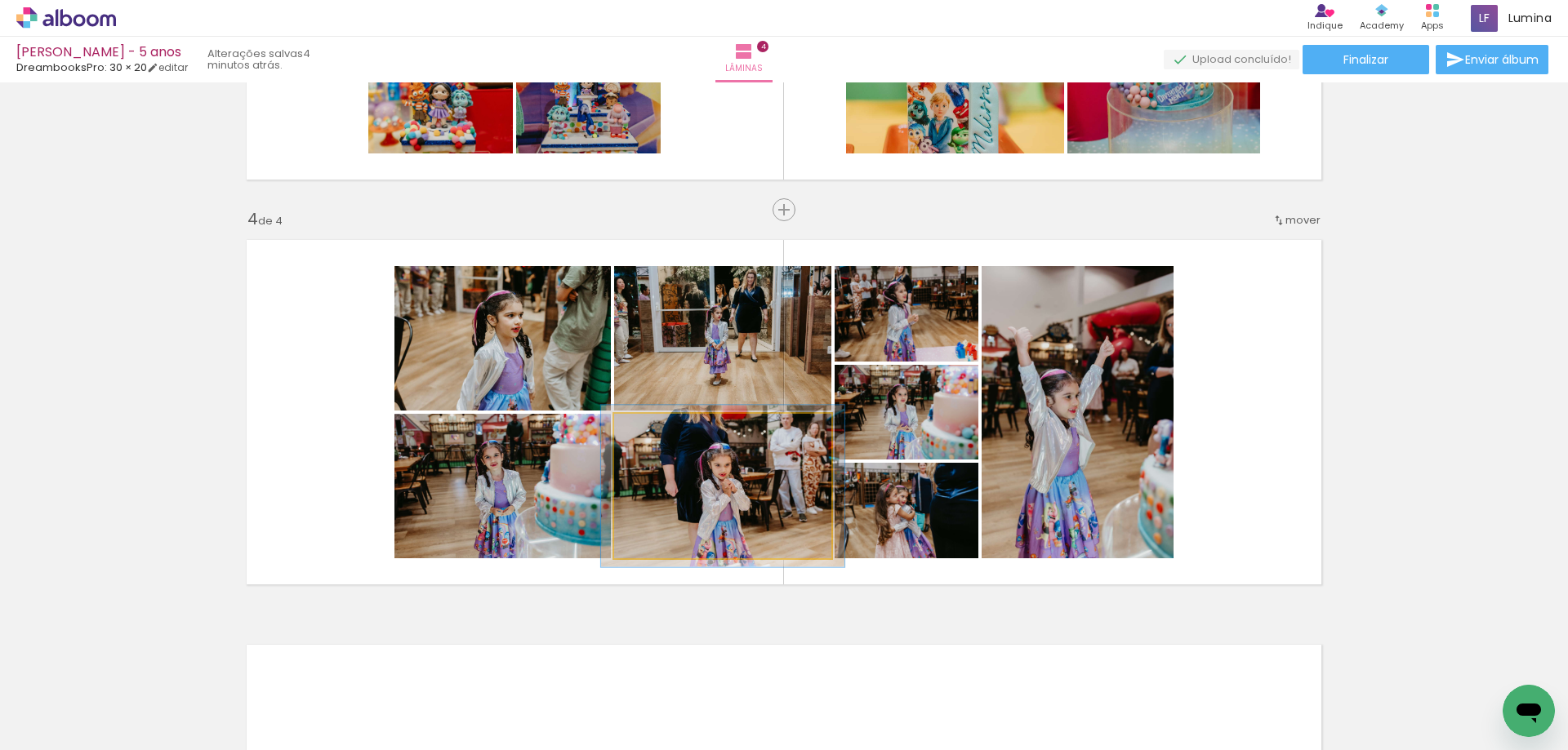
type paper-slider "112"
click at [652, 435] on div at bounding box center [659, 431] width 15 height 15
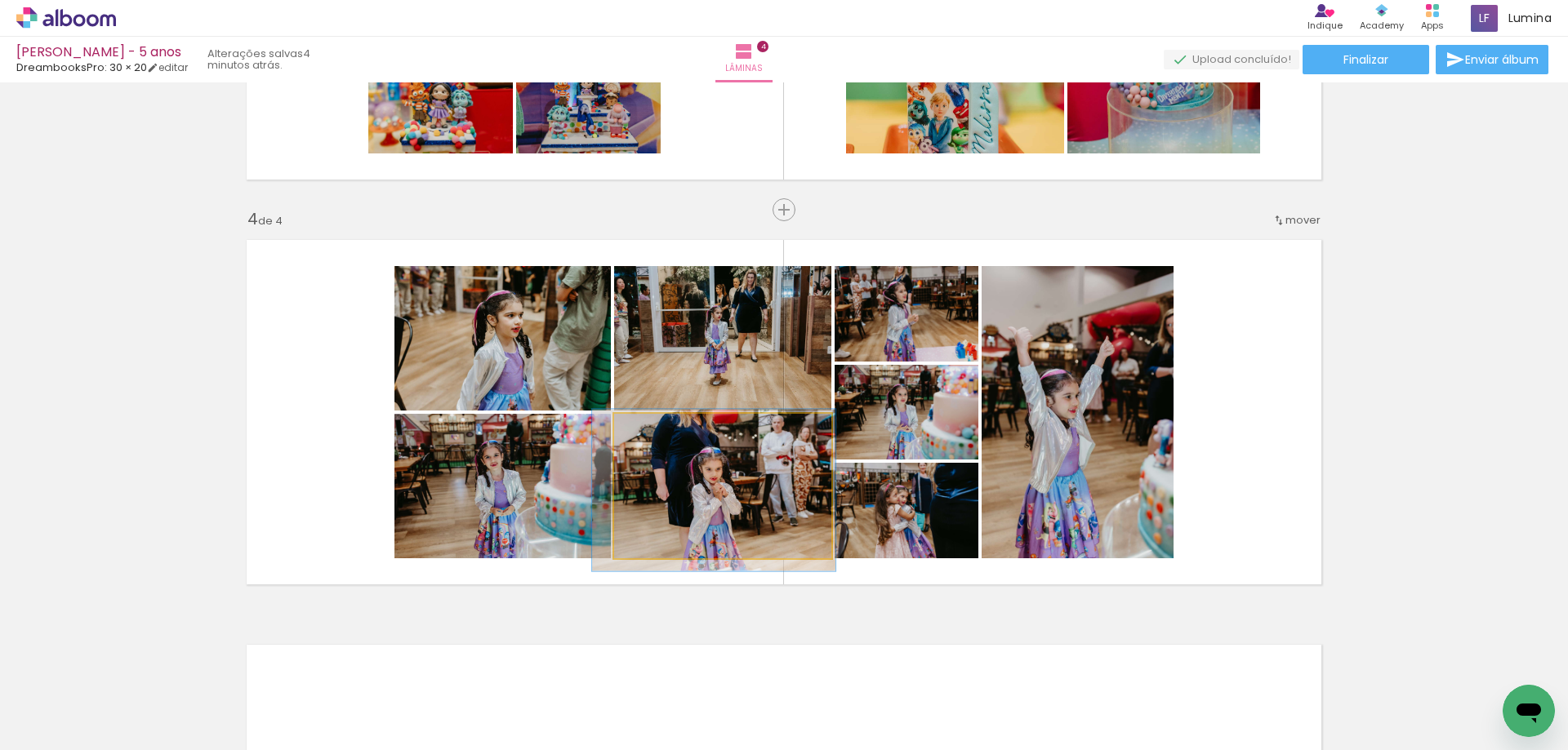
drag, startPoint x: 746, startPoint y: 493, endPoint x: 737, endPoint y: 497, distance: 9.8
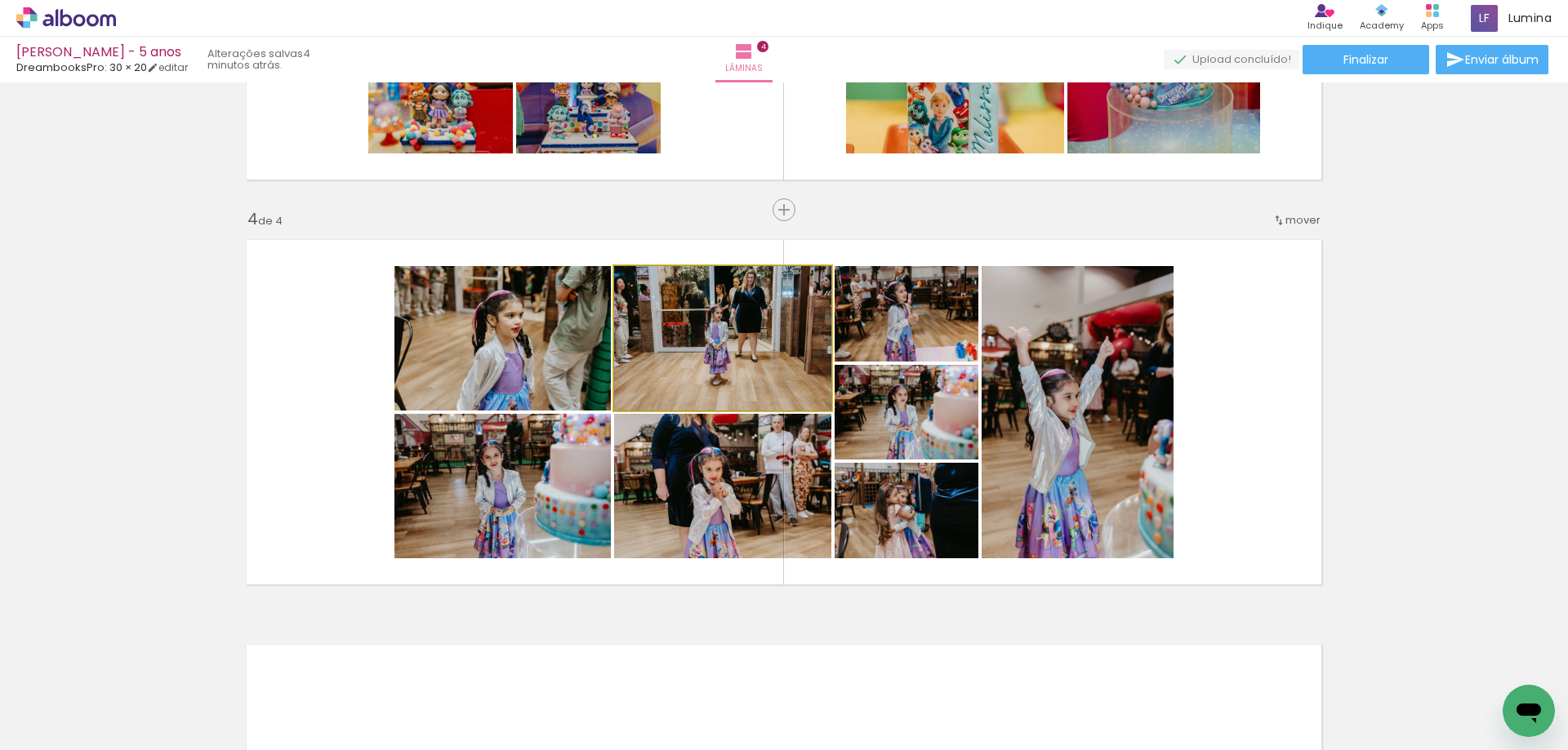
drag, startPoint x: 715, startPoint y: 337, endPoint x: 704, endPoint y: 336, distance: 11.0
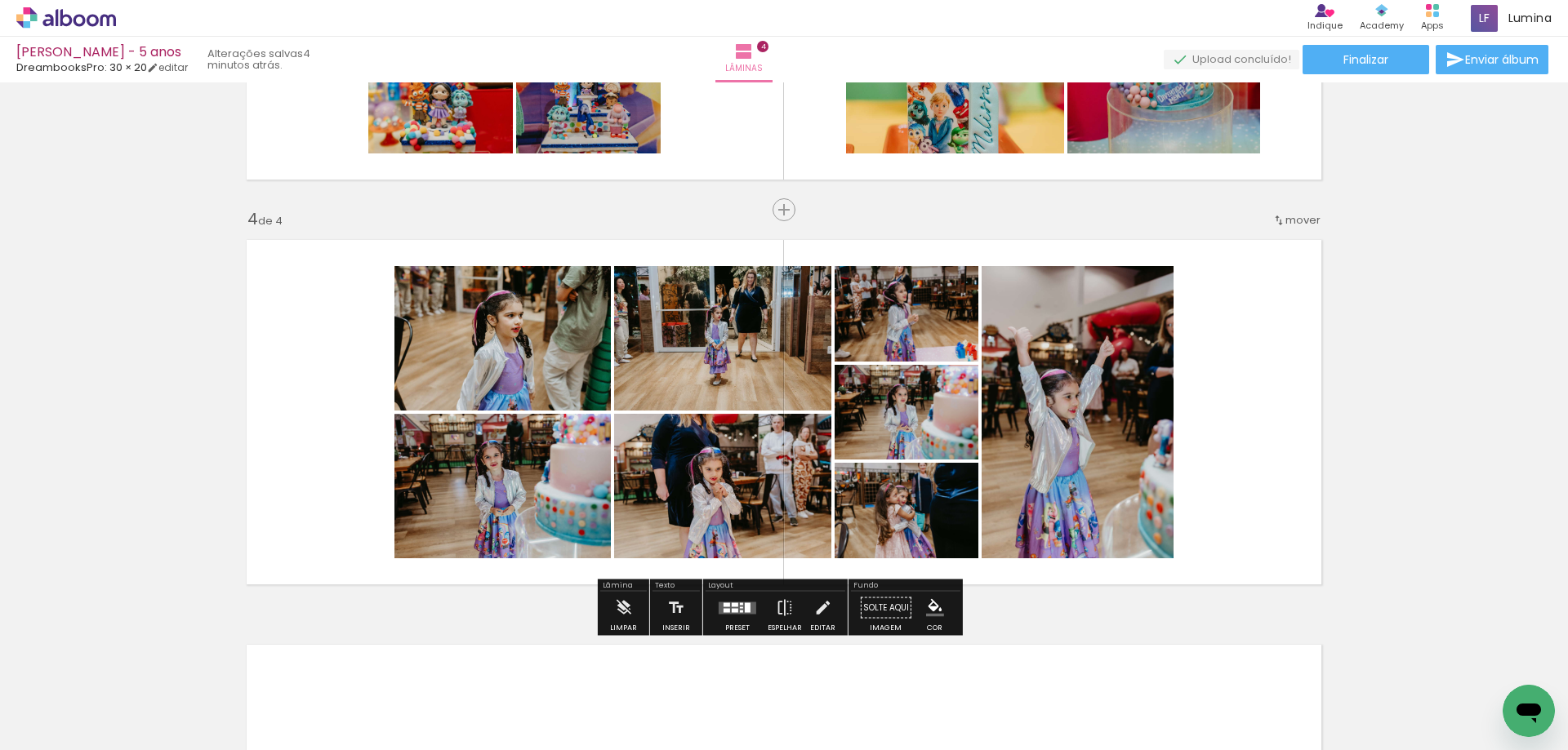
click at [739, 608] on quentale-layouter at bounding box center [737, 607] width 38 height 12
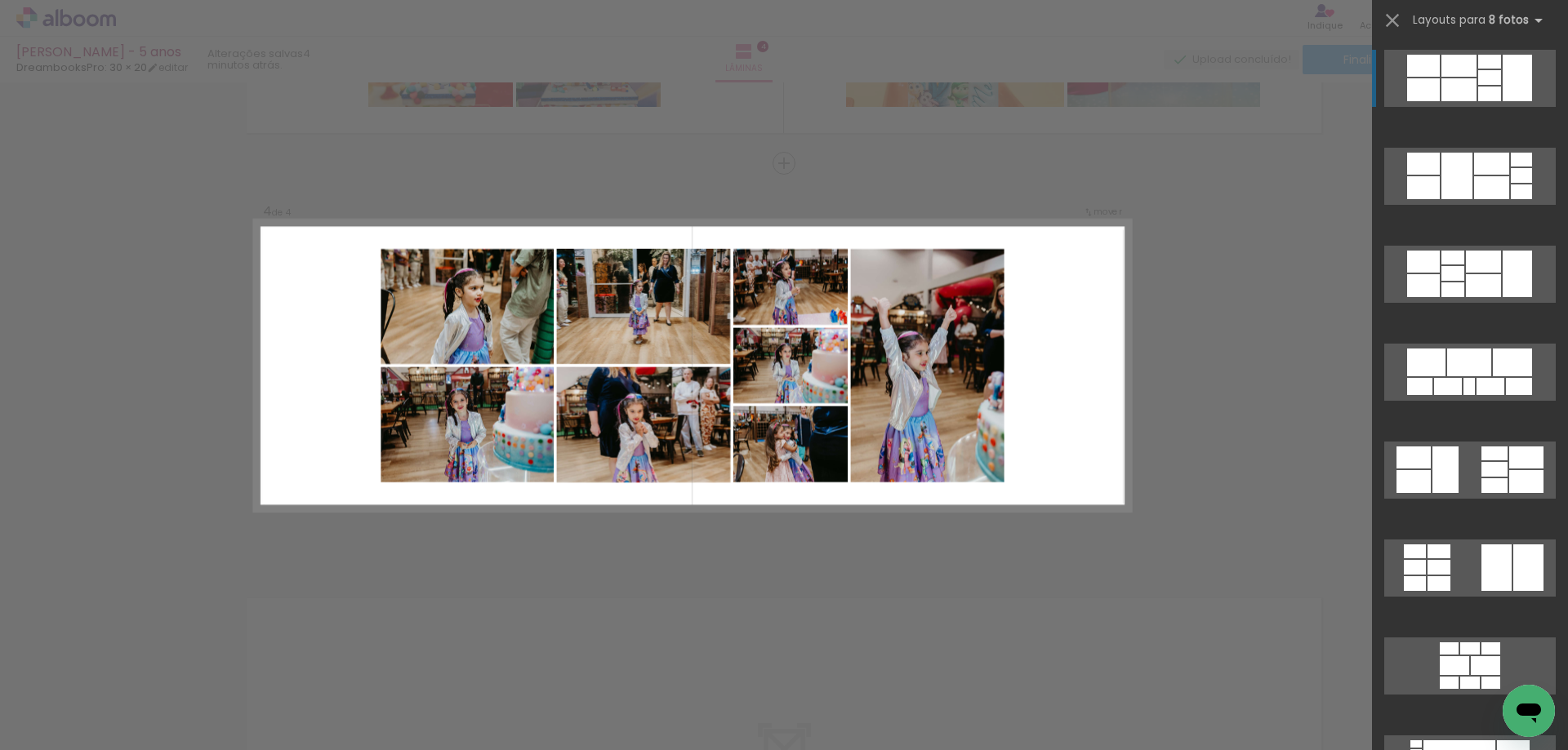
scroll to position [1162, 0]
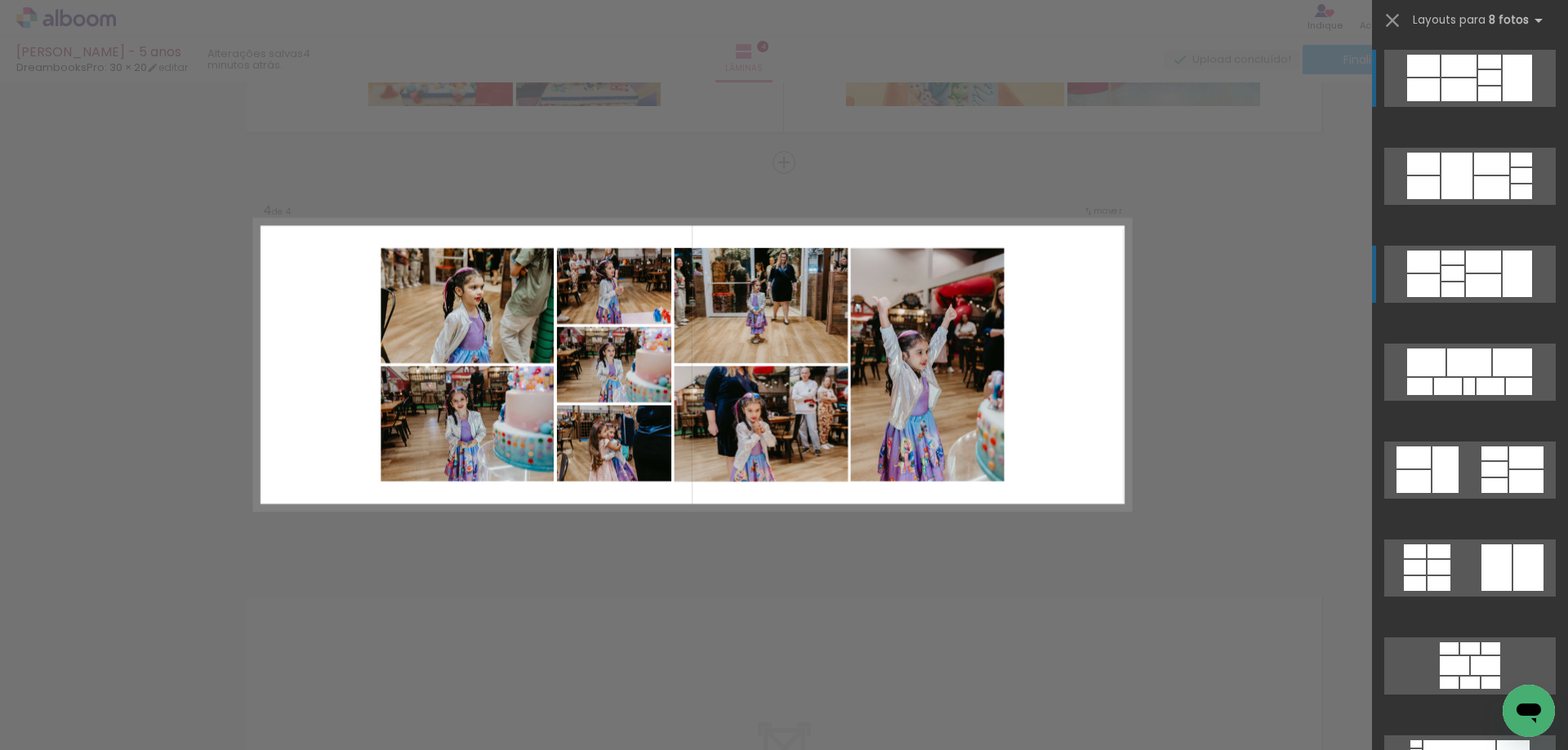
click at [1420, 282] on div at bounding box center [1423, 286] width 33 height 23
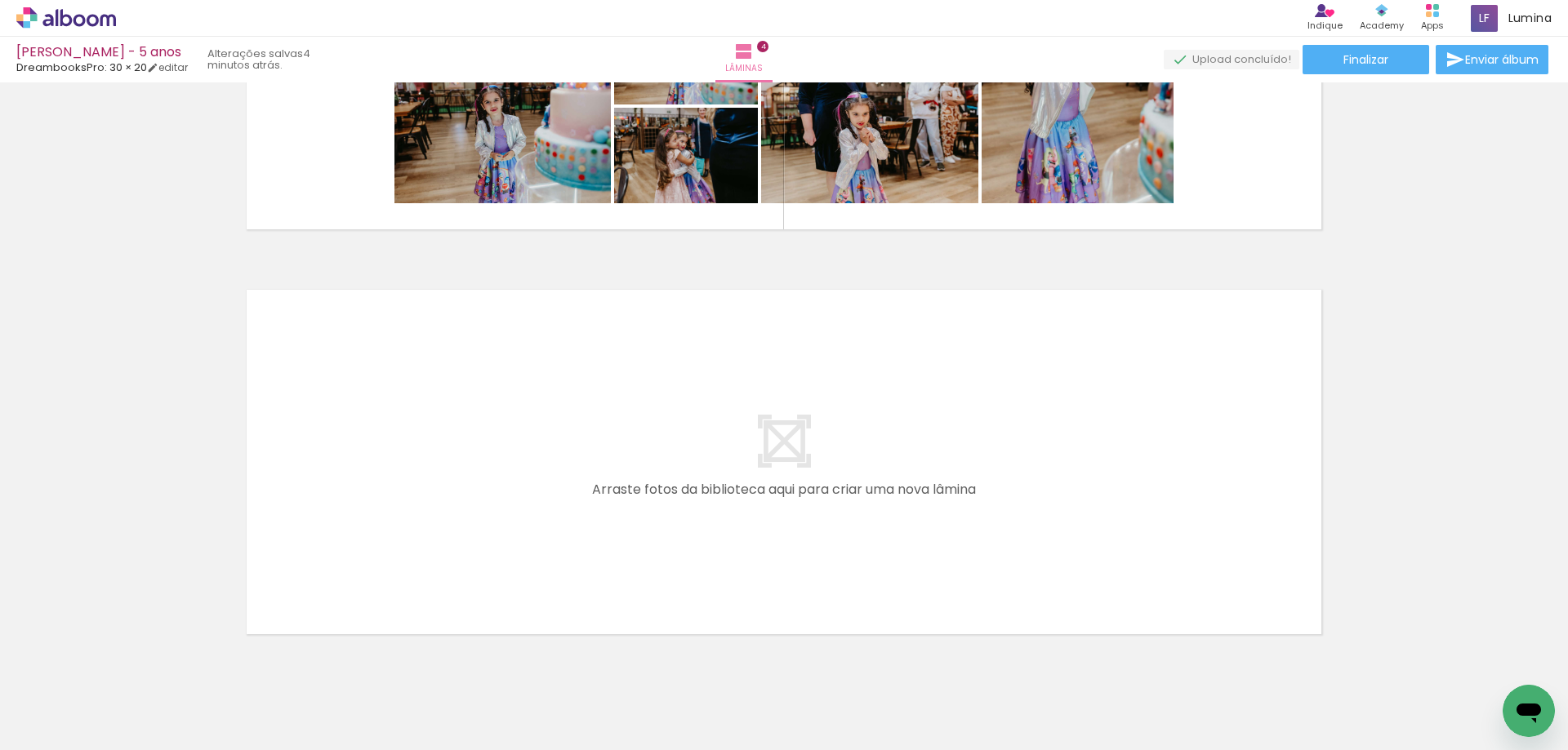
scroll to position [1522, 0]
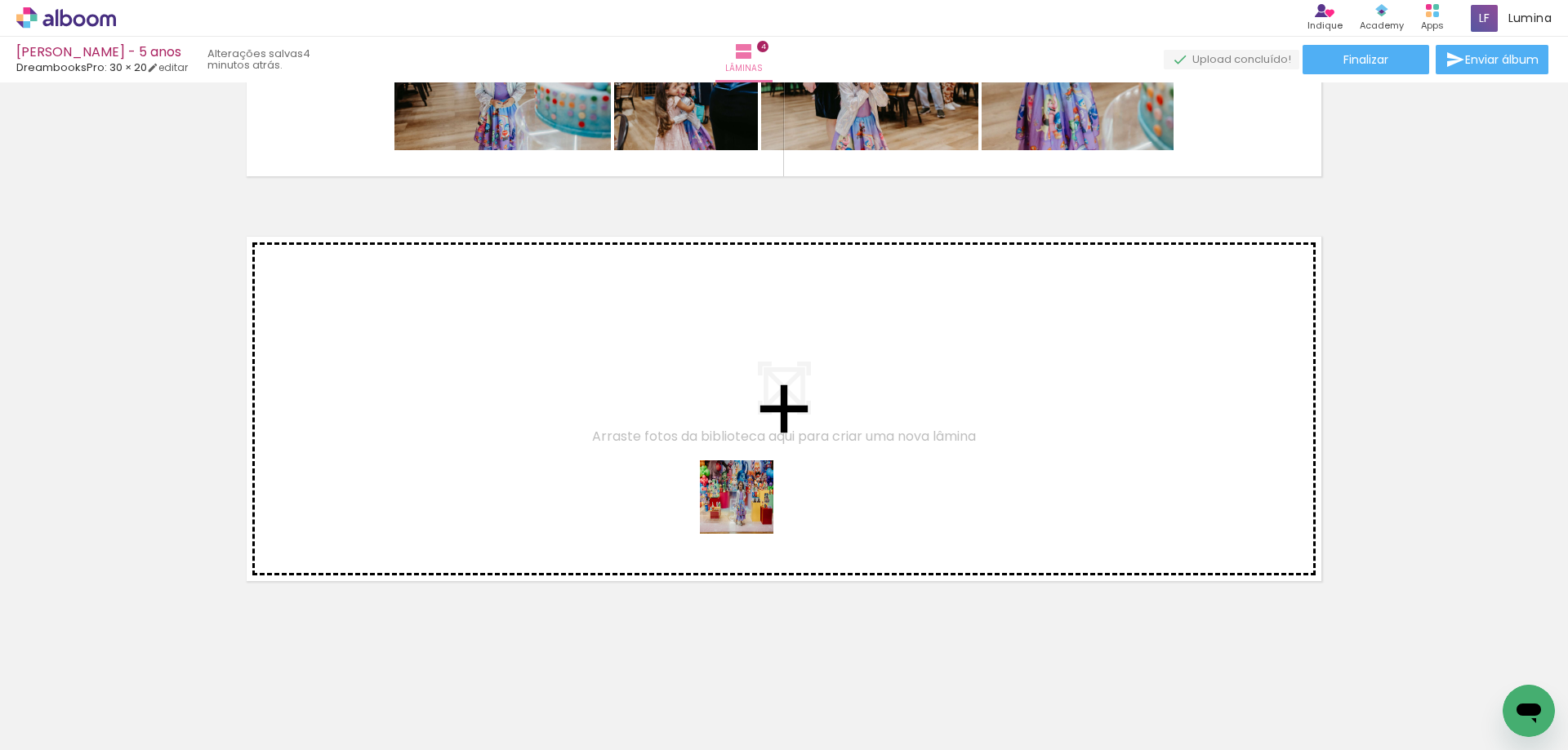
drag, startPoint x: 894, startPoint y: 703, endPoint x: 743, endPoint y: 502, distance: 251.4
click at [743, 502] on quentale-workspace at bounding box center [784, 375] width 1568 height 750
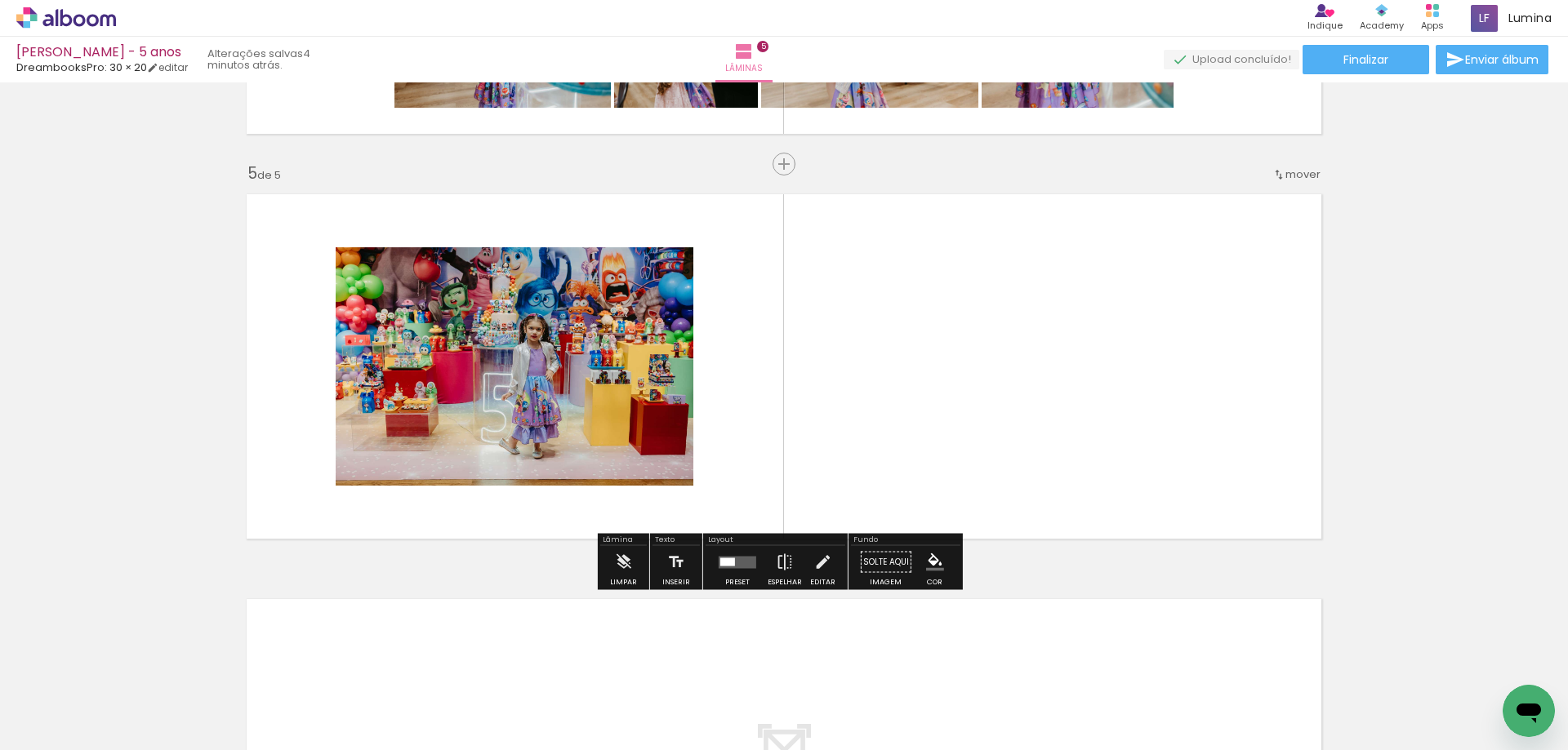
scroll to position [1566, 0]
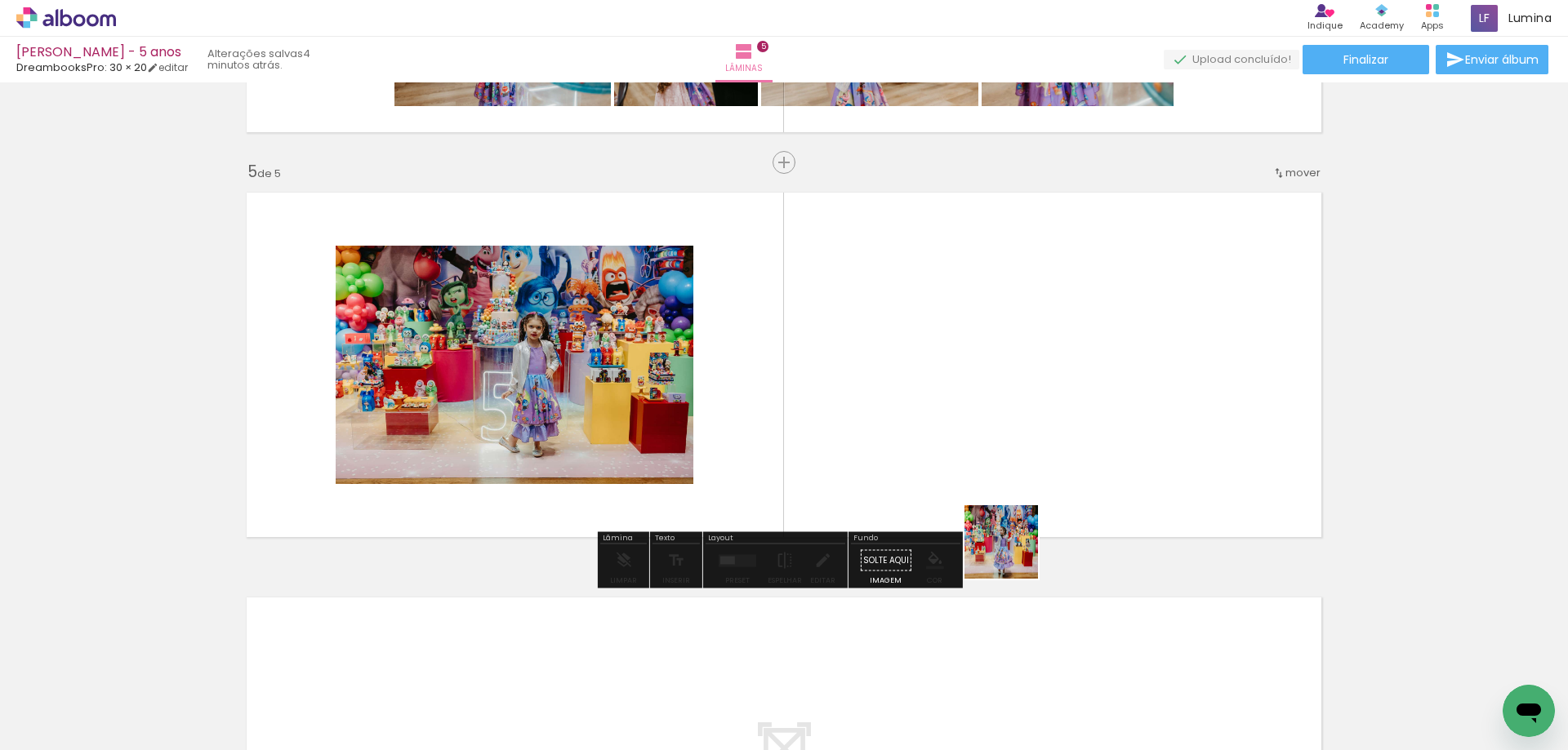
drag, startPoint x: 988, startPoint y: 705, endPoint x: 1015, endPoint y: 461, distance: 245.5
click at [1015, 461] on quentale-workspace at bounding box center [784, 375] width 1568 height 750
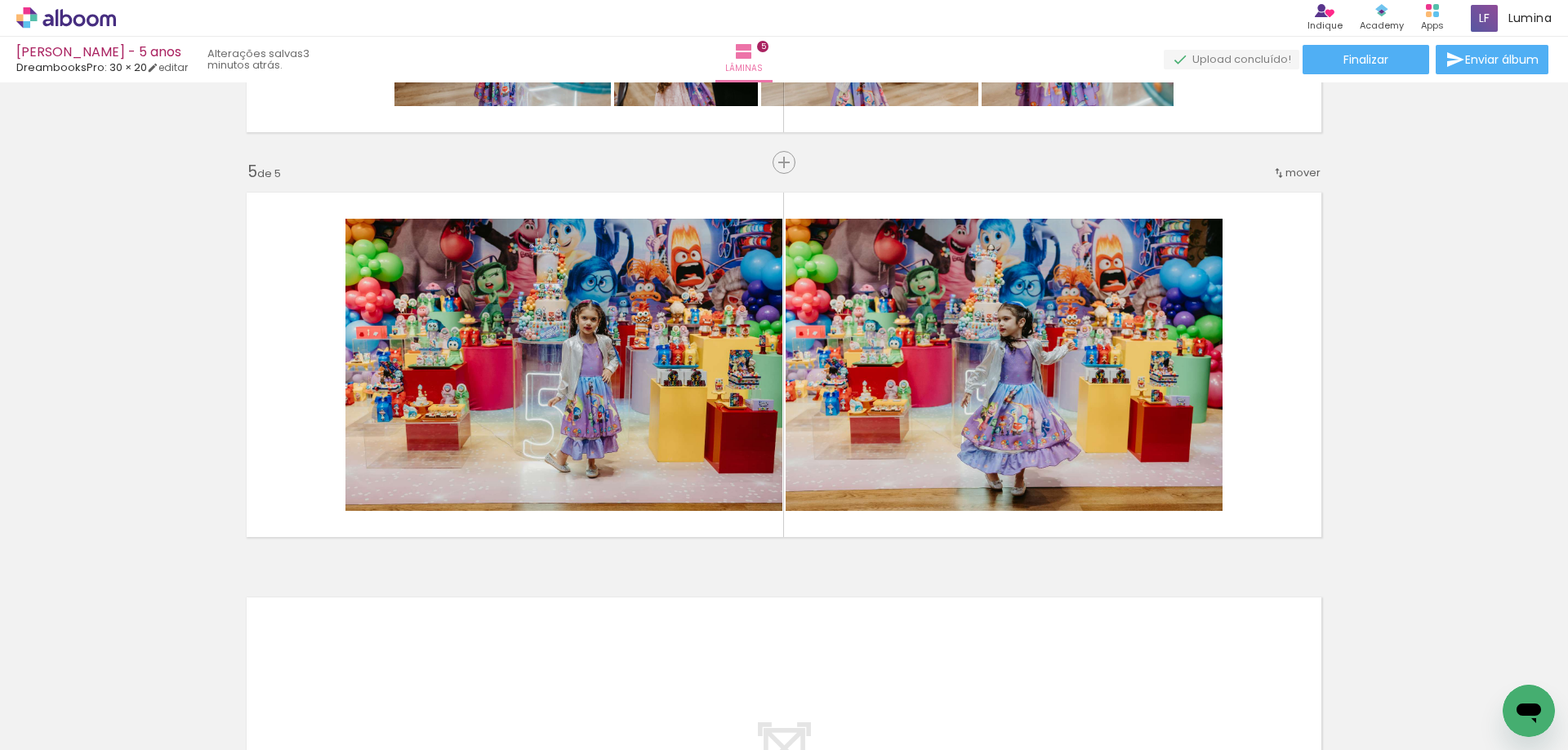
scroll to position [0, 1924]
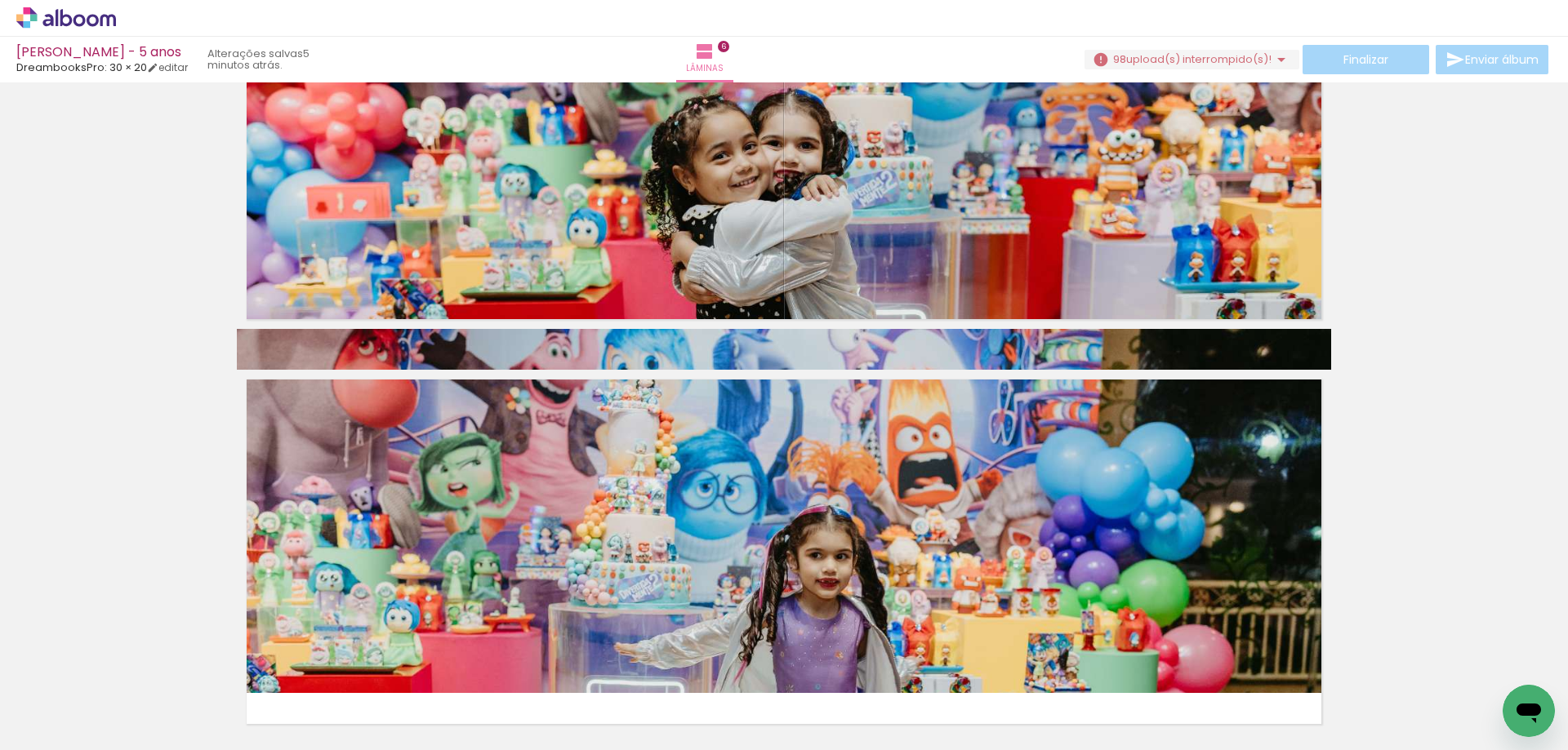
scroll to position [2285, 0]
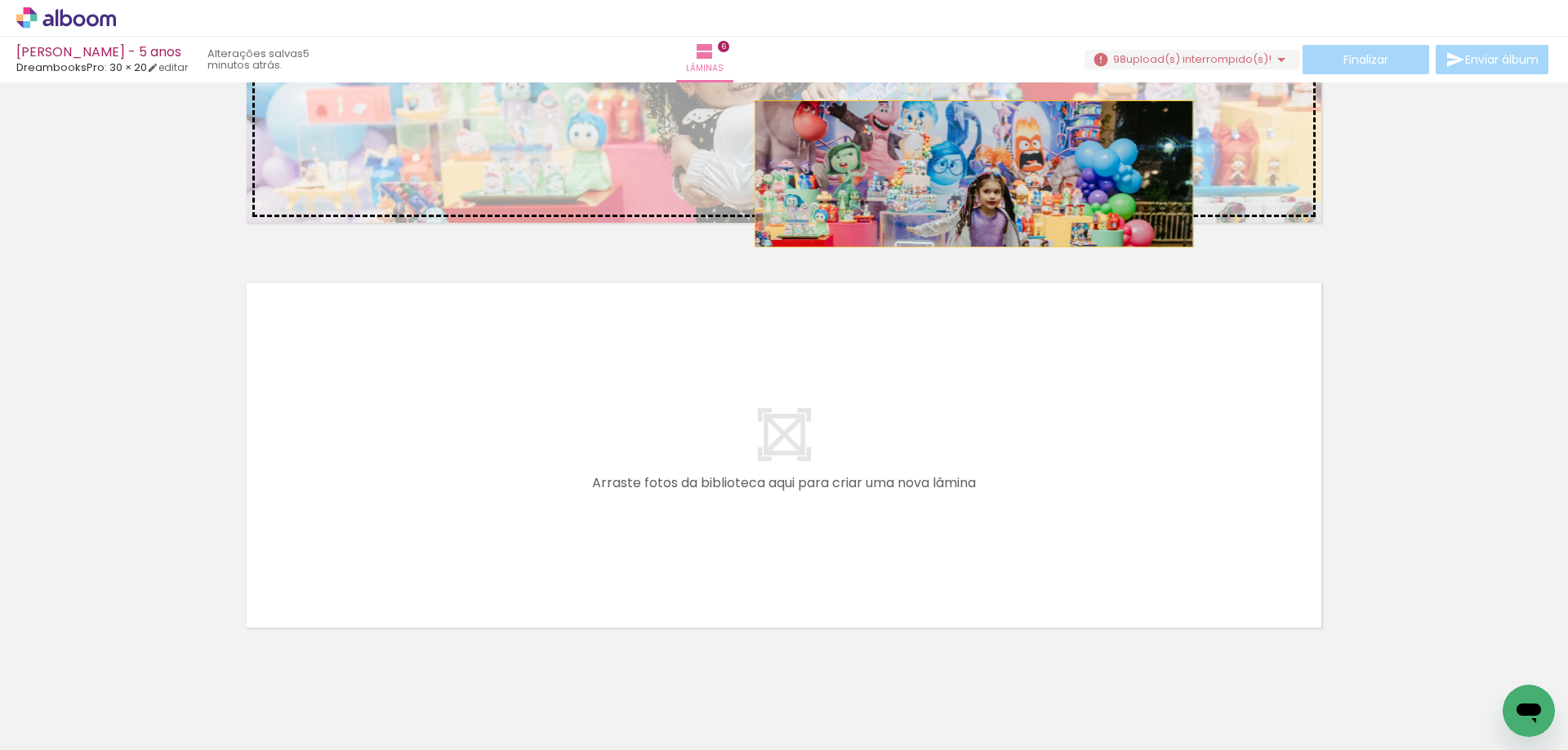
drag, startPoint x: 532, startPoint y: 391, endPoint x: 981, endPoint y: 172, distance: 499.6
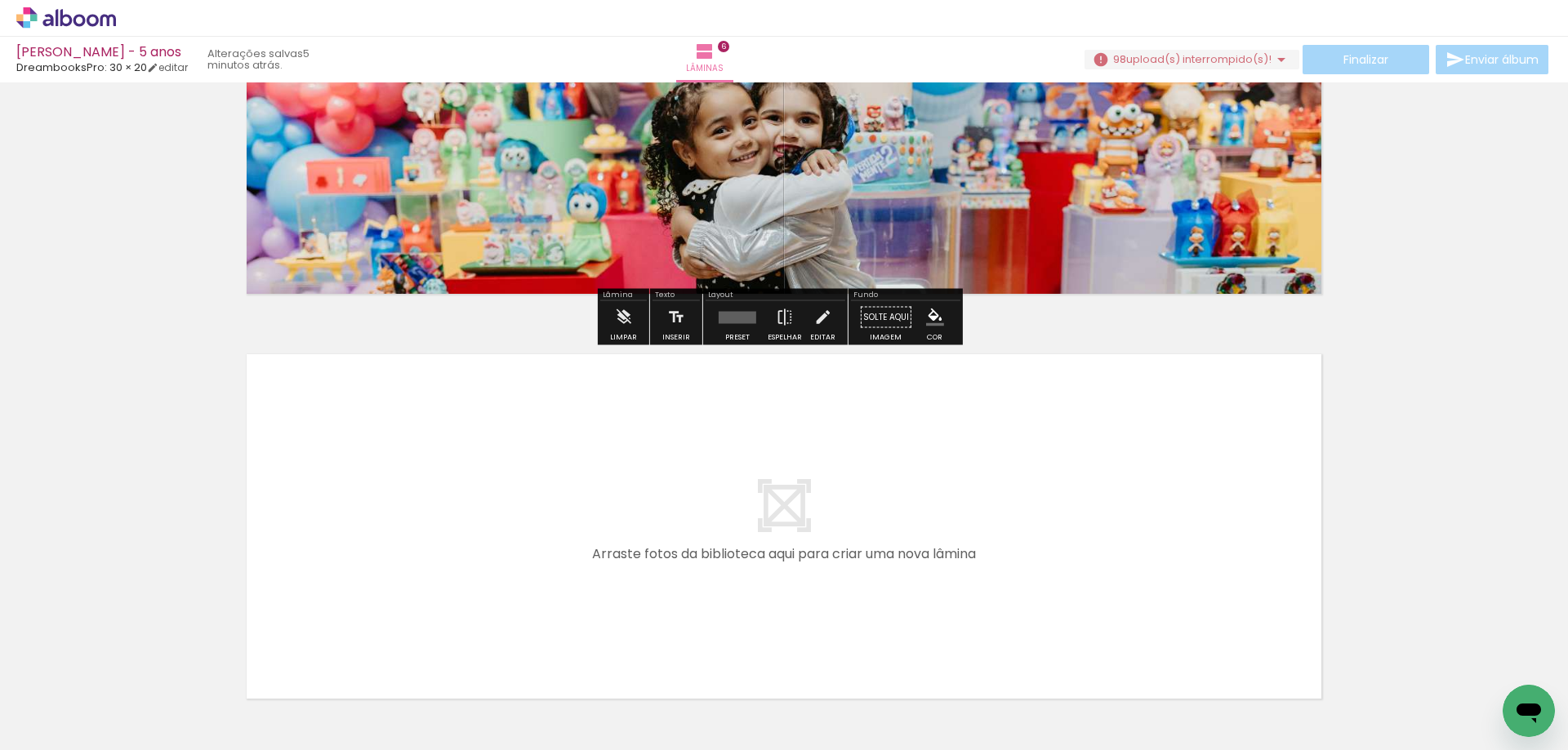
scroll to position [2040, 0]
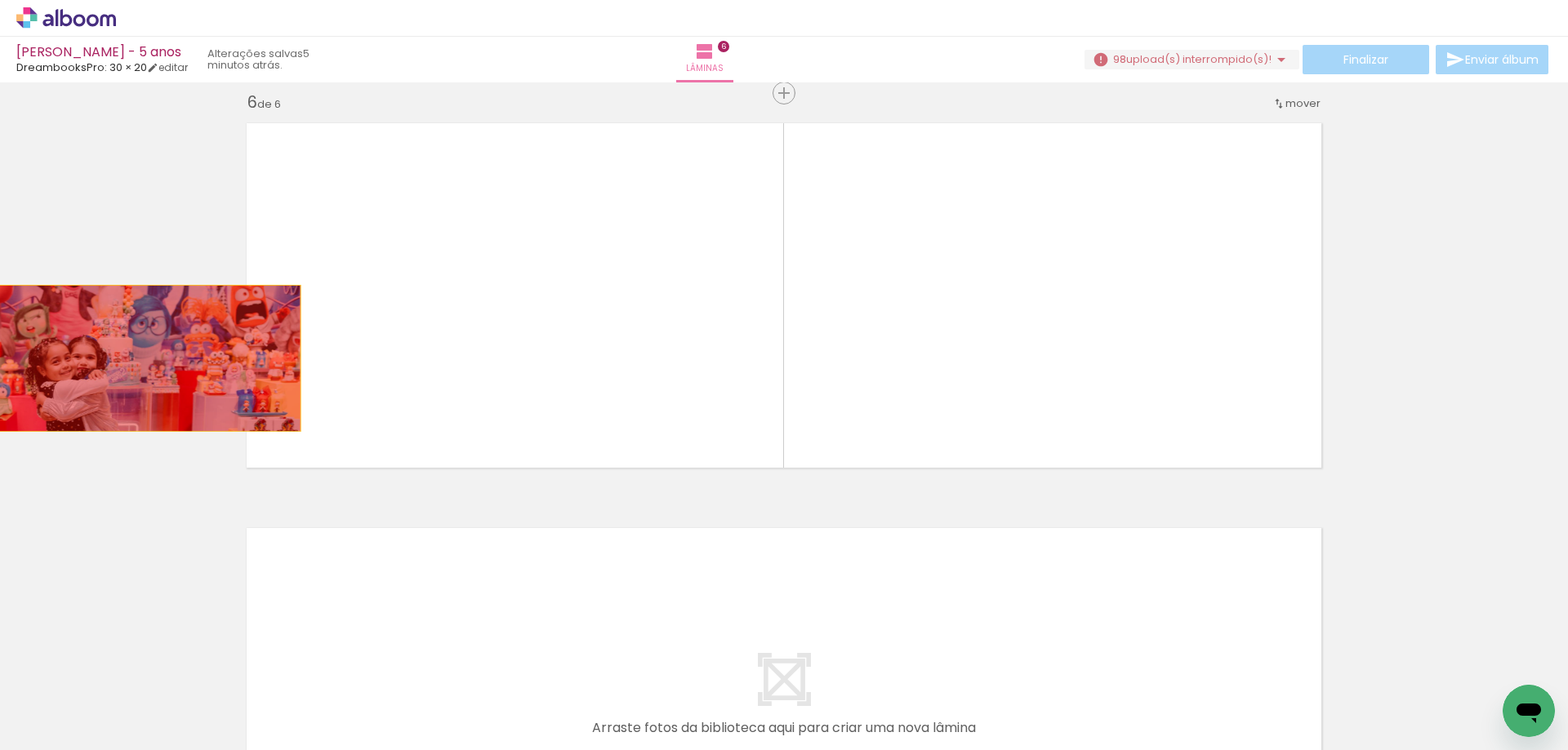
drag, startPoint x: 571, startPoint y: 362, endPoint x: 75, endPoint y: 358, distance: 496.0
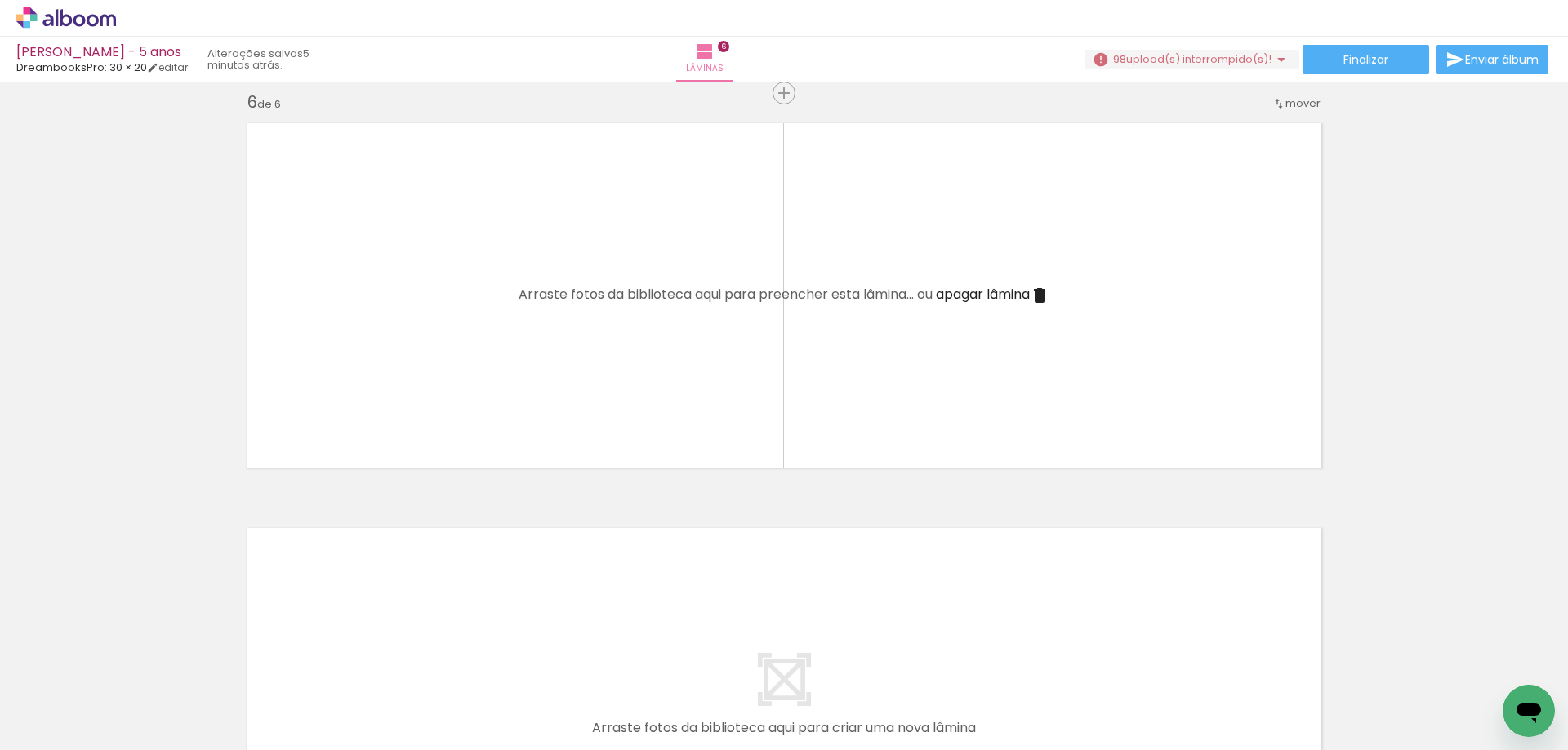
click at [978, 292] on span "apagar lâmina" at bounding box center [983, 294] width 94 height 19
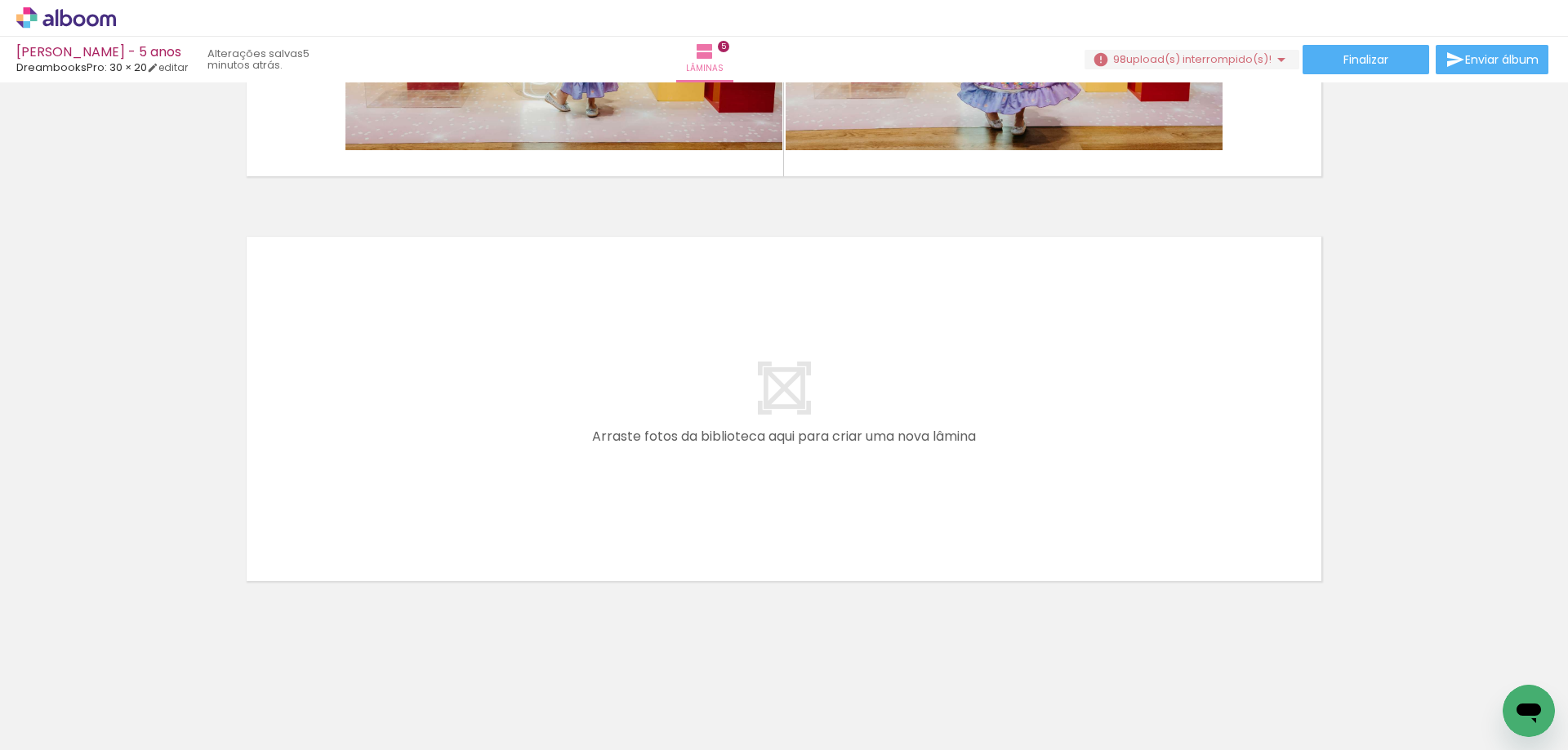
scroll to position [0, 2476]
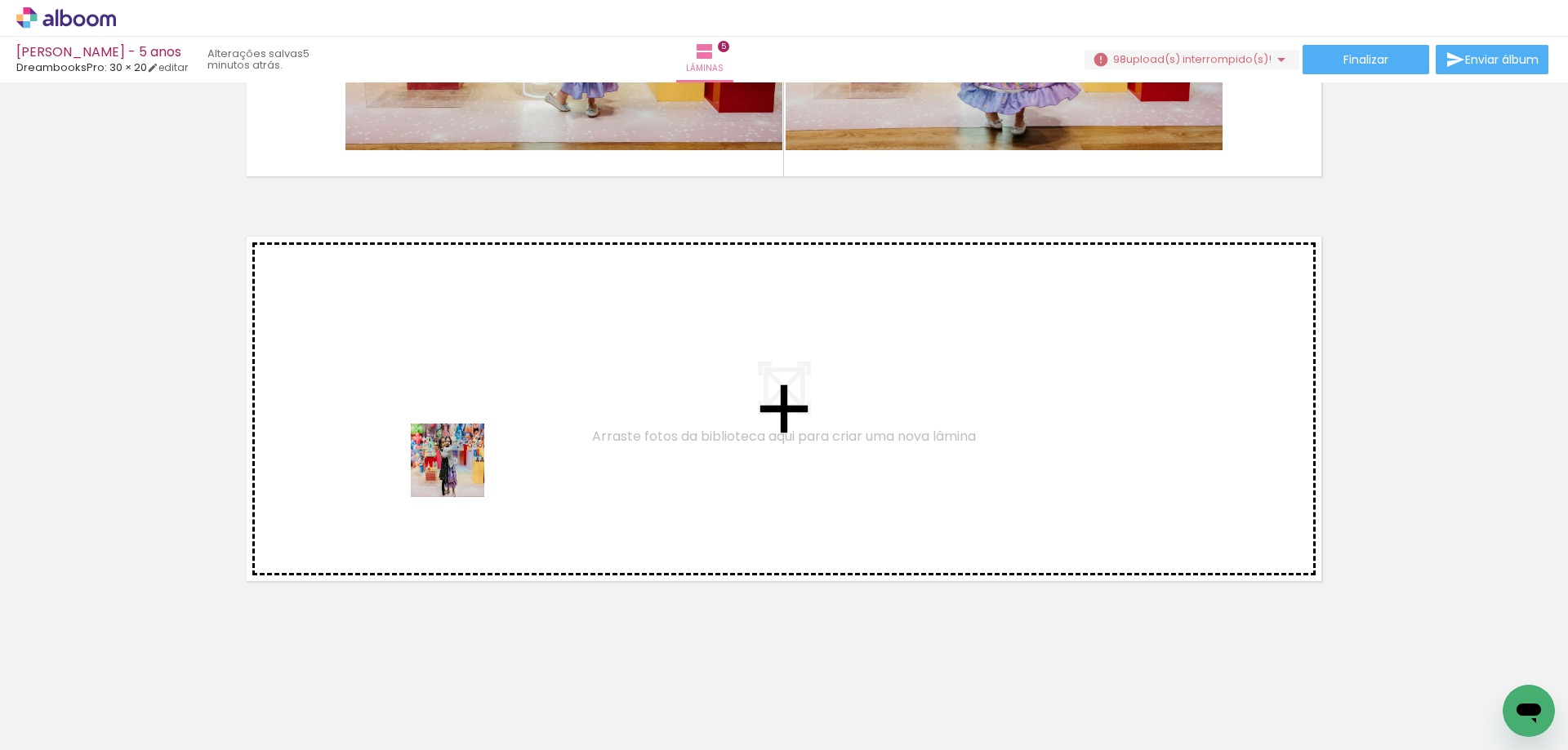
drag, startPoint x: 533, startPoint y: 709, endPoint x: 459, endPoint y: 471, distance: 249.2
click at [459, 471] on quentale-workspace at bounding box center [784, 375] width 1568 height 750
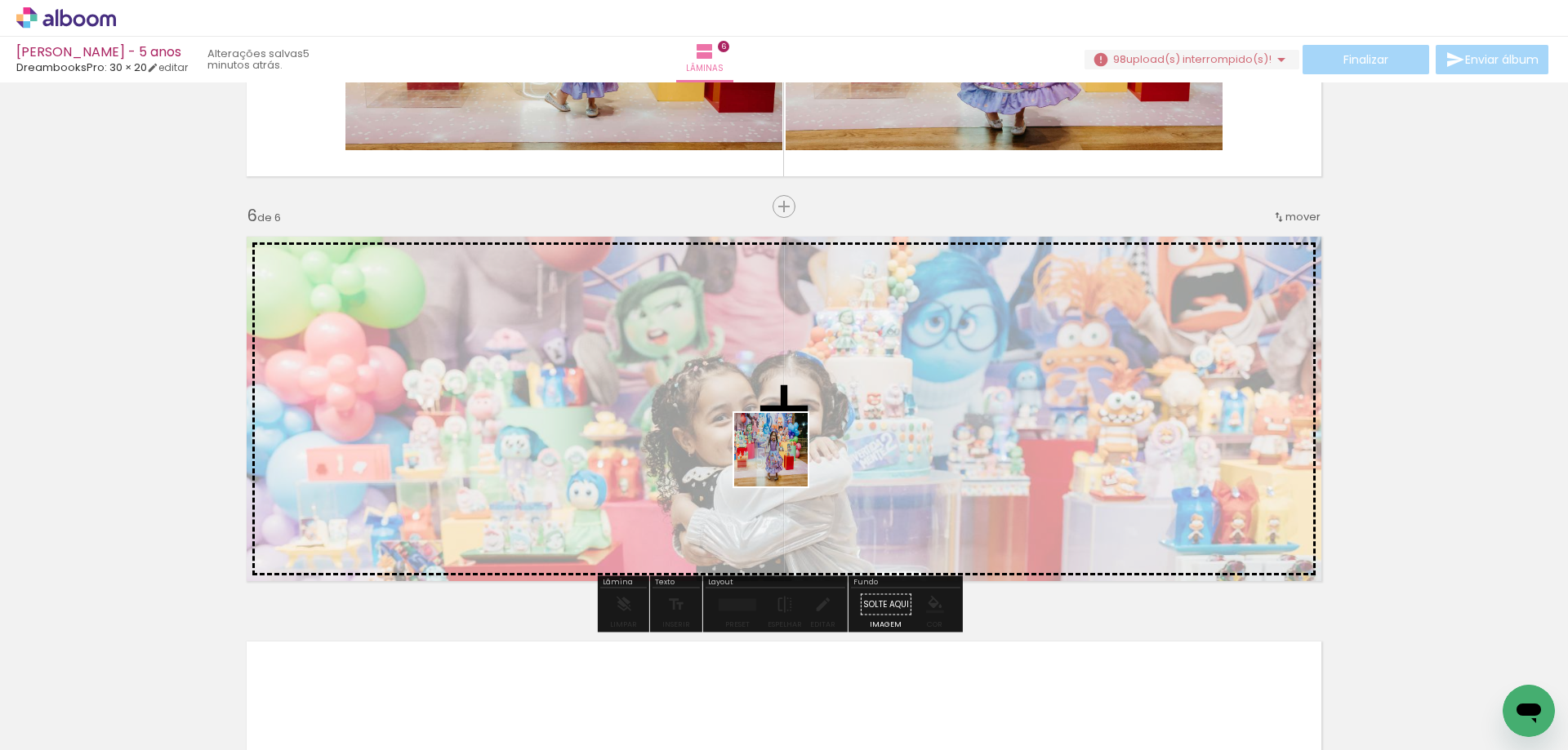
drag, startPoint x: 624, startPoint y: 678, endPoint x: 783, endPoint y: 462, distance: 268.2
click at [783, 462] on quentale-workspace at bounding box center [784, 375] width 1568 height 750
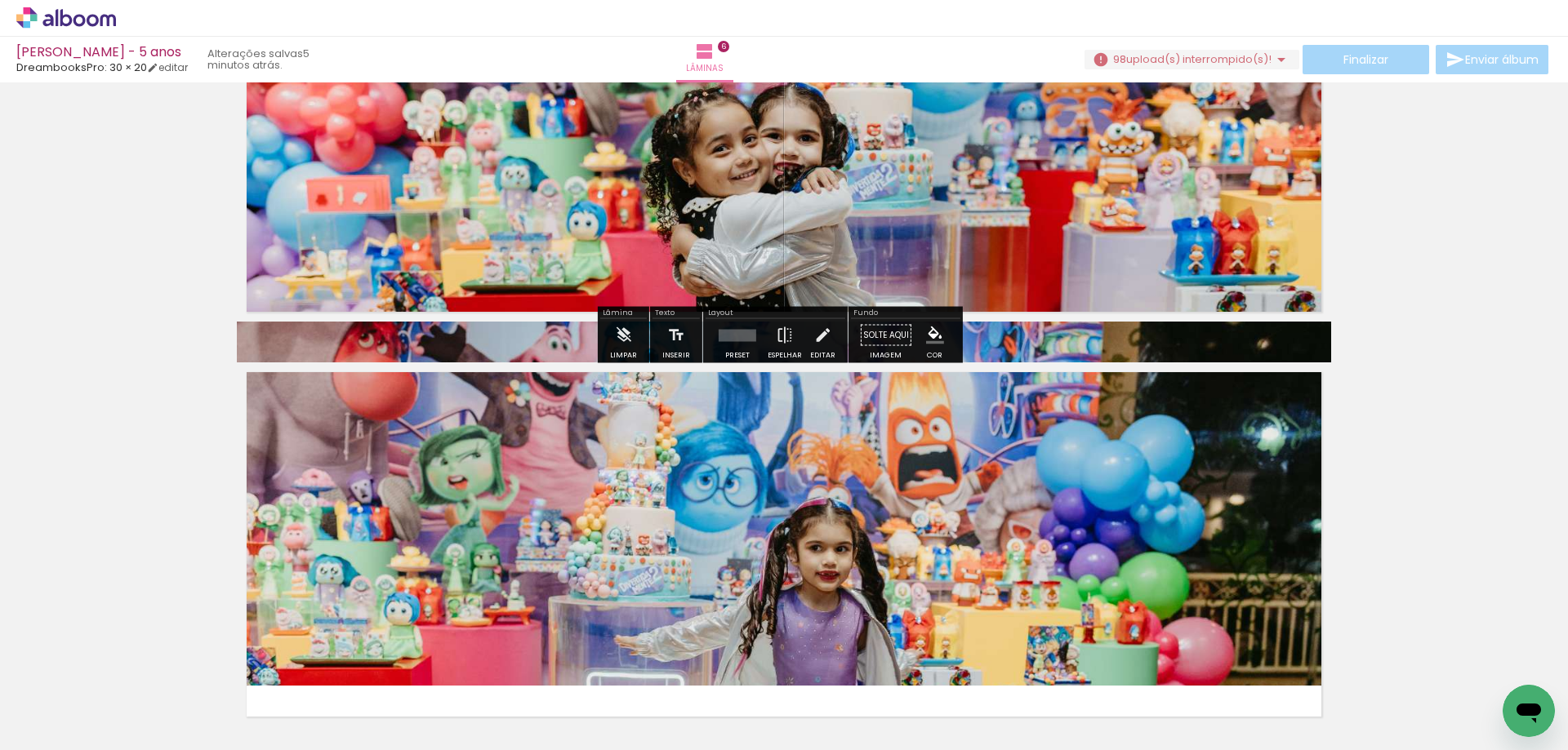
scroll to position [2253, 0]
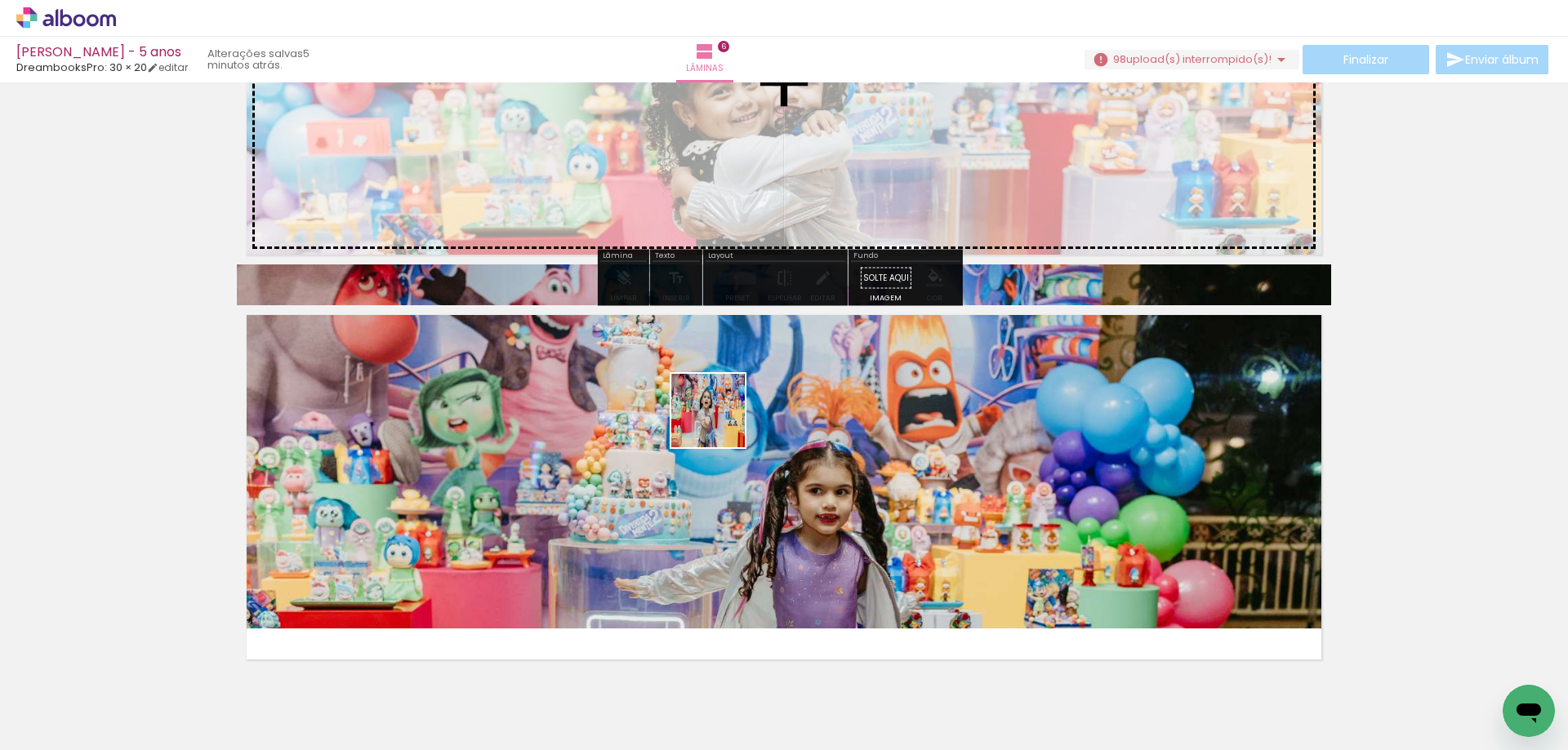
drag, startPoint x: 697, startPoint y: 710, endPoint x: 720, endPoint y: 421, distance: 289.9
click at [720, 421] on quentale-workspace at bounding box center [784, 375] width 1568 height 750
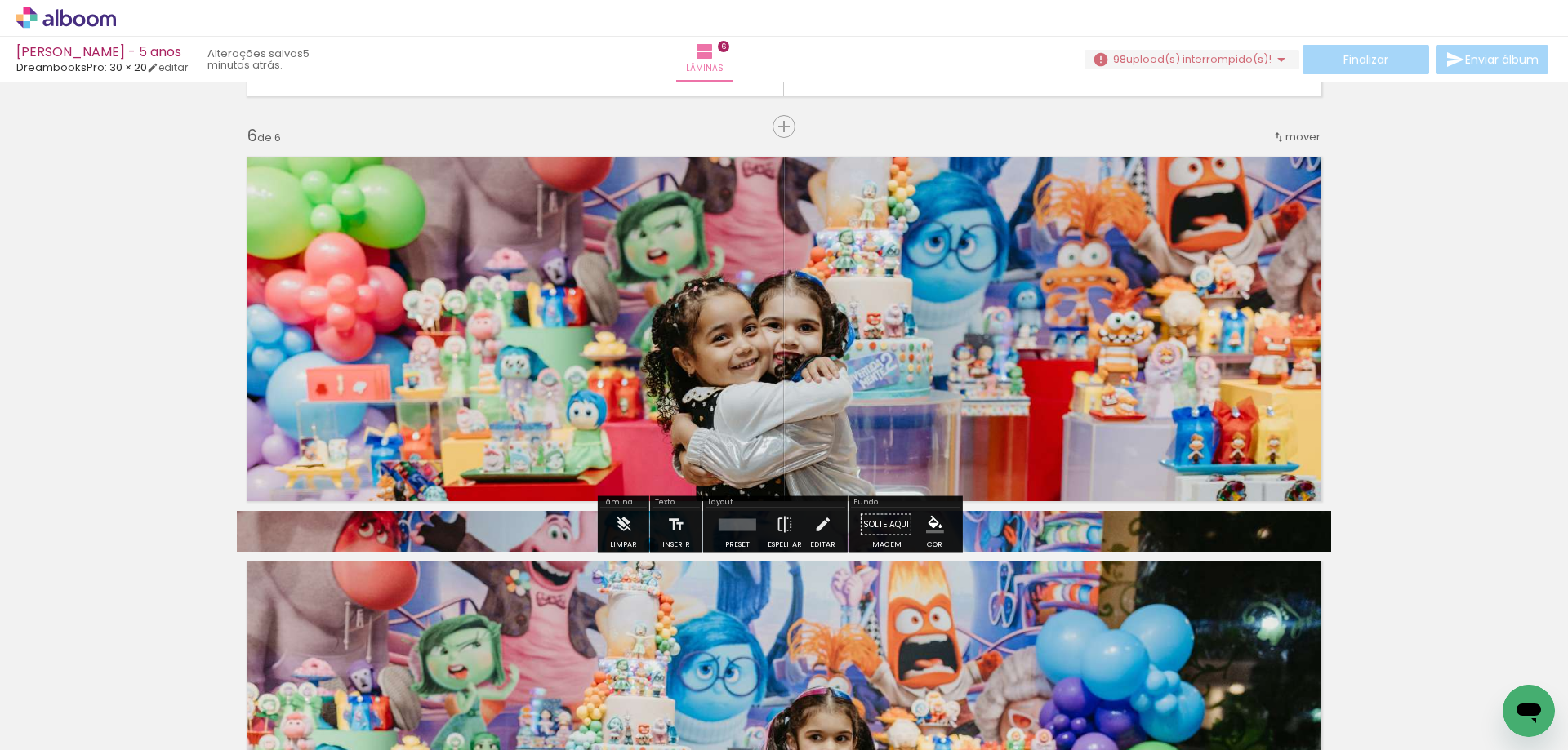
scroll to position [2007, 0]
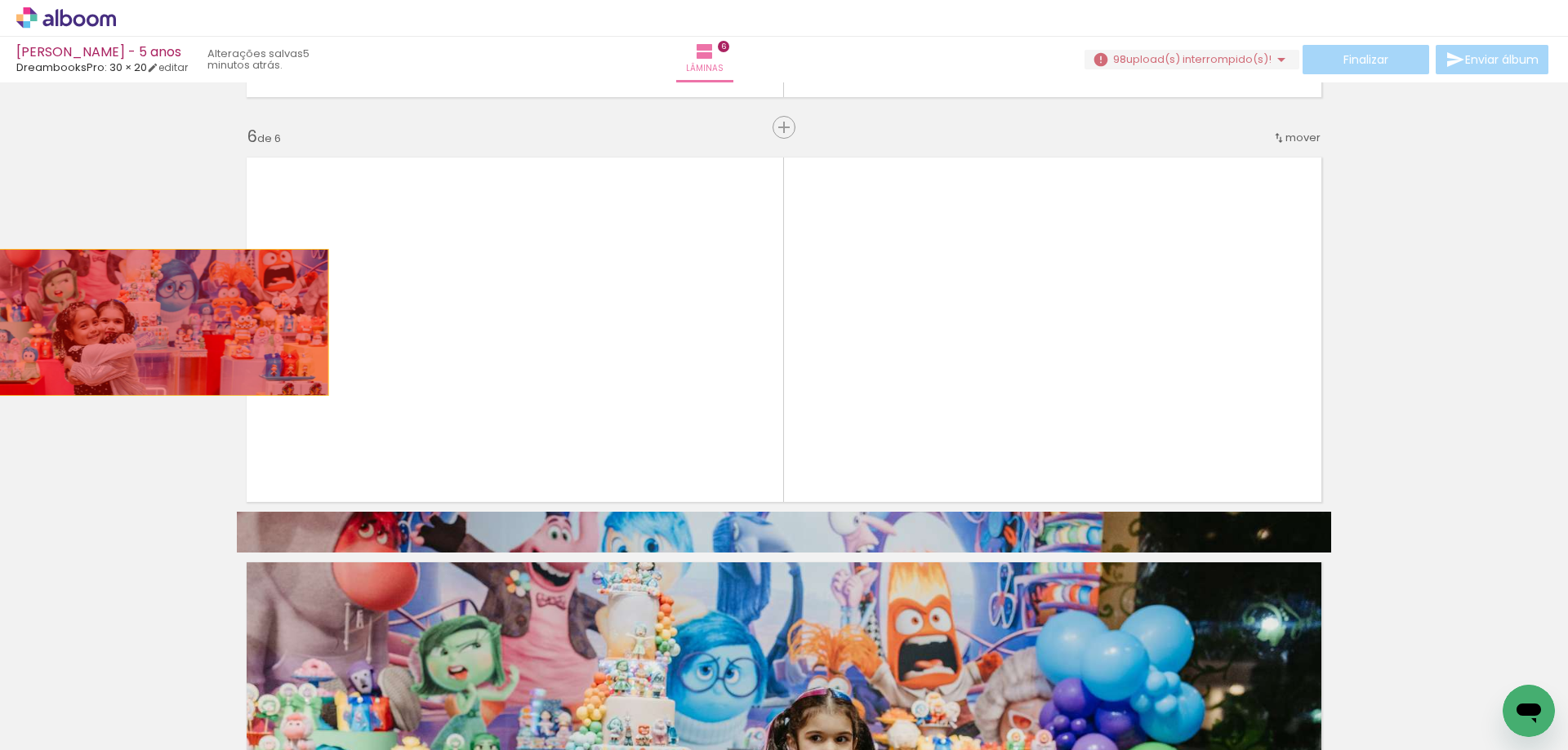
drag, startPoint x: 594, startPoint y: 355, endPoint x: 103, endPoint y: 323, distance: 492.0
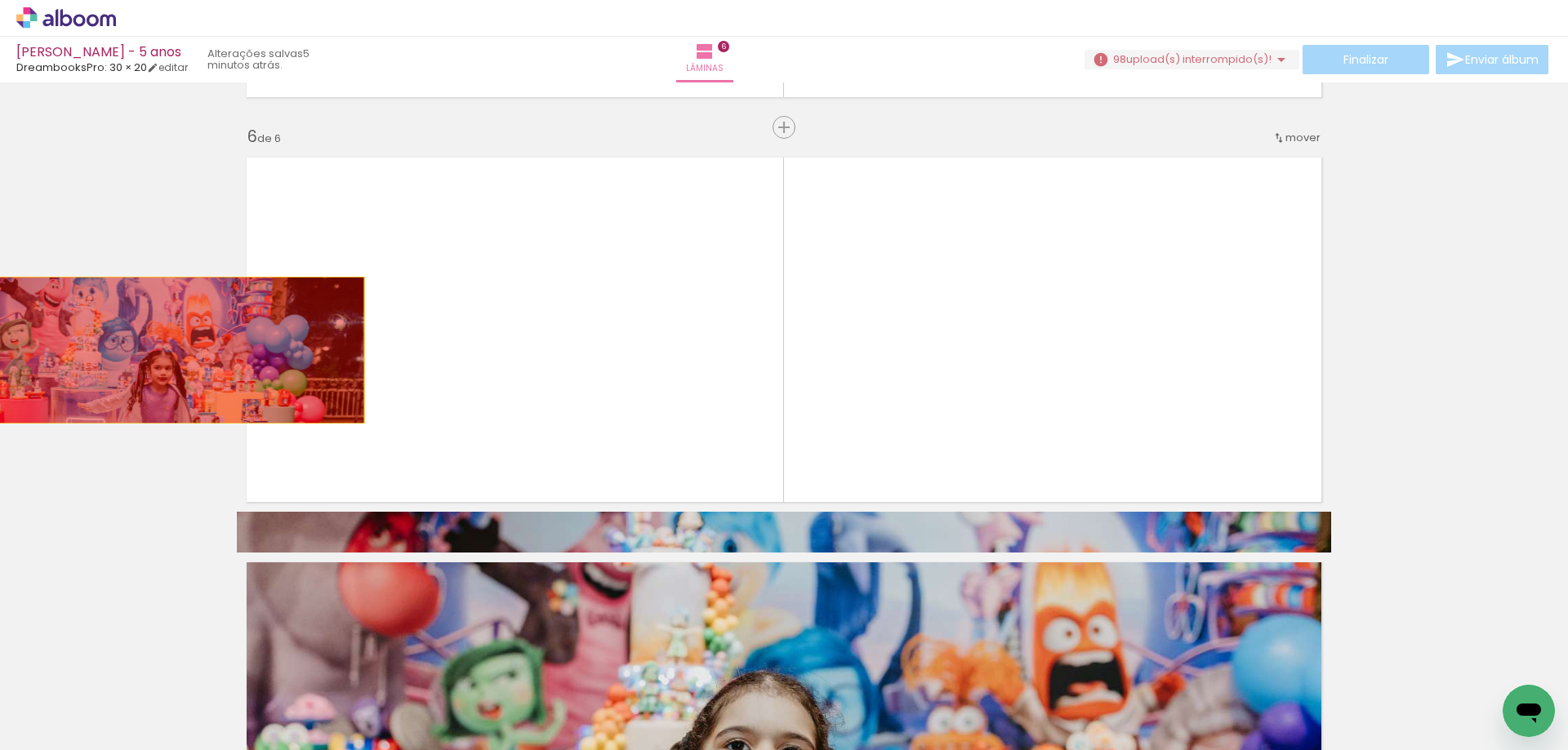
drag, startPoint x: 445, startPoint y: 339, endPoint x: 139, endPoint y: 350, distance: 306.2
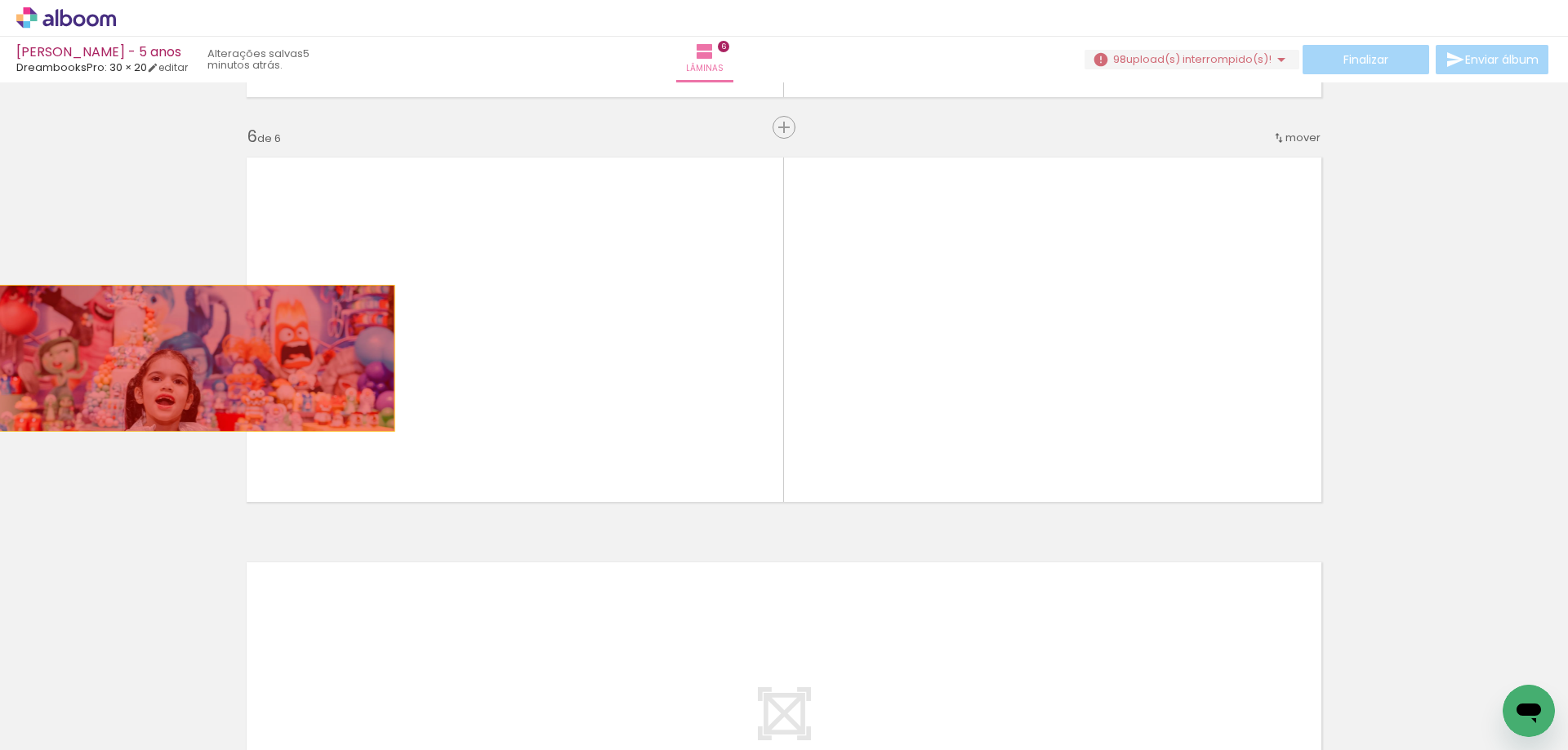
drag, startPoint x: 480, startPoint y: 360, endPoint x: 169, endPoint y: 359, distance: 311.0
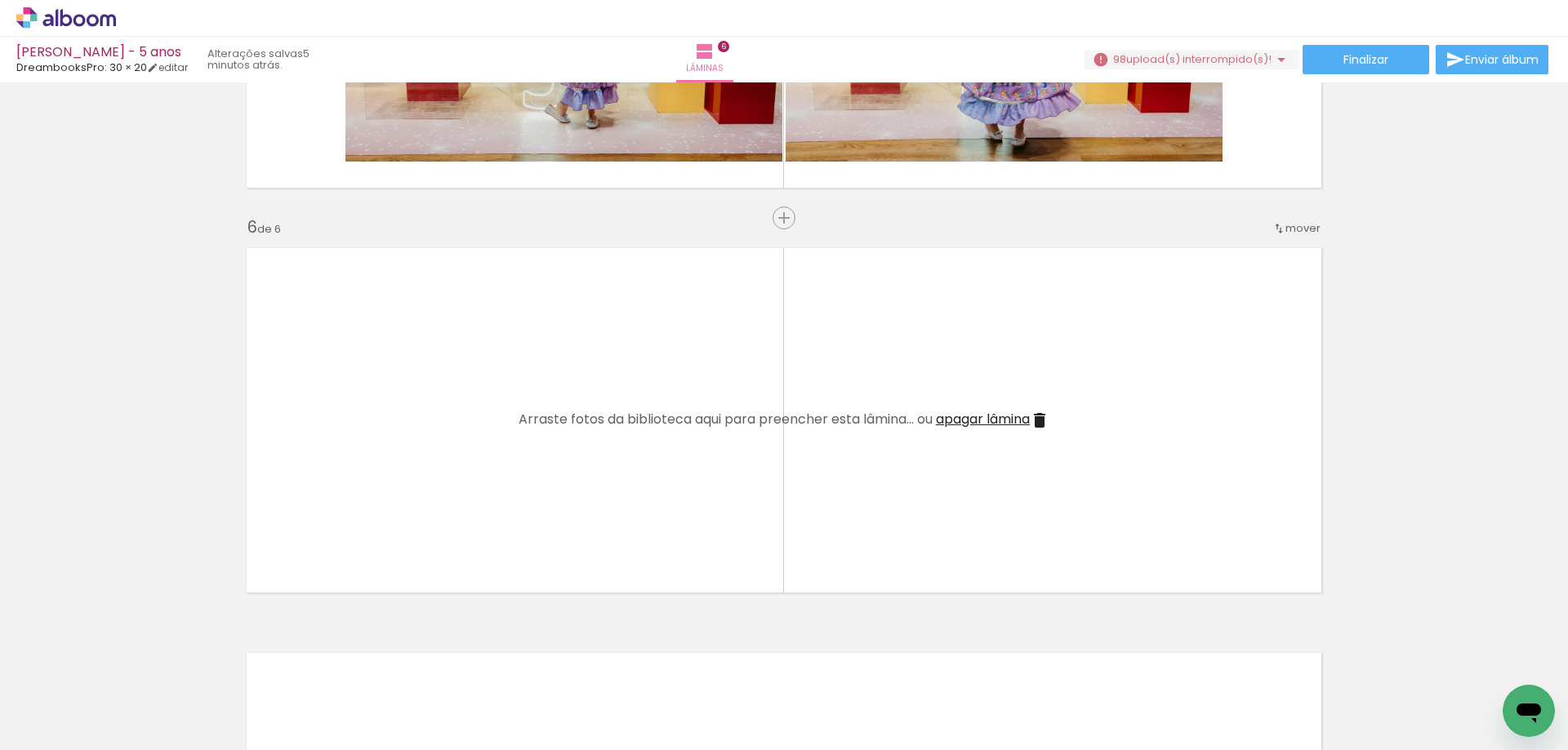
scroll to position [1924, 0]
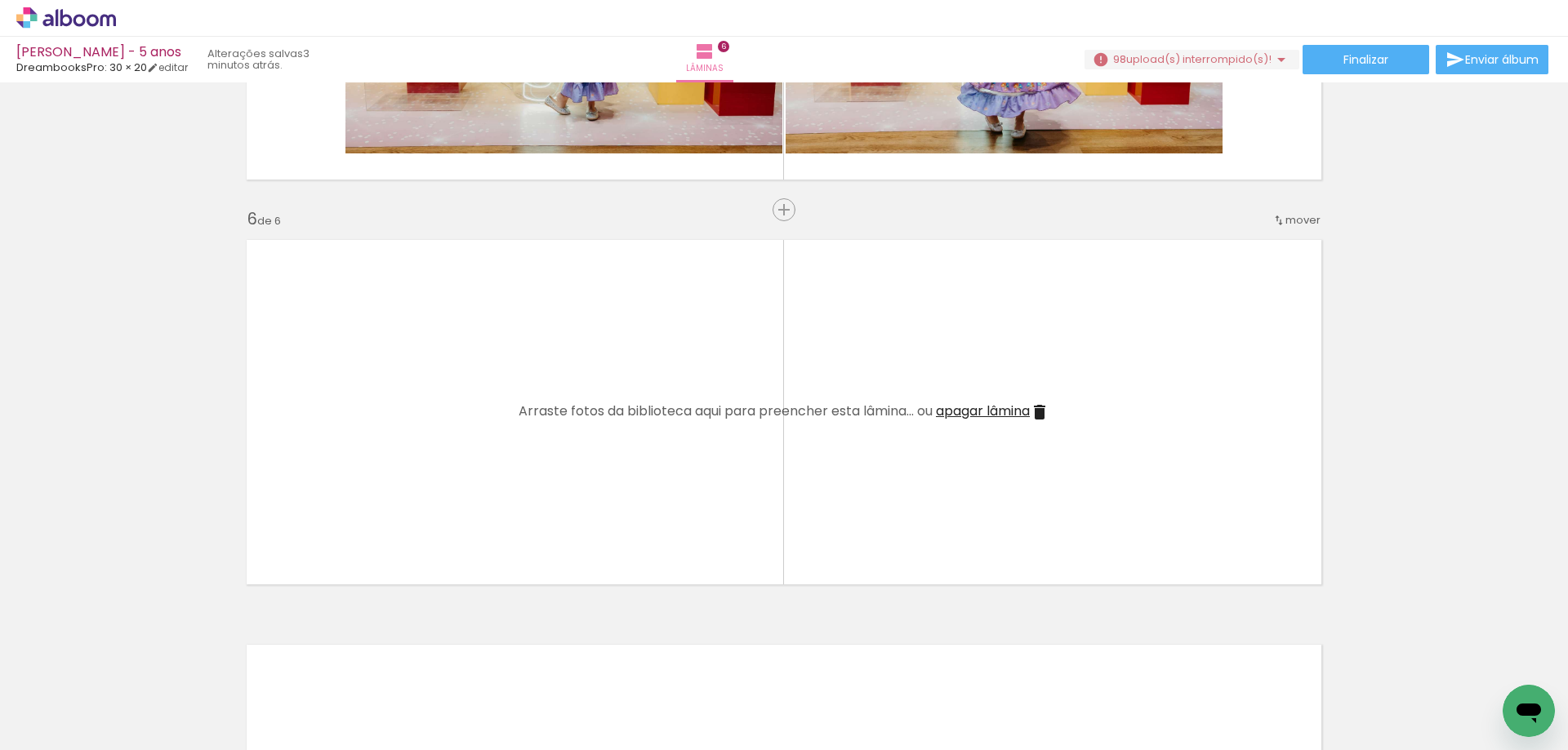
scroll to position [0, 2476]
click at [1001, 408] on span "apagar lâmina" at bounding box center [983, 410] width 94 height 19
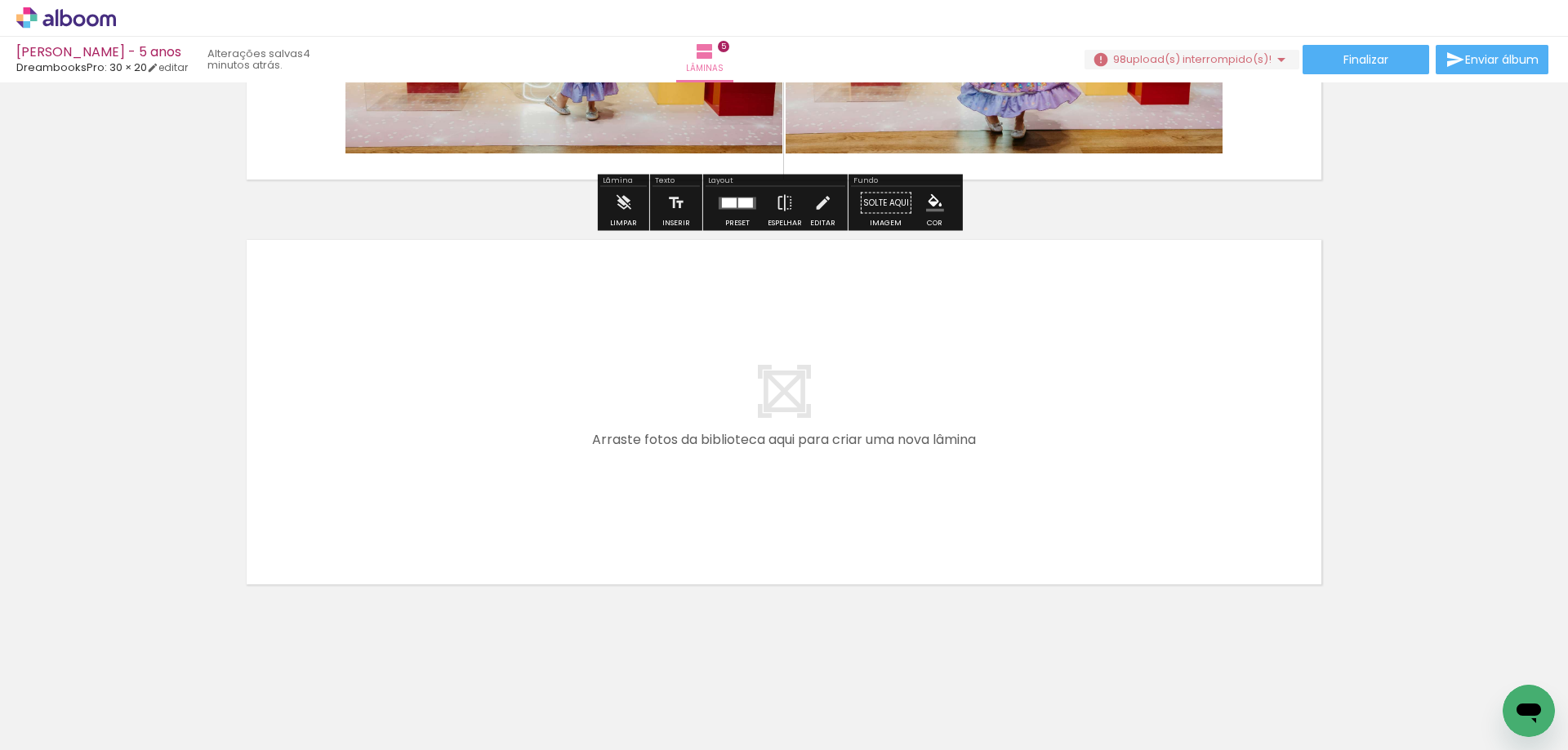
click at [1263, 57] on span "upload(s) interrompido(s)!" at bounding box center [1199, 59] width 146 height 16
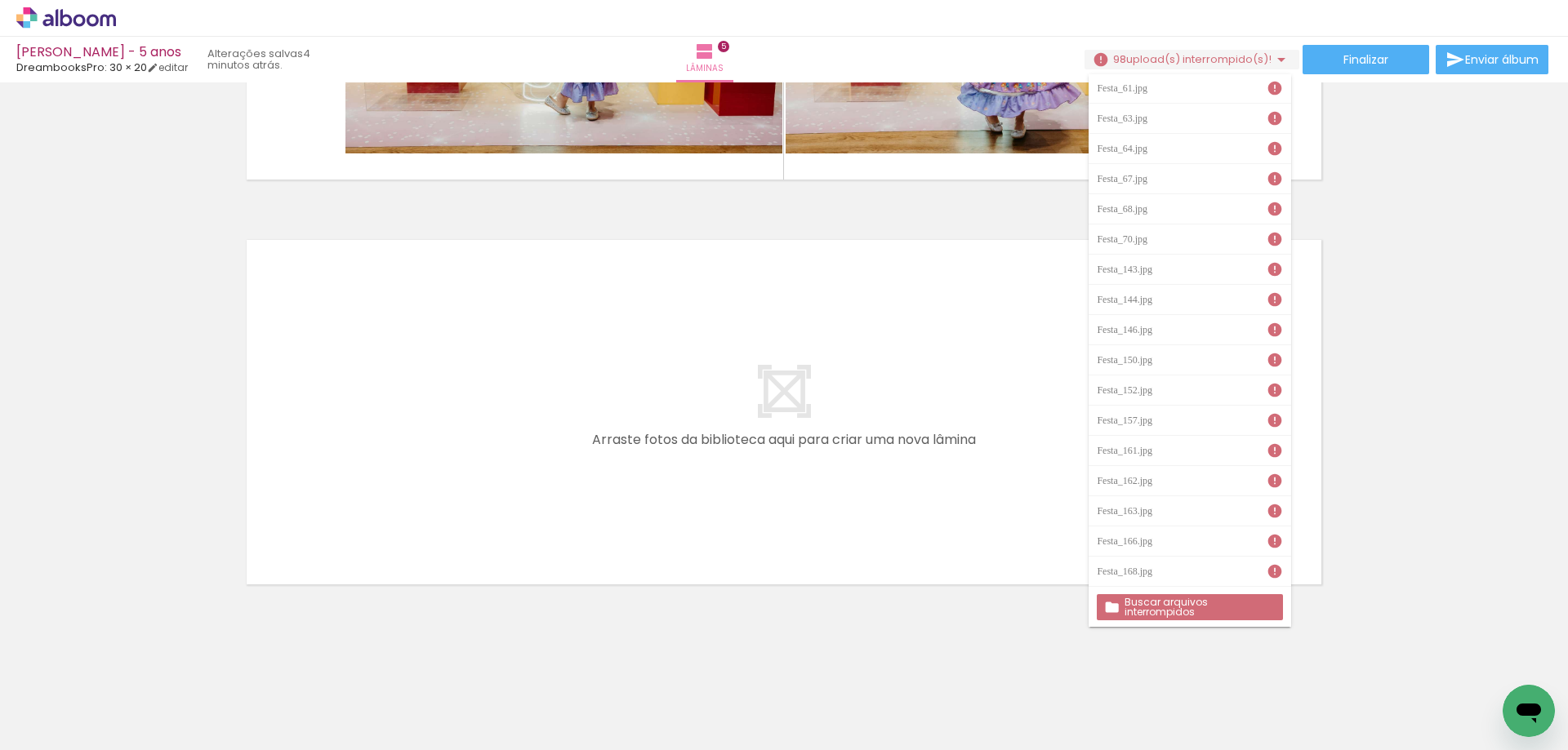
scroll to position [0, 0]
click at [0, 0] on slot "Buscar arquivos interrompidos" at bounding box center [0, 0] width 0 height 0
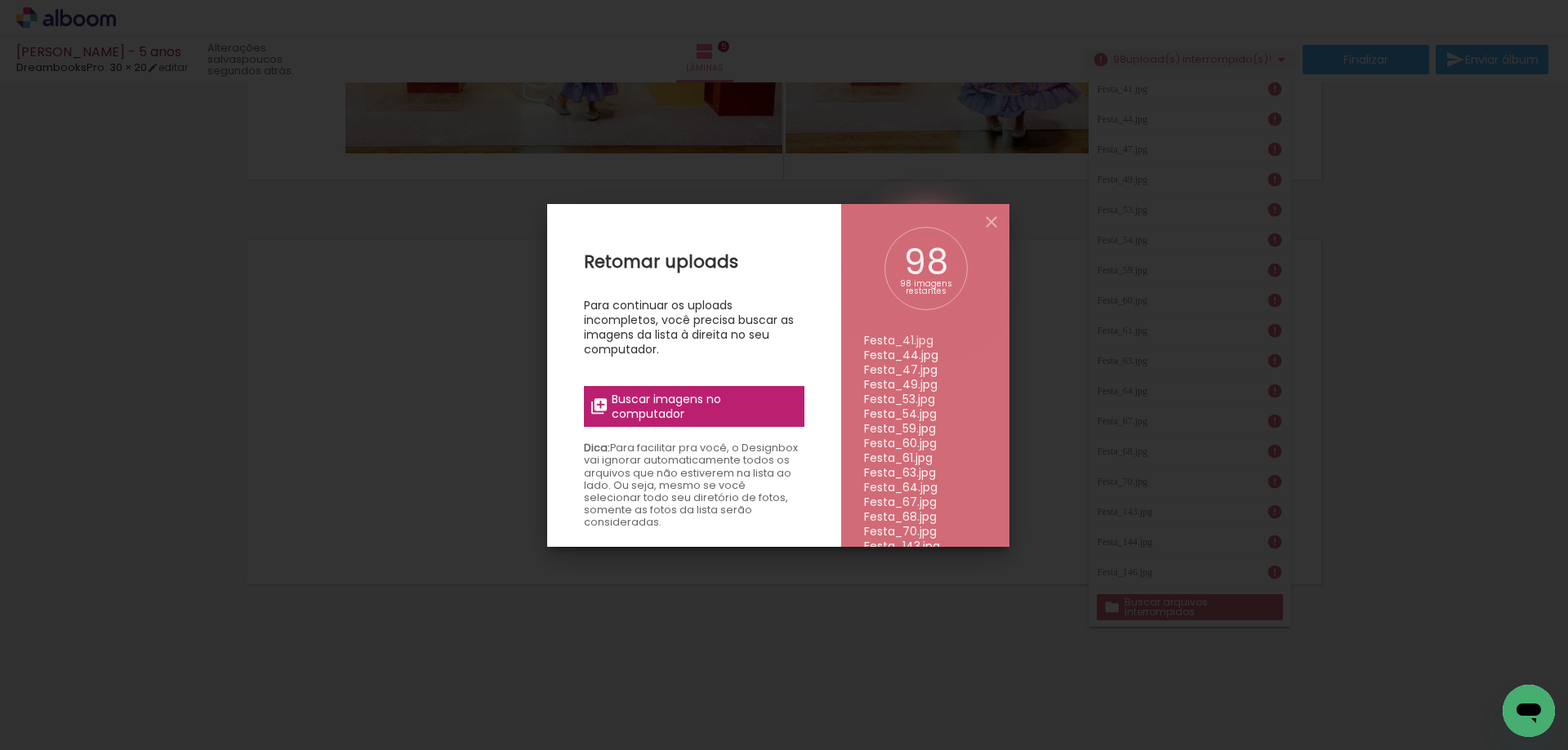
drag, startPoint x: 862, startPoint y: 341, endPoint x: 933, endPoint y: 343, distance: 71.0
drag, startPoint x: 939, startPoint y: 342, endPoint x: 894, endPoint y: 343, distance: 45.0
click at [894, 343] on li "Festa_41.jpg" at bounding box center [925, 341] width 123 height 15
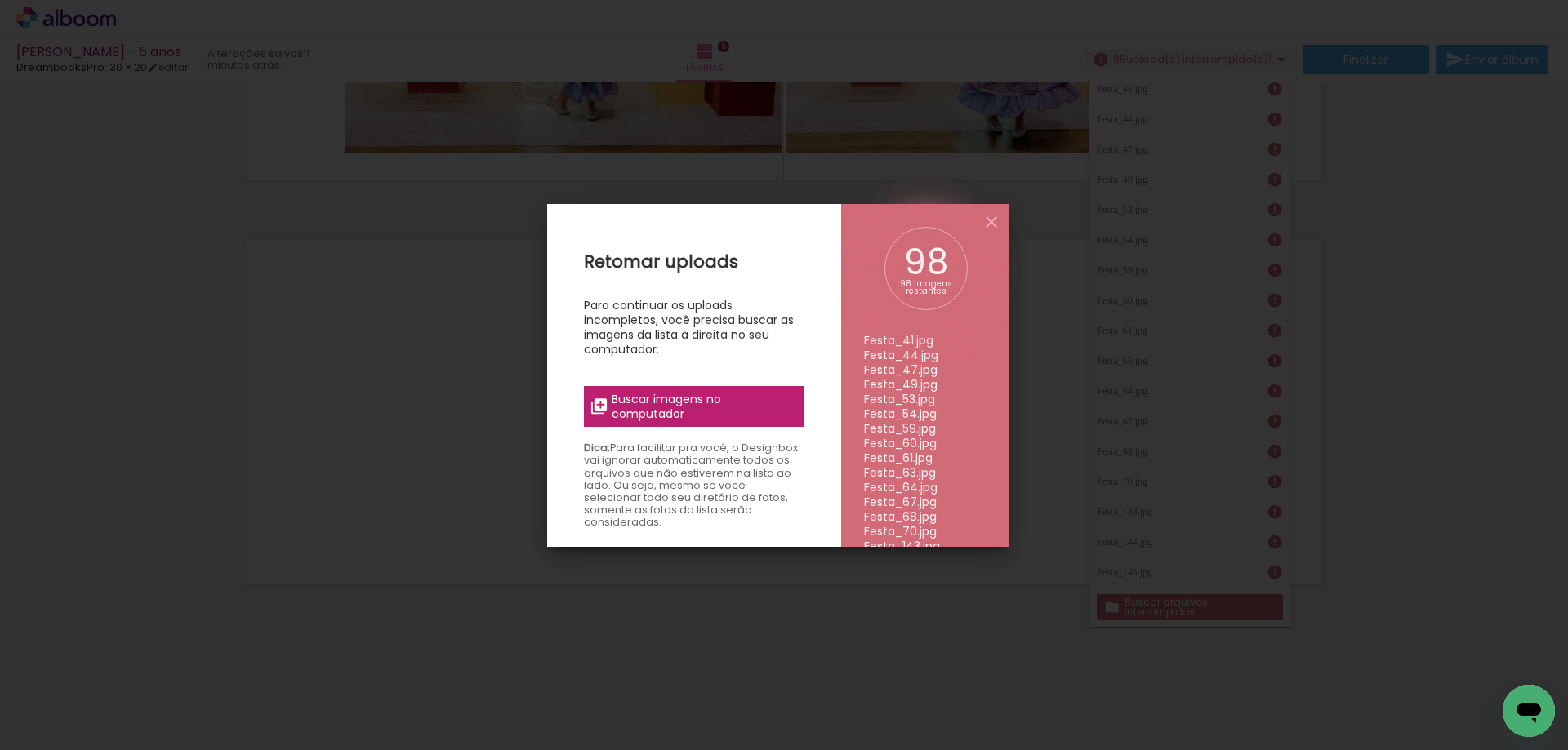
scroll to position [163, 0]
click at [719, 413] on span "Buscar imagens no computador" at bounding box center [702, 407] width 182 height 29
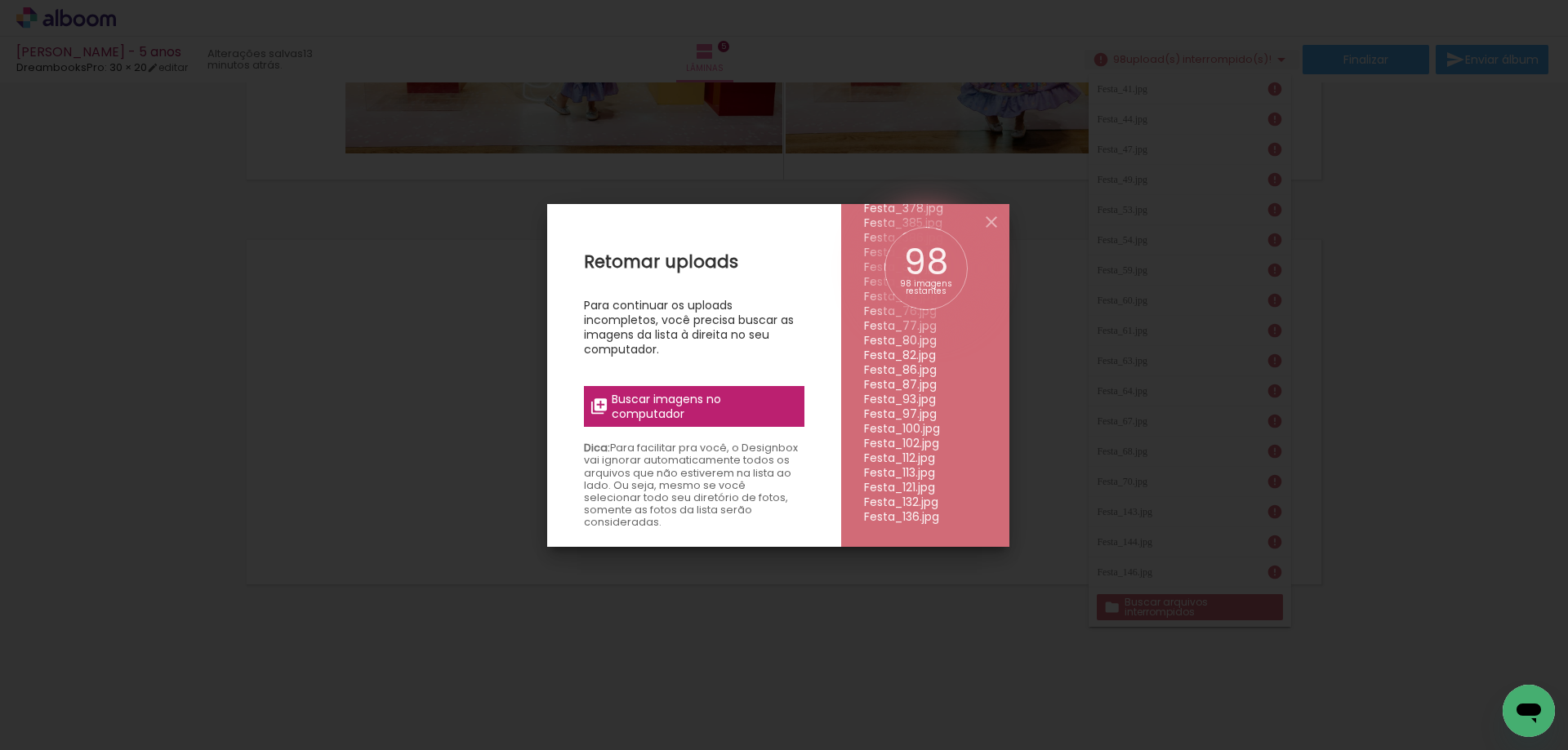
click at [0, 0] on input "file" at bounding box center [0, 0] width 0 height 0
click at [985, 225] on iron-icon at bounding box center [992, 222] width 20 height 20
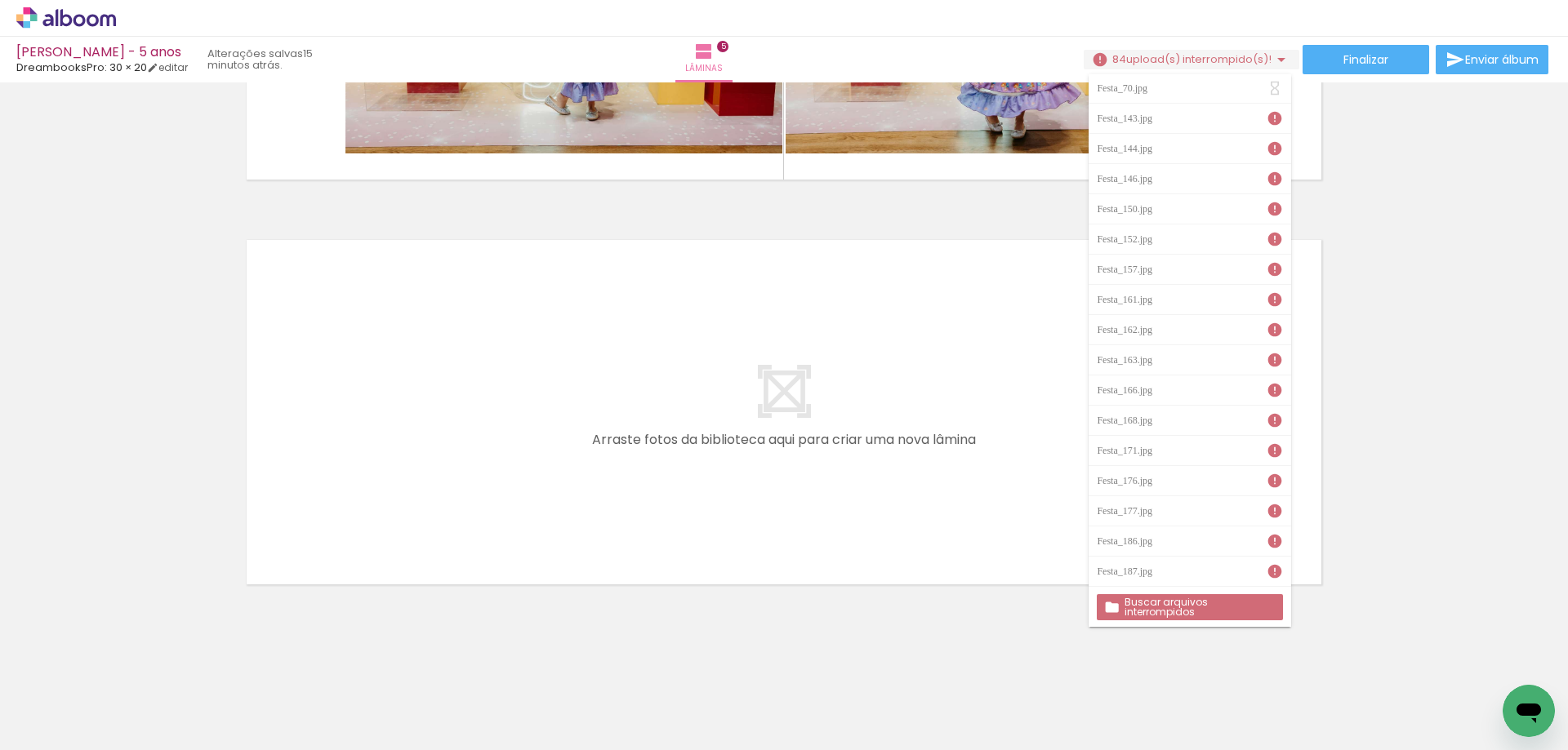
scroll to position [0, 0]
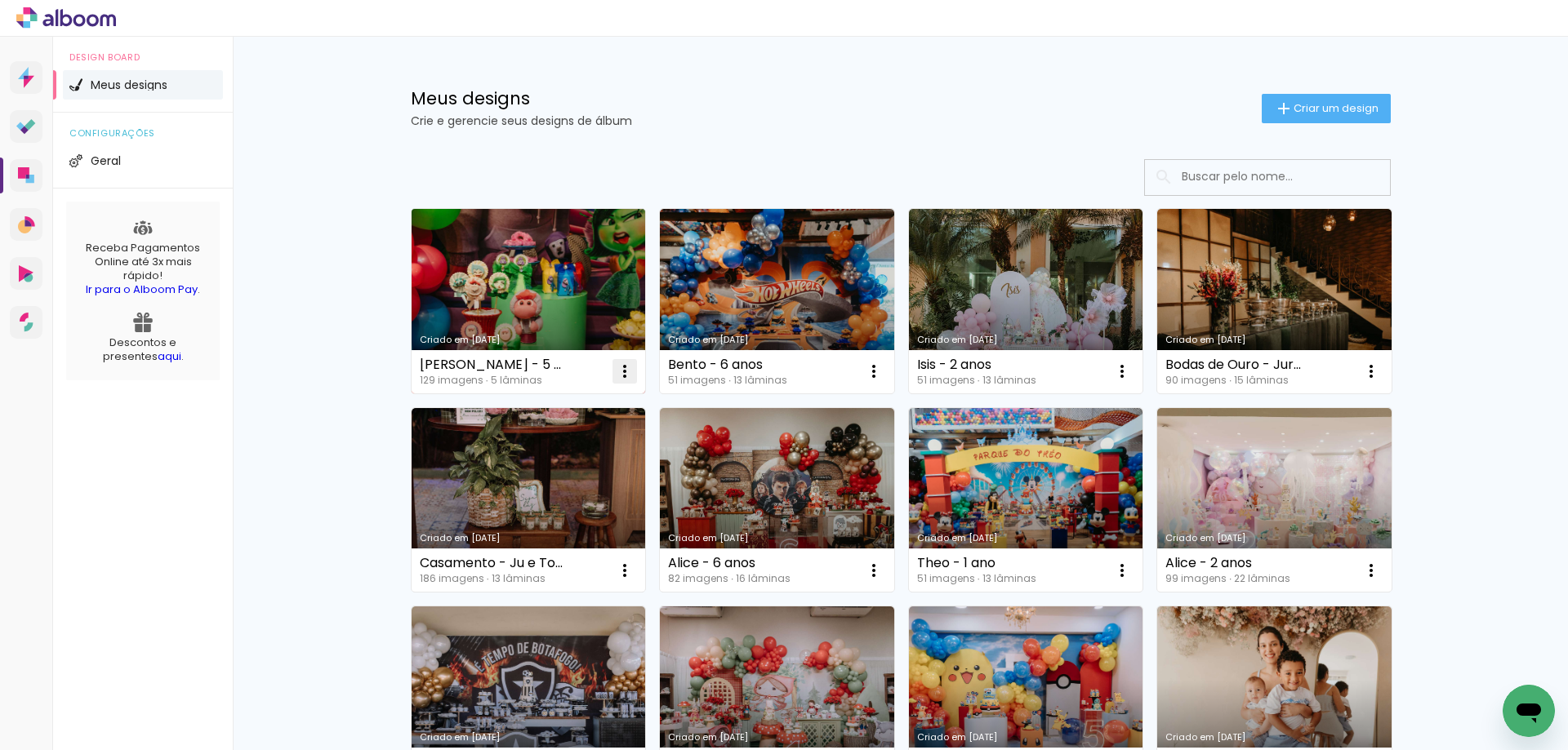
click at [621, 373] on iron-icon at bounding box center [625, 372] width 20 height 20
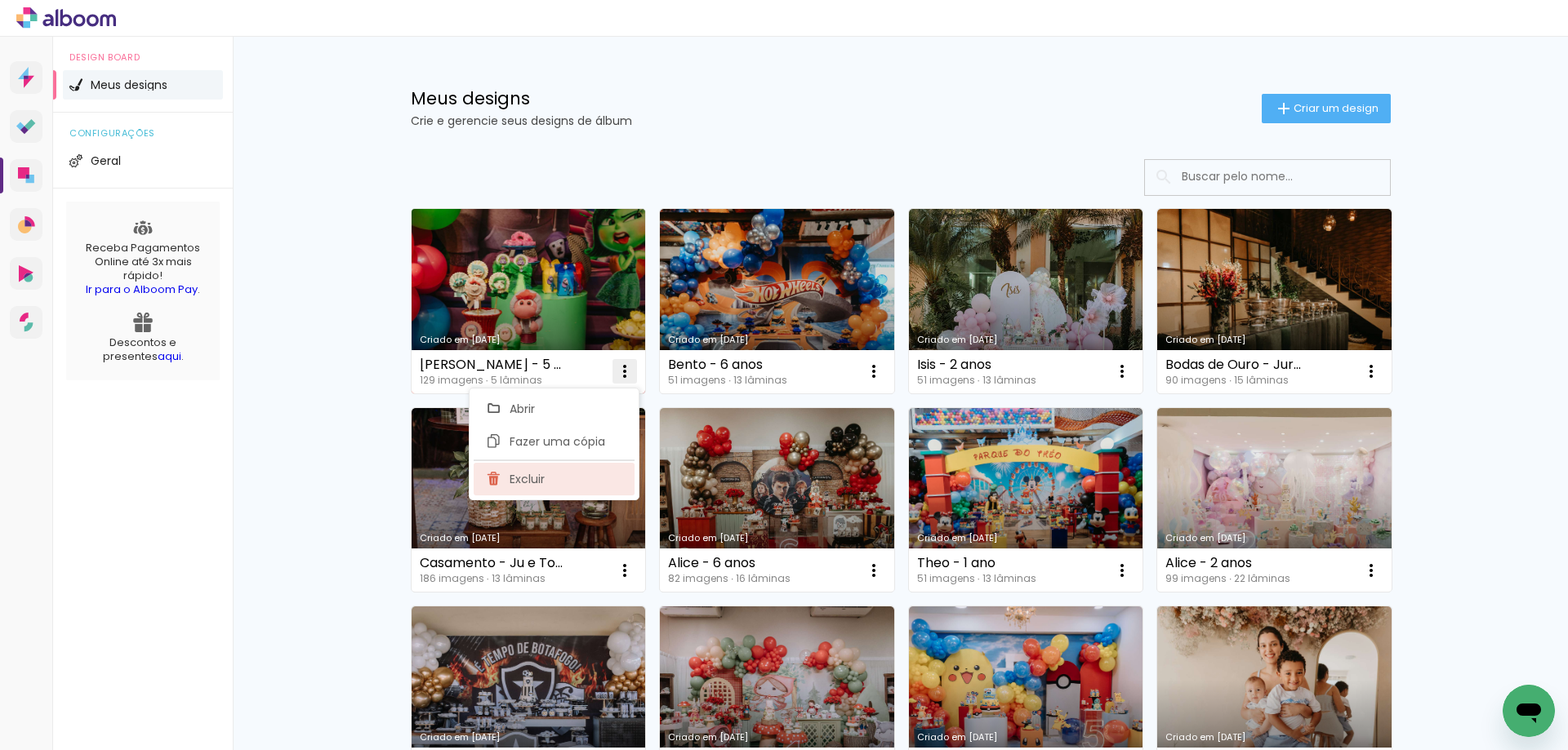
click at [538, 478] on span "Excluir" at bounding box center [526, 479] width 35 height 11
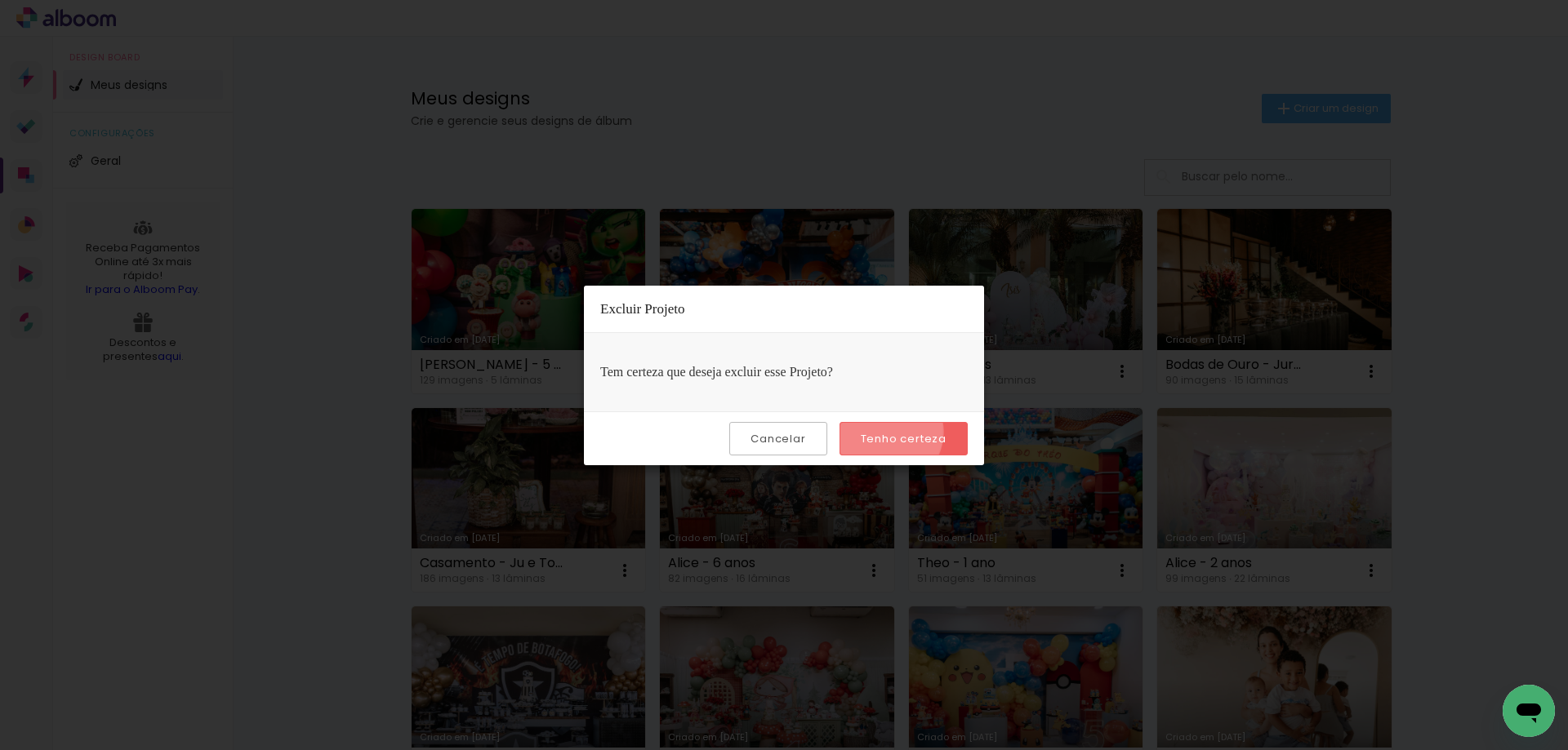
click at [0, 0] on slot "Tenho certeza" at bounding box center [0, 0] width 0 height 0
